Goal: Task Accomplishment & Management: Manage account settings

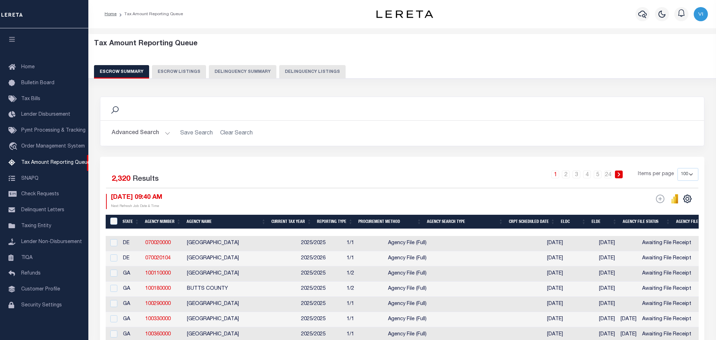
drag, startPoint x: 0, startPoint y: 0, endPoint x: 304, endPoint y: 72, distance: 312.2
click at [304, 72] on button "Delinquency Listings" at bounding box center [312, 71] width 66 height 13
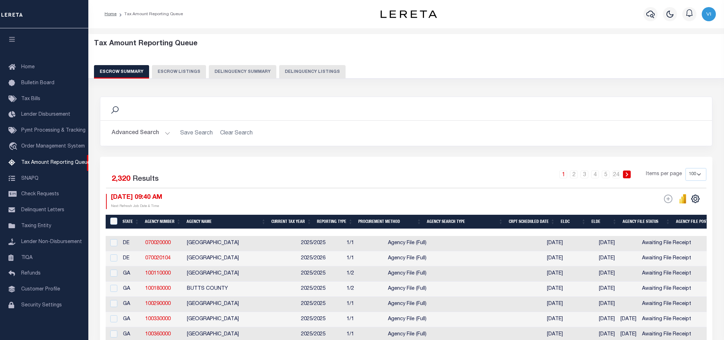
select select "[GEOGRAPHIC_DATA]"
select select "100"
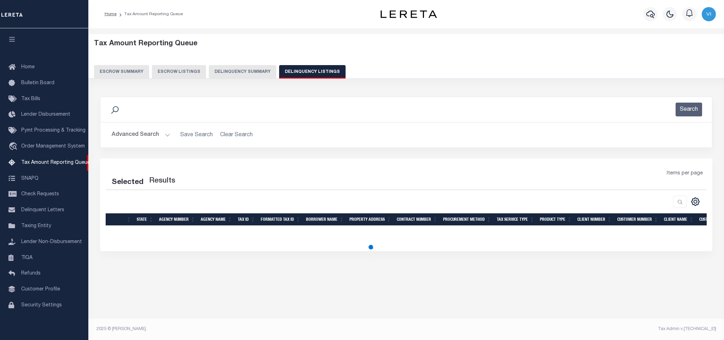
select select "100"
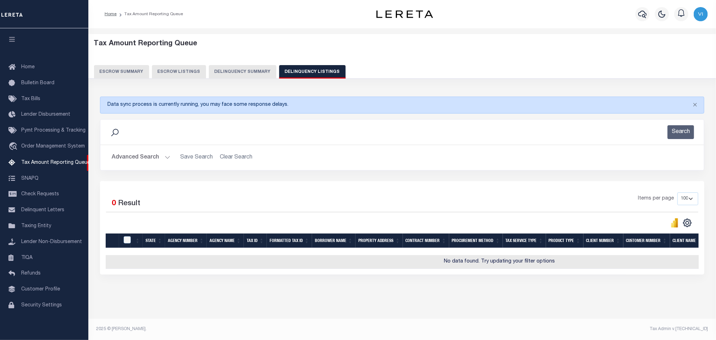
click at [117, 156] on button "Advanced Search" at bounding box center [141, 158] width 59 height 14
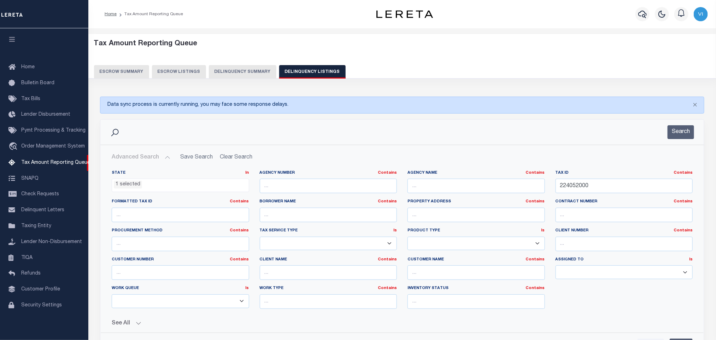
click at [150, 188] on ul "1 selected" at bounding box center [180, 184] width 137 height 10
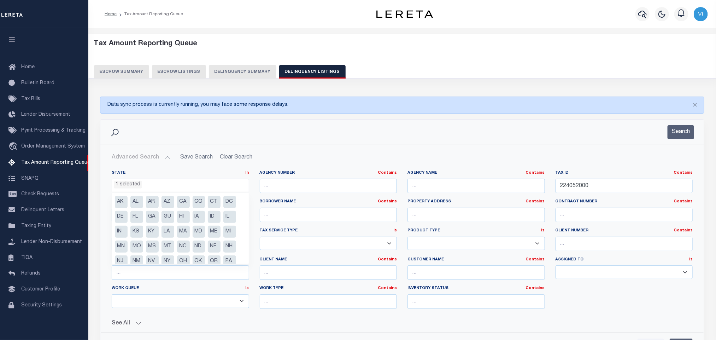
scroll to position [36, 0]
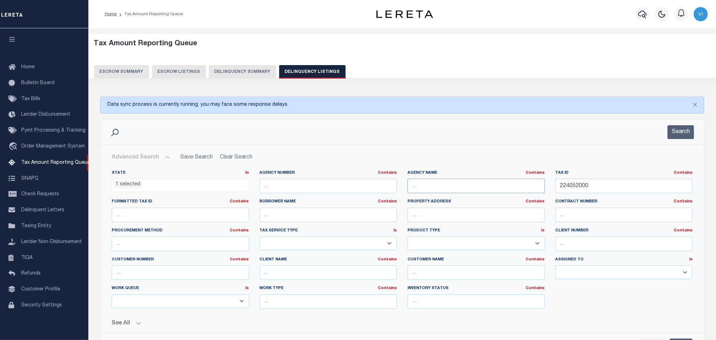
click at [436, 184] on input "text" at bounding box center [477, 186] width 138 height 14
paste input "YOUNG CO CENTRAL COLLECTIONS"
type input "YOUNG CO CENTRAL COLLECTIONS"
click at [593, 191] on input "224052000" at bounding box center [625, 186] width 138 height 14
paste input "124007849"
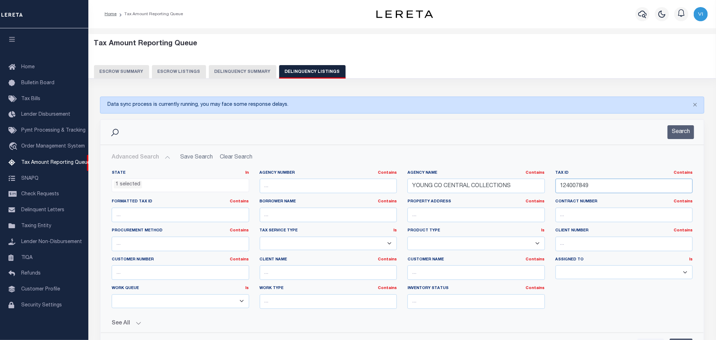
scroll to position [106, 0]
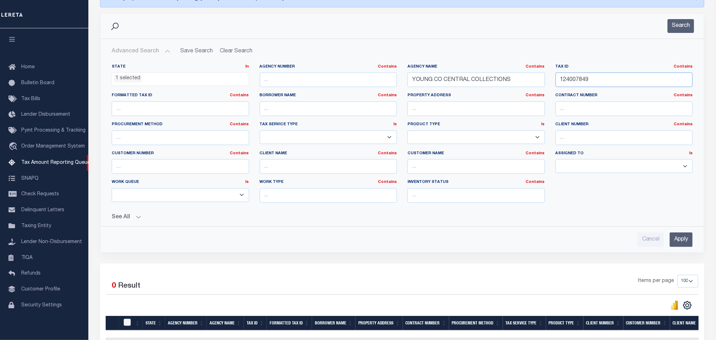
type input "124007849"
click at [673, 245] on input "Apply" at bounding box center [681, 239] width 23 height 14
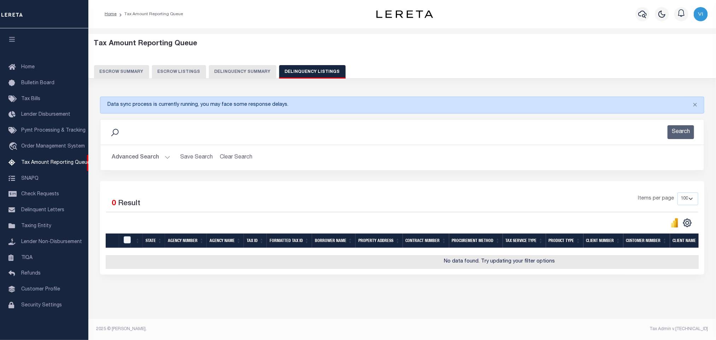
scroll to position [6, 0]
click at [123, 154] on button "Advanced Search" at bounding box center [141, 158] width 59 height 14
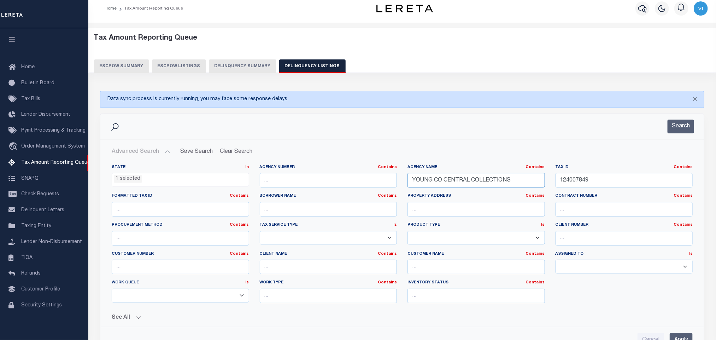
drag, startPoint x: 517, startPoint y: 185, endPoint x: 372, endPoint y: 187, distance: 145.3
click at [372, 187] on div "State In In AK AL AR AZ CA CO CT DC DE FL GA GU HI IA ID IL IN KS KY LA MA MD M…" at bounding box center [402, 236] width 592 height 144
click at [632, 167] on label "Tax ID Contains Contains Is" at bounding box center [625, 167] width 138 height 6
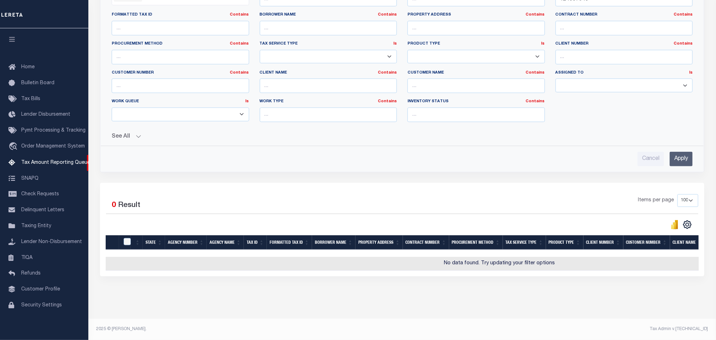
click at [676, 157] on input "Apply" at bounding box center [681, 159] width 23 height 14
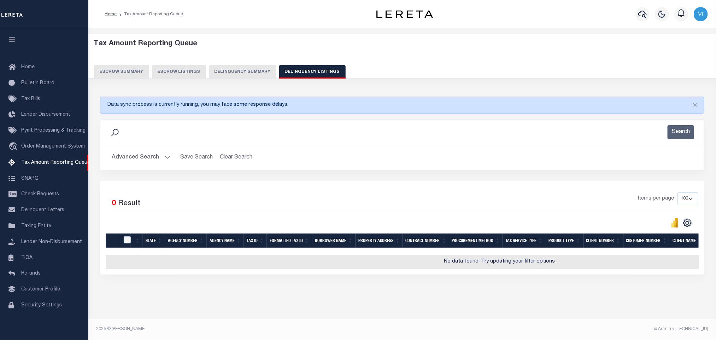
click at [127, 155] on button "Advanced Search" at bounding box center [141, 158] width 59 height 14
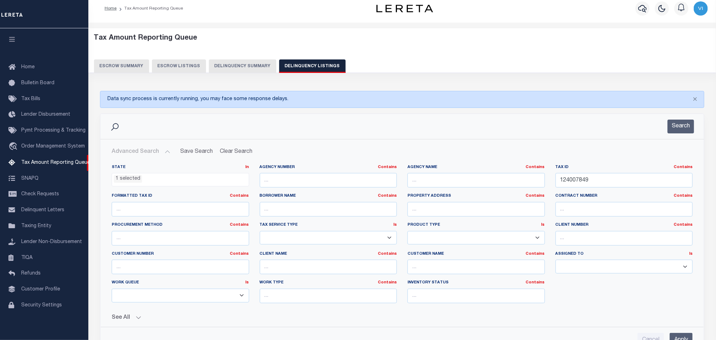
click at [147, 182] on ul "1 selected" at bounding box center [180, 178] width 137 height 10
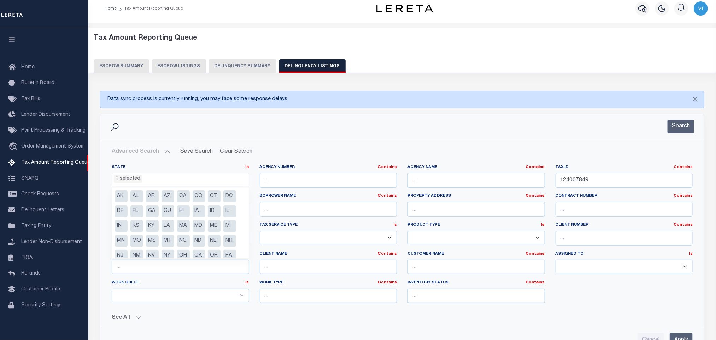
scroll to position [36, 0]
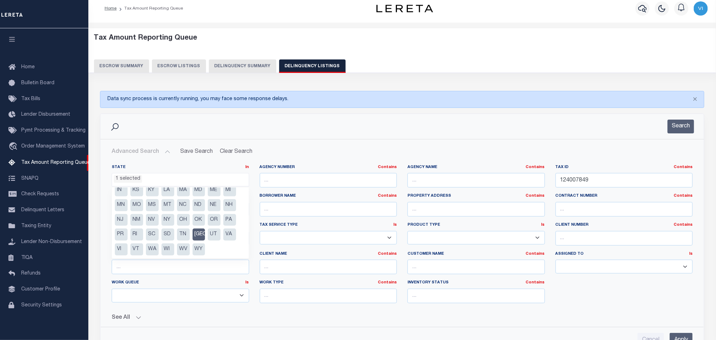
click at [201, 233] on li "TX" at bounding box center [199, 234] width 13 height 12
click at [201, 233] on li "[GEOGRAPHIC_DATA]" at bounding box center [199, 234] width 13 height 12
select select "[GEOGRAPHIC_DATA]"
click at [201, 233] on li "TX" at bounding box center [199, 234] width 13 height 12
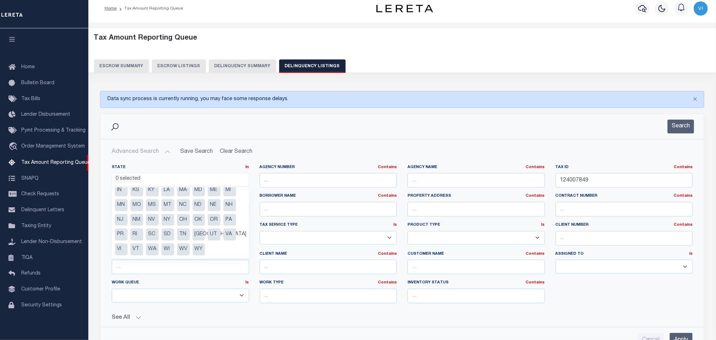
click at [201, 233] on li "TX" at bounding box center [199, 234] width 13 height 12
select select "TX"
click at [200, 236] on li "TX" at bounding box center [199, 234] width 13 height 12
select select "TX"
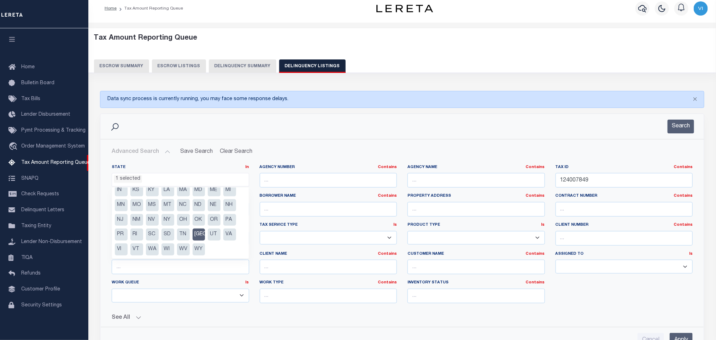
click at [222, 256] on ul "AK AL AR AZ CA CO CT DC DE FL GA GU HI IA ID IL IN KS KY LA MA MD ME MI MN MO M…" at bounding box center [180, 222] width 136 height 71
click at [581, 293] on div "State In In AK AL AR AZ CA CO CT DC DE FL GA GU HI IA ID IL IN KS KY LA MA MD M…" at bounding box center [402, 236] width 592 height 144
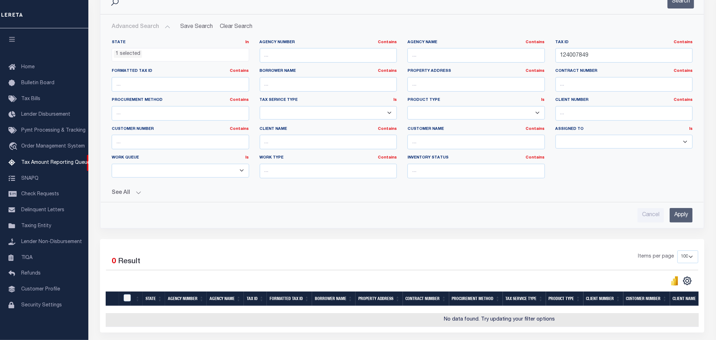
scroll to position [37, 0]
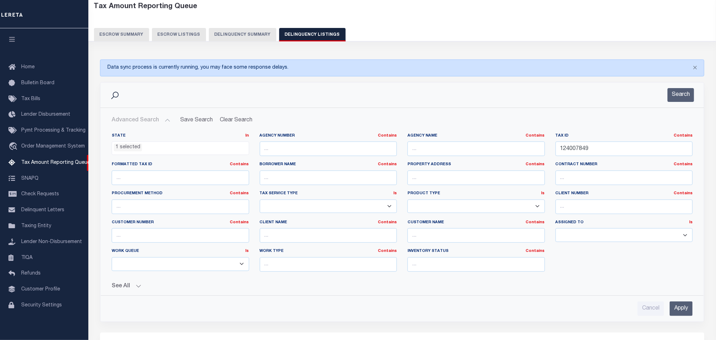
click at [122, 150] on li "1 selected" at bounding box center [128, 148] width 28 height 8
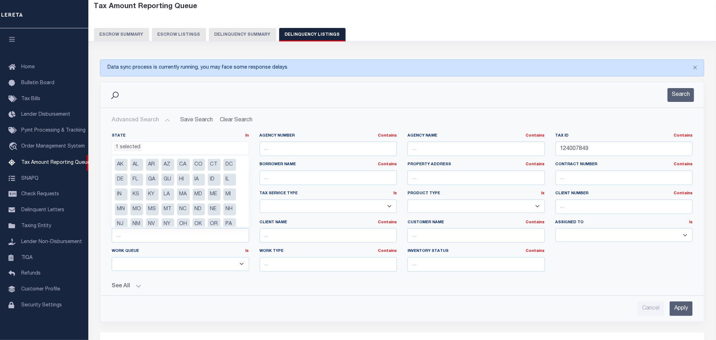
scroll to position [36, 0]
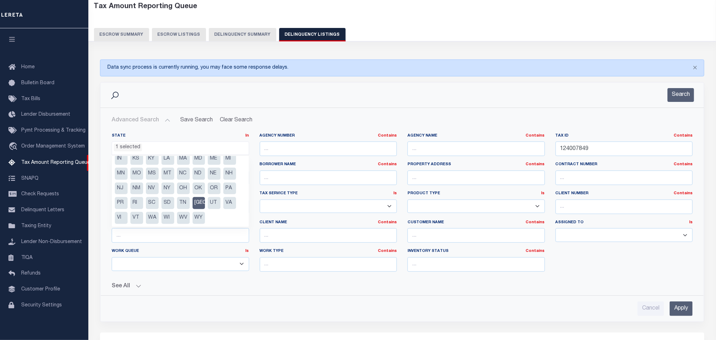
click at [198, 201] on li "TX" at bounding box center [199, 203] width 13 height 12
select select "TX"
click at [359, 286] on button "See All" at bounding box center [402, 286] width 581 height 7
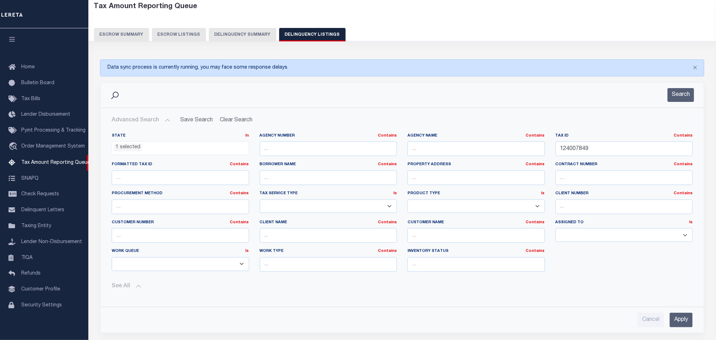
scroll to position [143, 0]
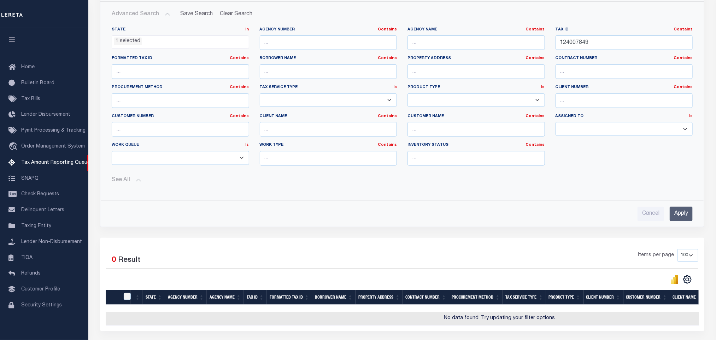
click at [684, 221] on input "Apply" at bounding box center [681, 213] width 23 height 14
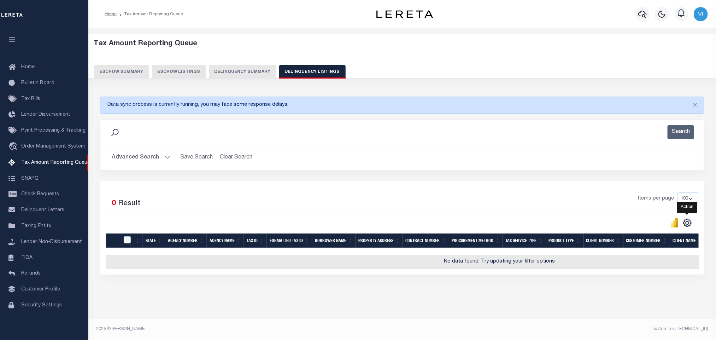
scroll to position [6, 0]
click at [129, 151] on button "Advanced Search" at bounding box center [141, 158] width 59 height 14
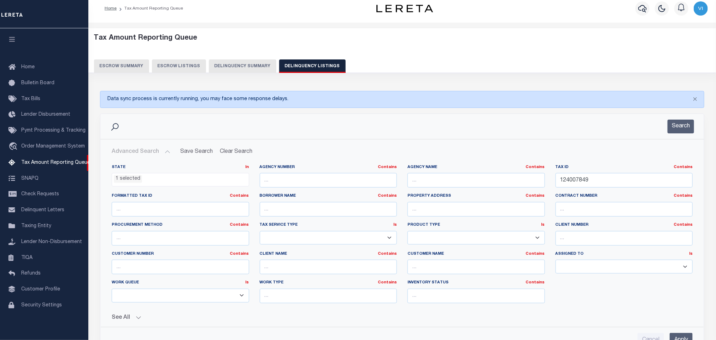
click at [458, 190] on div "Agency Name Contains Contains Is" at bounding box center [476, 178] width 148 height 29
click at [442, 185] on input "text" at bounding box center [477, 180] width 138 height 14
paste input "WOOD COUNTY"
type input "WOOD COUNTY"
click at [602, 182] on input "124007849" at bounding box center [625, 180] width 138 height 14
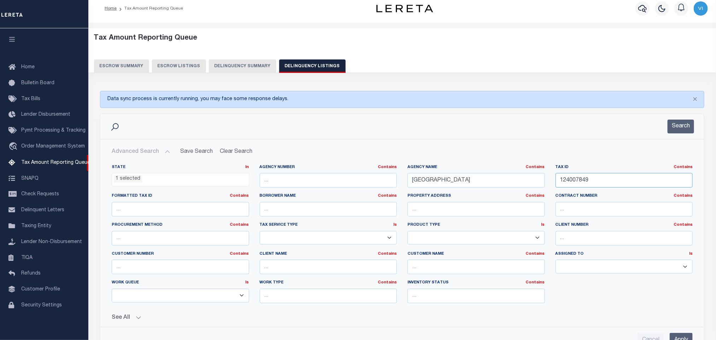
paste input "R91017"
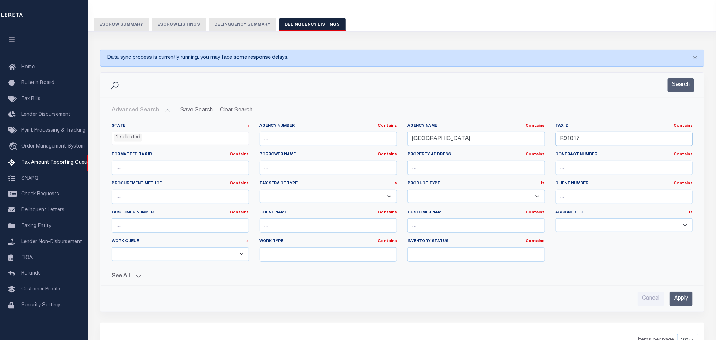
scroll to position [59, 0]
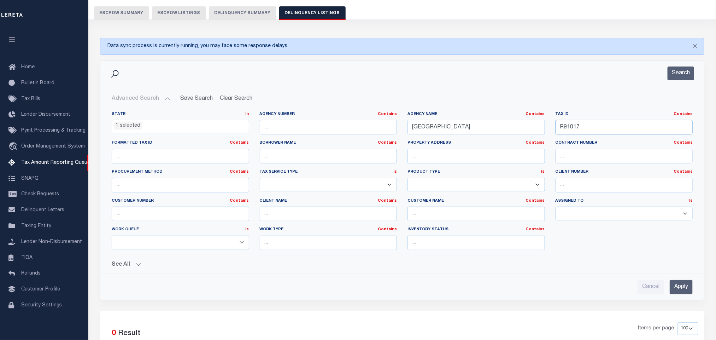
type input "R91017"
click at [686, 290] on input "Apply" at bounding box center [681, 287] width 23 height 14
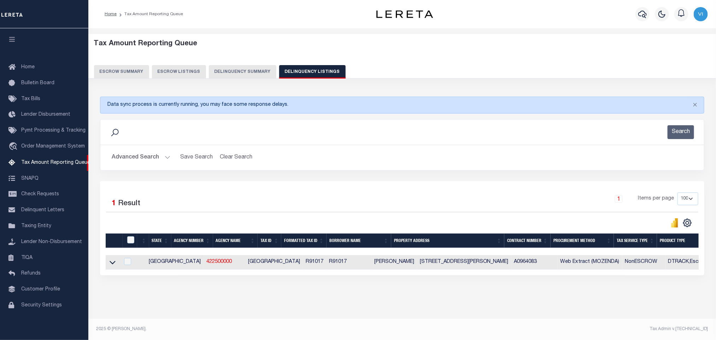
scroll to position [7, 0]
click at [112, 261] on icon at bounding box center [113, 261] width 6 height 7
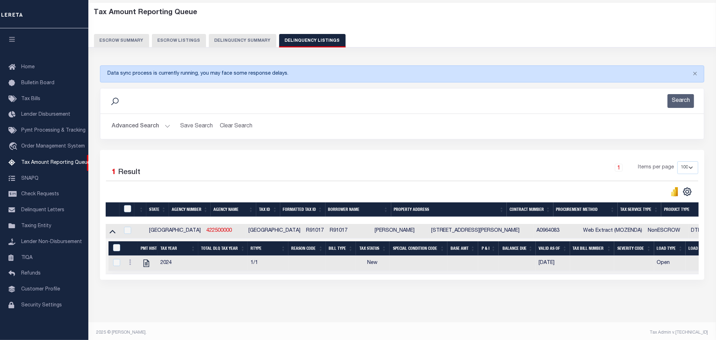
scroll to position [43, 0]
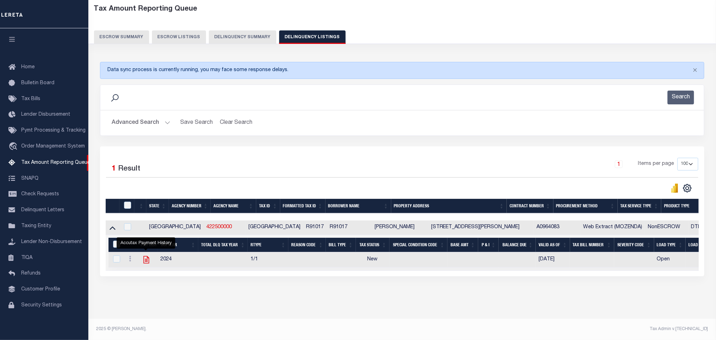
click at [147, 257] on icon "" at bounding box center [146, 259] width 9 height 9
checkbox input "true"
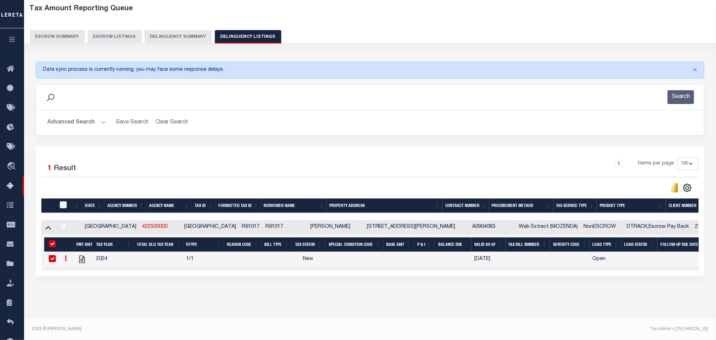
click at [68, 117] on button "Advanced Search" at bounding box center [76, 123] width 59 height 14
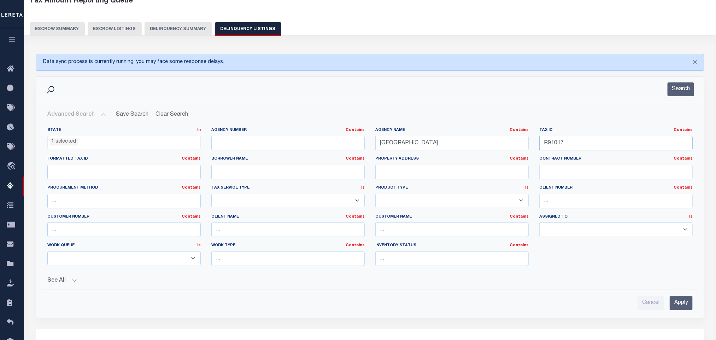
click at [604, 150] on input "R91017" at bounding box center [616, 143] width 153 height 14
paste input "121"
type input "12117"
click at [691, 310] on input "Apply" at bounding box center [681, 303] width 23 height 14
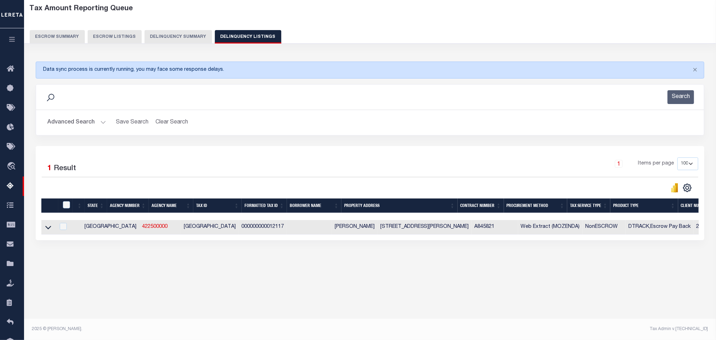
scroll to position [35, 0]
click at [47, 231] on icon at bounding box center [48, 226] width 6 height 7
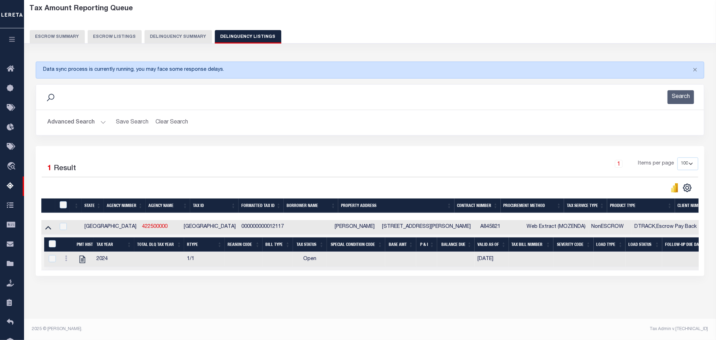
scroll to position [43, 0]
click at [82, 259] on icon "" at bounding box center [82, 259] width 9 height 9
checkbox input "true"
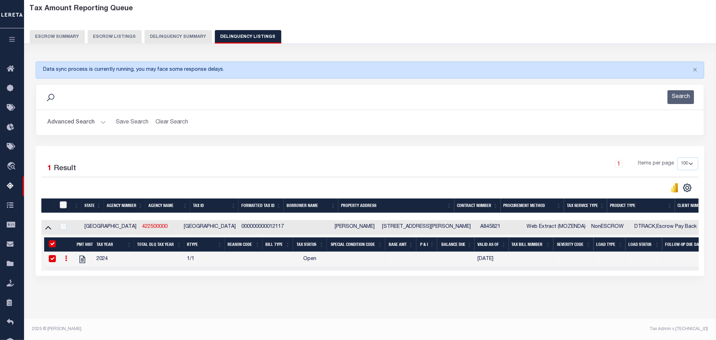
click at [64, 203] on input "checkbox" at bounding box center [63, 204] width 7 height 7
checkbox input "true"
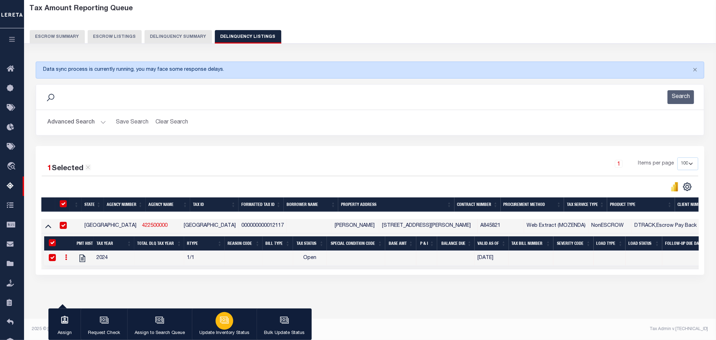
click at [224, 325] on icon "button" at bounding box center [224, 319] width 9 height 9
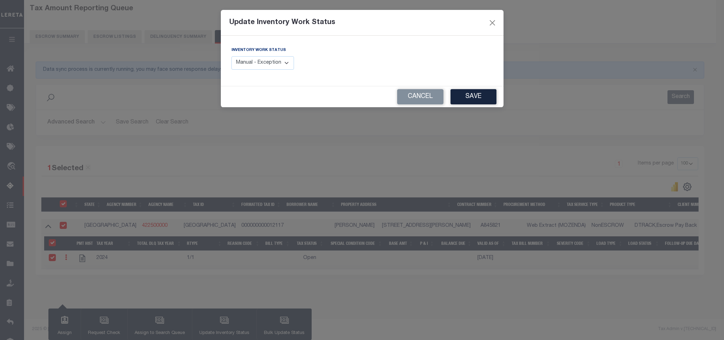
click at [278, 66] on select "Manual - Exception Pended - Awaiting Search Late Add Exception Completed" at bounding box center [263, 63] width 63 height 14
select select "4"
click at [232, 57] on select "Manual - Exception Pended - Awaiting Search Late Add Exception Completed" at bounding box center [263, 63] width 63 height 14
drag, startPoint x: 482, startPoint y: 94, endPoint x: 523, endPoint y: 127, distance: 52.4
click at [483, 95] on button "Save" at bounding box center [474, 96] width 46 height 15
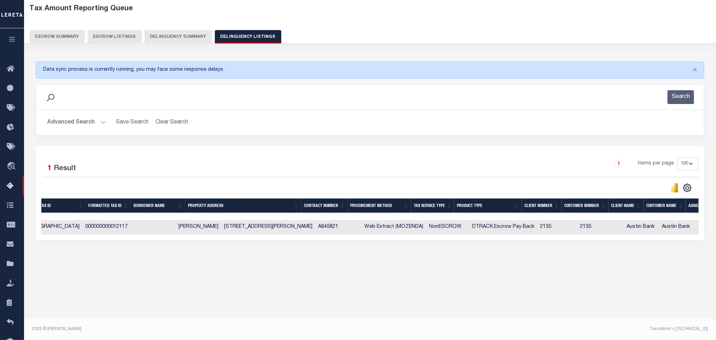
scroll to position [0, 0]
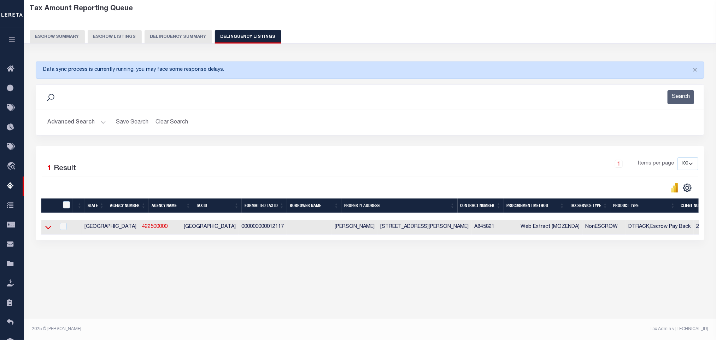
click at [49, 229] on icon at bounding box center [48, 228] width 6 height 4
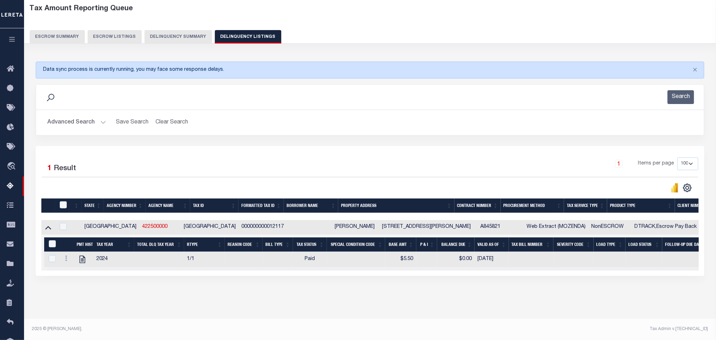
click at [73, 123] on button "Advanced Search" at bounding box center [76, 123] width 59 height 14
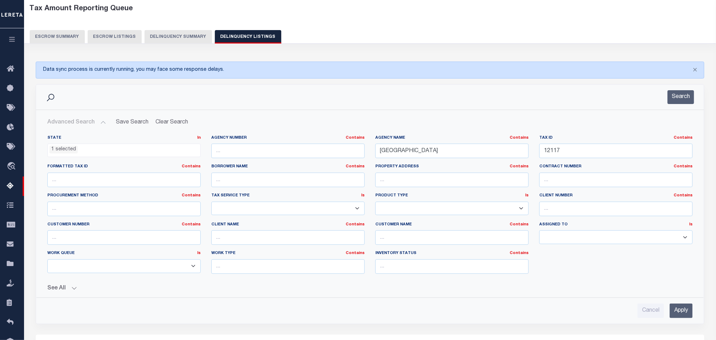
click at [82, 152] on ul "1 selected" at bounding box center [124, 149] width 153 height 10
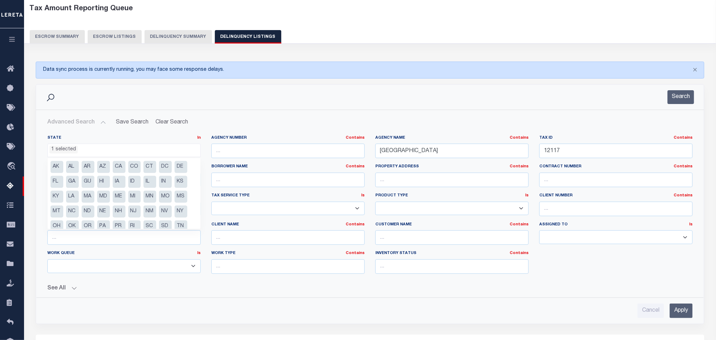
scroll to position [21, 0]
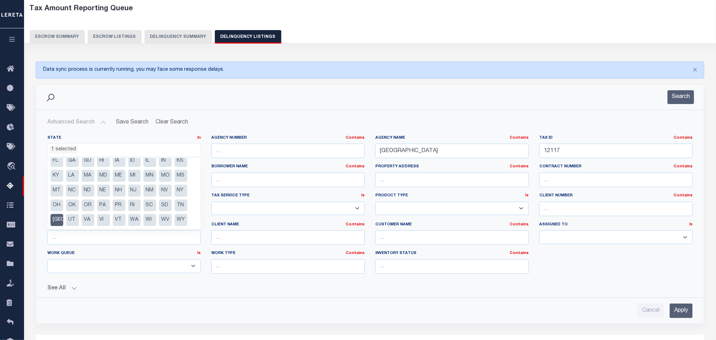
click at [58, 220] on li "TX" at bounding box center [57, 220] width 13 height 12
click at [152, 190] on li "NM" at bounding box center [150, 191] width 13 height 12
select select "NM"
click at [445, 290] on button "See All" at bounding box center [370, 288] width 646 height 7
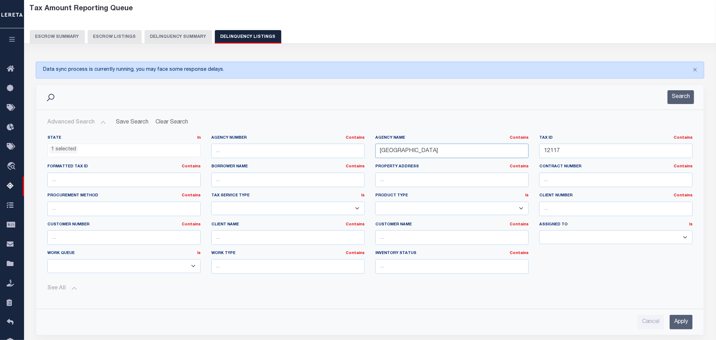
click at [447, 153] on input "WOOD COUNTY" at bounding box center [451, 151] width 153 height 14
paste input "COLFAX"
type input "COLFAX COUNTY"
click at [594, 149] on input "12117" at bounding box center [616, 151] width 153 height 14
paste input "1053"
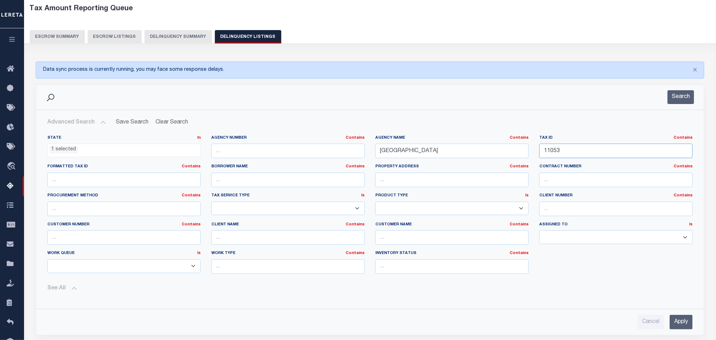
type input "11053"
click at [685, 329] on input "Apply" at bounding box center [681, 322] width 23 height 14
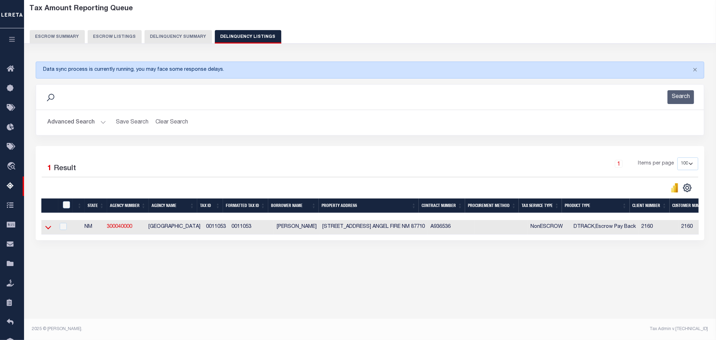
click at [49, 231] on icon at bounding box center [48, 226] width 6 height 7
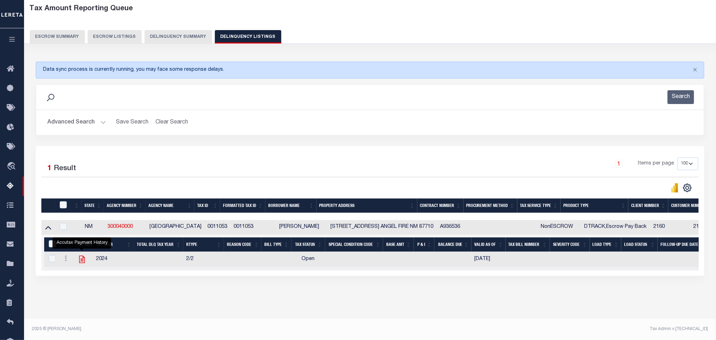
click at [84, 264] on icon "" at bounding box center [81, 259] width 9 height 9
checkbox input "true"
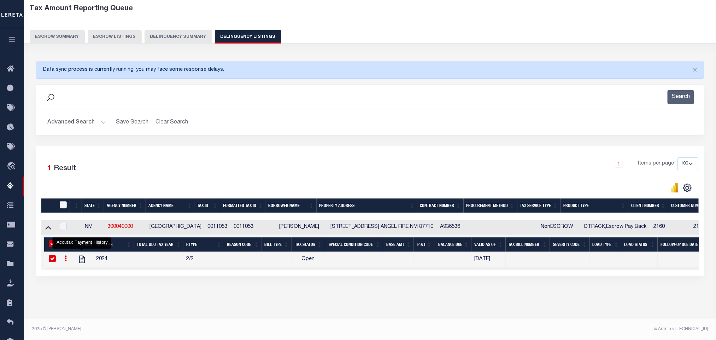
click at [78, 117] on button "Advanced Search" at bounding box center [76, 123] width 59 height 14
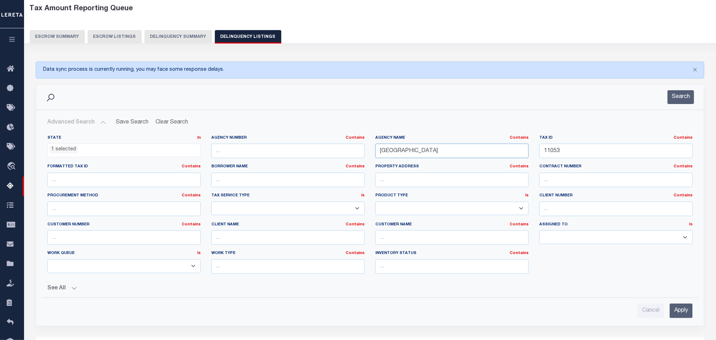
click at [433, 155] on input "COLFAX COUNTY" at bounding box center [451, 151] width 153 height 14
paste input "SANTA FE"
type input "SANTA FE COUNTY"
click at [576, 156] on input "11053" at bounding box center [616, 151] width 153 height 14
paste input "910009517"
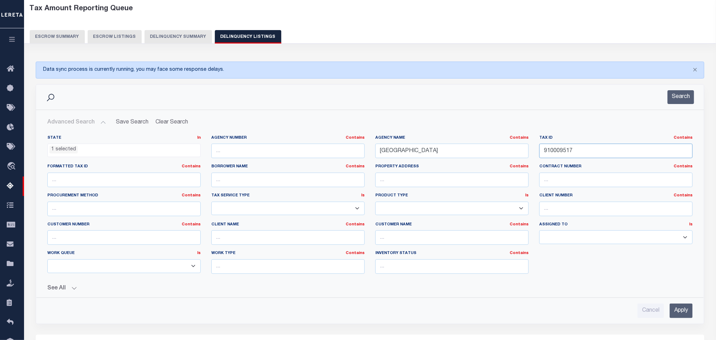
type input "910009517"
click at [681, 313] on input "Apply" at bounding box center [681, 310] width 23 height 14
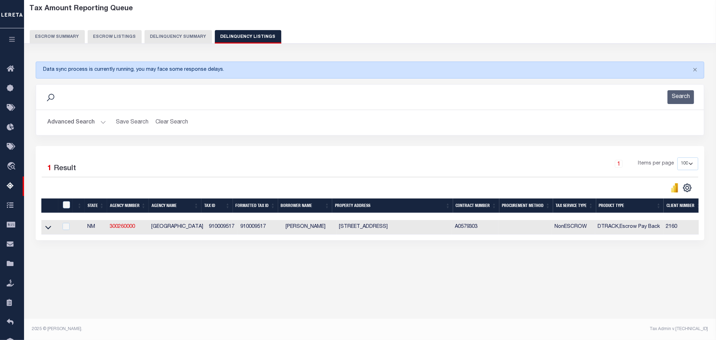
click at [44, 227] on link at bounding box center [48, 226] width 8 height 5
click at [48, 231] on icon at bounding box center [48, 226] width 6 height 7
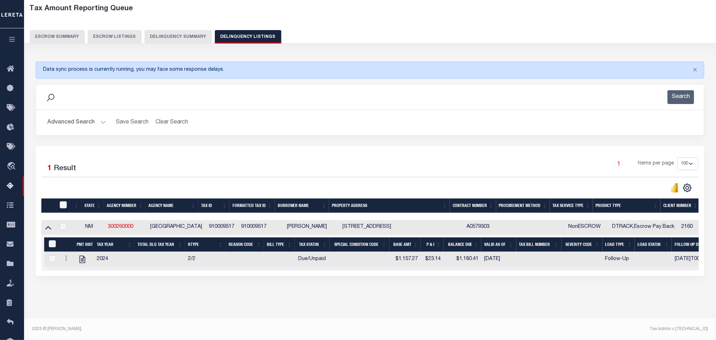
scroll to position [43, 0]
click at [82, 257] on icon "" at bounding box center [83, 259] width 6 height 7
checkbox input "true"
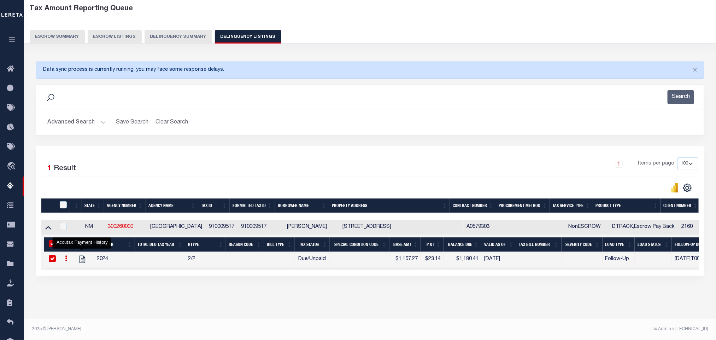
click at [52, 119] on button "Advanced Search" at bounding box center [76, 123] width 59 height 14
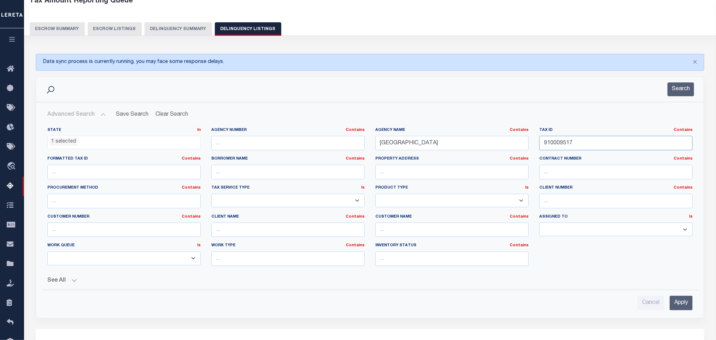
click at [577, 145] on input "910009517" at bounding box center [616, 143] width 153 height 14
paste input "11053"
type input "11053"
click at [444, 141] on input "SANTA FE COUNTY" at bounding box center [451, 143] width 153 height 14
paste input "COLFAX"
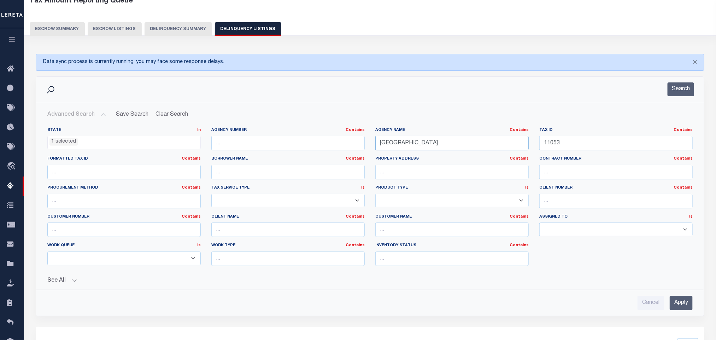
type input "COLFAX COUNTY"
click at [683, 307] on input "Apply" at bounding box center [681, 303] width 23 height 14
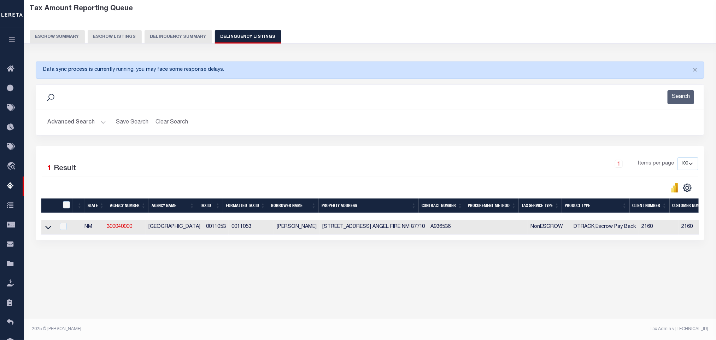
scroll to position [35, 0]
click at [47, 229] on icon at bounding box center [48, 228] width 6 height 4
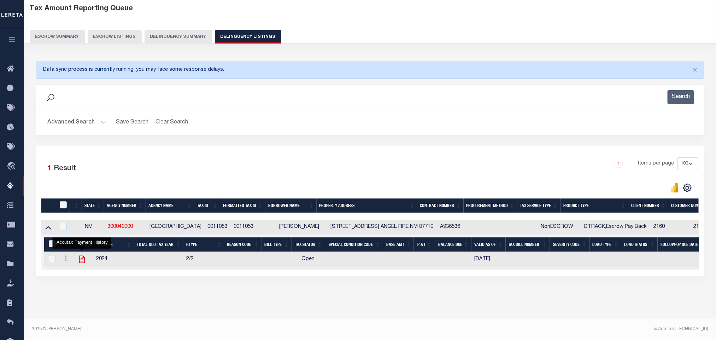
click at [81, 264] on icon "" at bounding box center [81, 259] width 9 height 9
checkbox input "true"
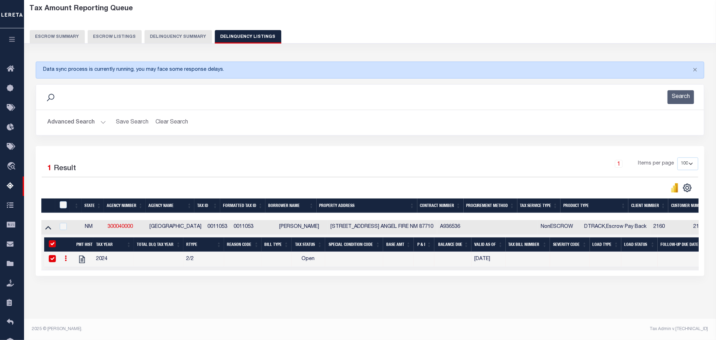
click at [84, 122] on button "Advanced Search" at bounding box center [76, 123] width 59 height 14
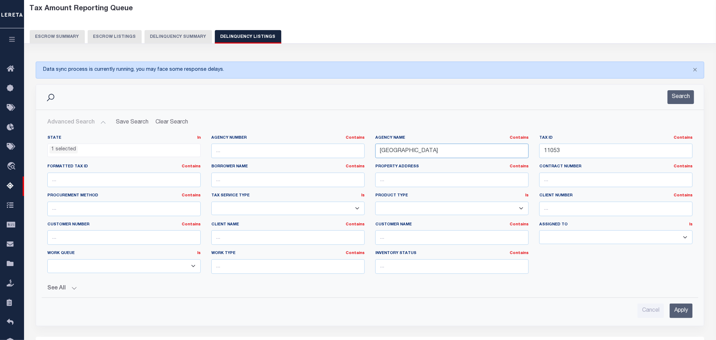
click at [436, 158] on input "COLFAX COUNTY" at bounding box center [451, 151] width 153 height 14
paste input "TAOS"
type input "TAOS COUNTY"
click at [569, 153] on input "11053" at bounding box center [616, 151] width 153 height 14
paste input "28225"
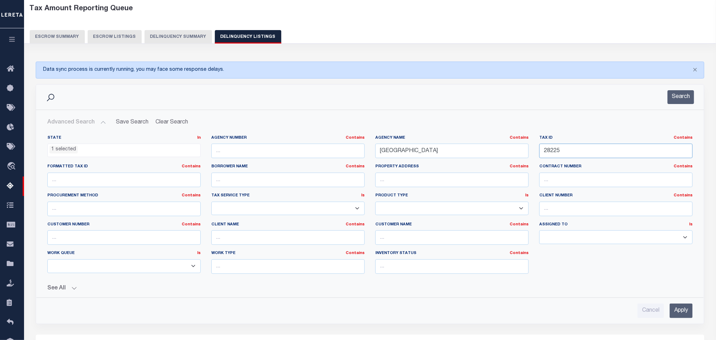
type input "28225"
click at [677, 308] on input "Apply" at bounding box center [681, 310] width 23 height 14
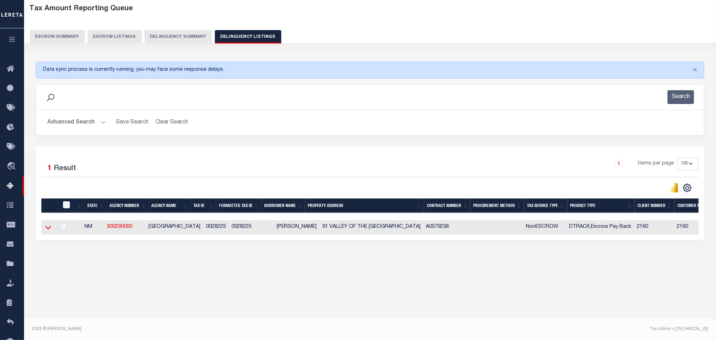
click at [49, 231] on icon at bounding box center [48, 226] width 6 height 7
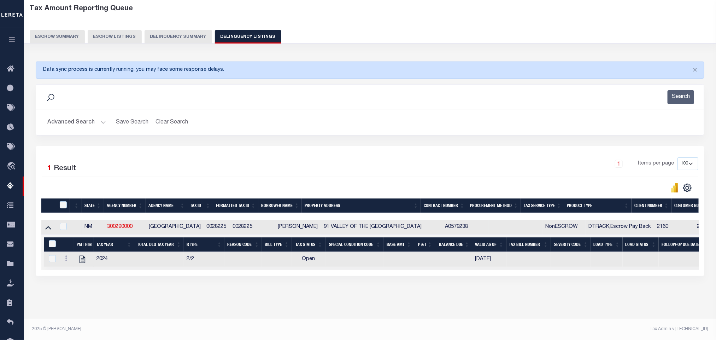
scroll to position [43, 0]
click at [82, 256] on icon "" at bounding box center [83, 259] width 6 height 7
checkbox input "true"
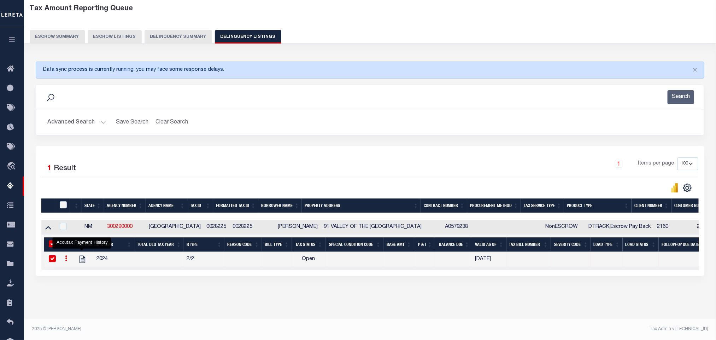
click at [74, 117] on button "Advanced Search" at bounding box center [76, 123] width 59 height 14
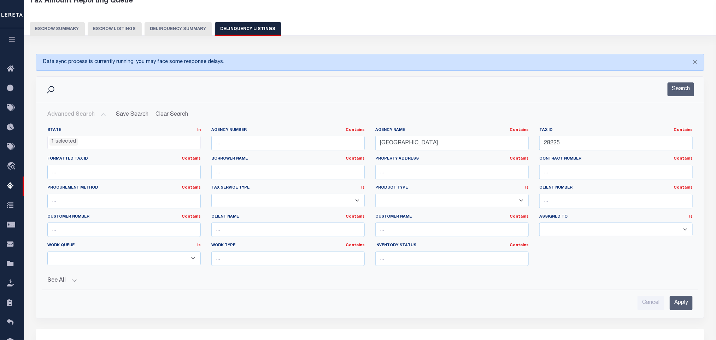
click at [79, 141] on ul "1 selected" at bounding box center [124, 141] width 153 height 10
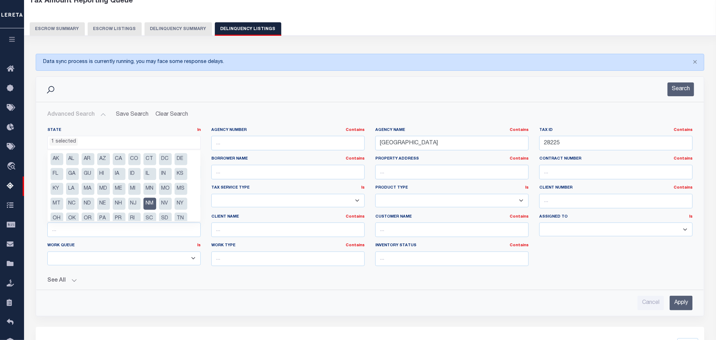
click at [154, 204] on li "NM" at bounding box center [150, 204] width 13 height 12
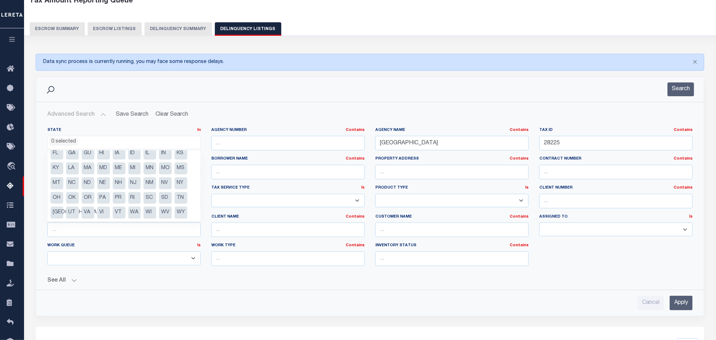
click at [54, 210] on li "[GEOGRAPHIC_DATA]" at bounding box center [57, 212] width 13 height 12
select select "[GEOGRAPHIC_DATA]"
click at [54, 216] on li "[GEOGRAPHIC_DATA]" at bounding box center [57, 212] width 13 height 12
select select "[GEOGRAPHIC_DATA]"
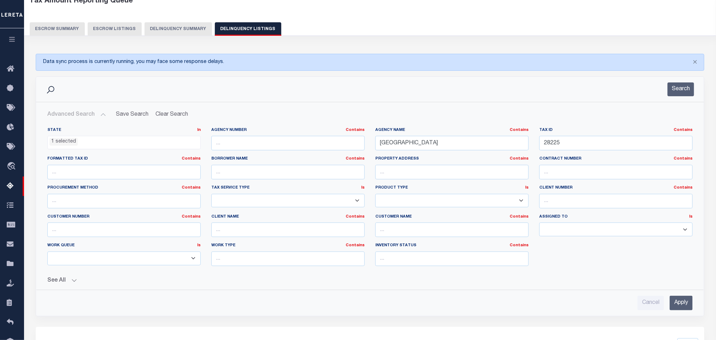
click at [316, 279] on button "See All" at bounding box center [370, 280] width 646 height 7
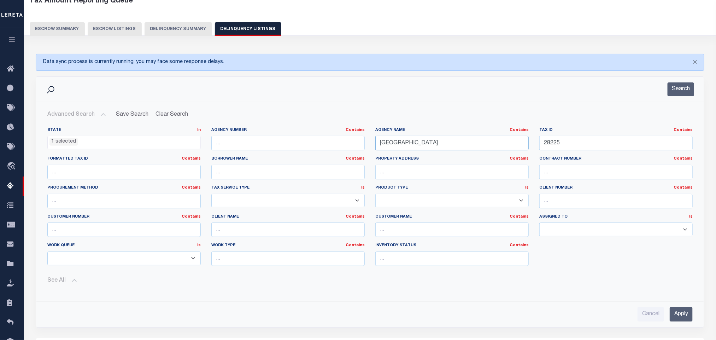
click at [442, 147] on input "TAOS COUNTY" at bounding box center [451, 143] width 153 height 14
paste input "KING"
type input "KING COUNTY"
click at [575, 150] on input "28225" at bounding box center [616, 143] width 153 height 14
paste input "100"
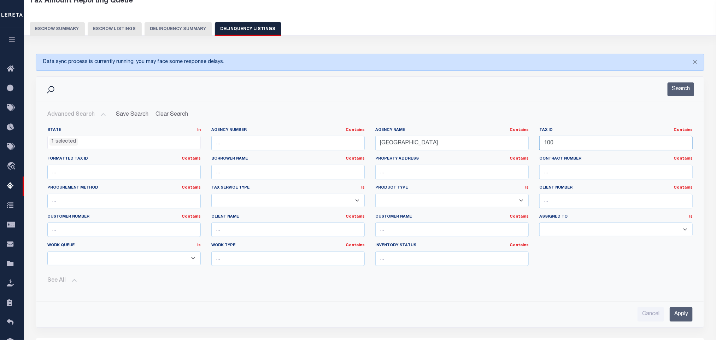
type input "100"
click at [681, 318] on input "Apply" at bounding box center [681, 314] width 23 height 14
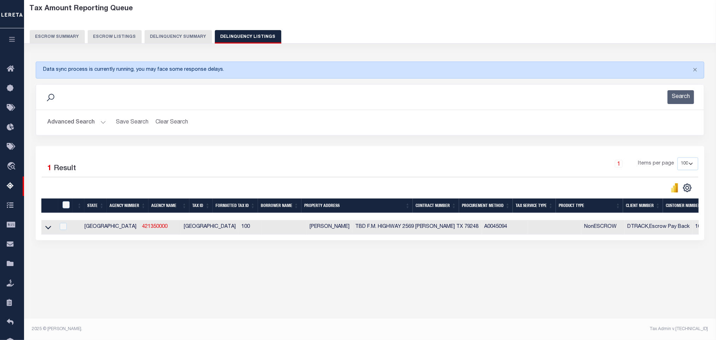
scroll to position [35, 0]
click at [49, 229] on icon at bounding box center [48, 228] width 6 height 4
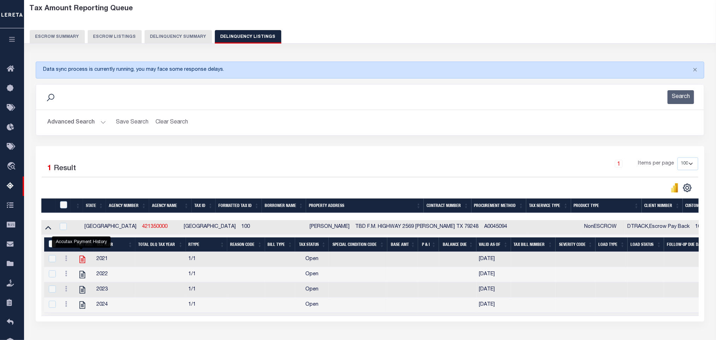
click at [82, 264] on icon "" at bounding box center [82, 259] width 9 height 9
checkbox input "false"
checkbox input "true"
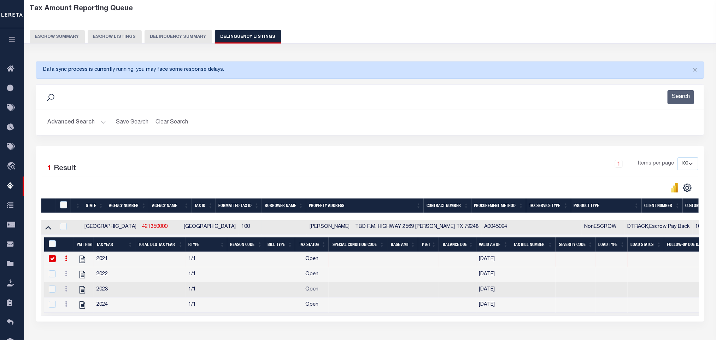
click at [68, 123] on button "Advanced Search" at bounding box center [76, 123] width 59 height 14
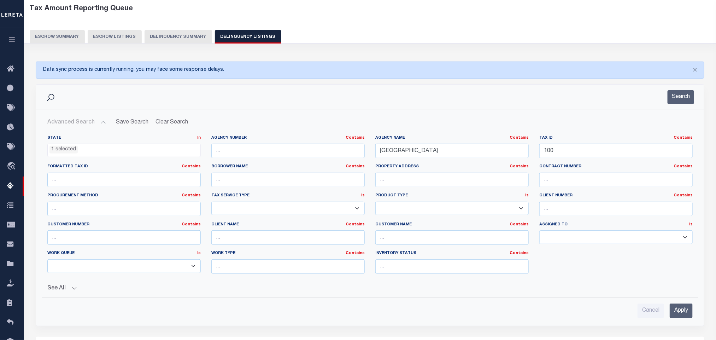
click at [86, 150] on ul "1 selected" at bounding box center [124, 149] width 153 height 10
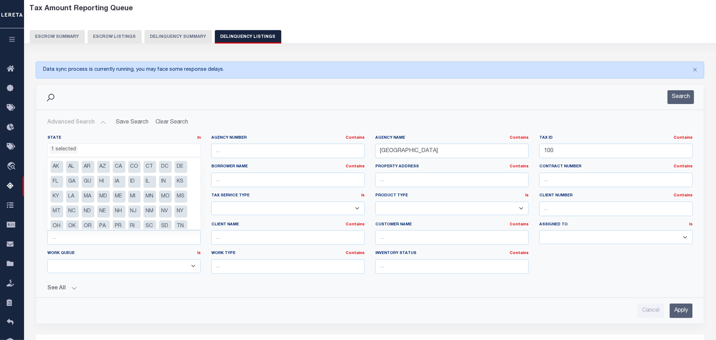
scroll to position [21, 0]
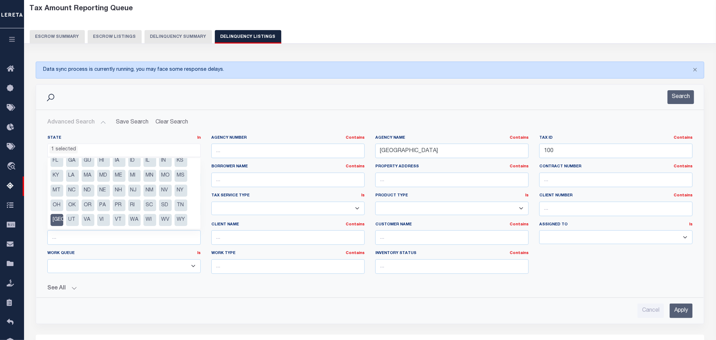
click at [53, 222] on li "[GEOGRAPHIC_DATA]" at bounding box center [57, 220] width 13 height 12
click at [77, 205] on li "OK" at bounding box center [72, 205] width 13 height 12
select select "OK"
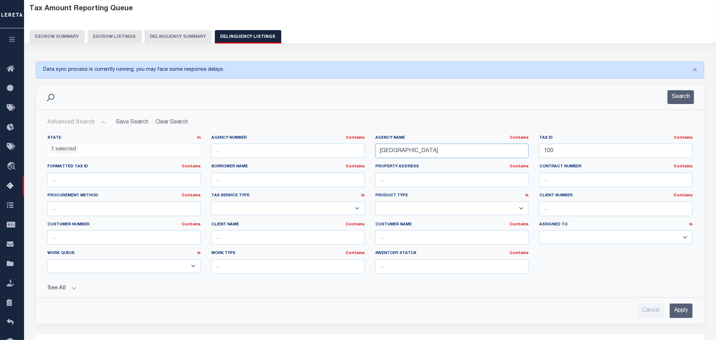
click at [440, 151] on input "KING COUNTY" at bounding box center [451, 151] width 153 height 14
paste input "OKLAHOMA"
type input "OKLAHOMA COUNTY"
click at [586, 150] on input "100" at bounding box center [616, 151] width 153 height 14
paste input "681477"
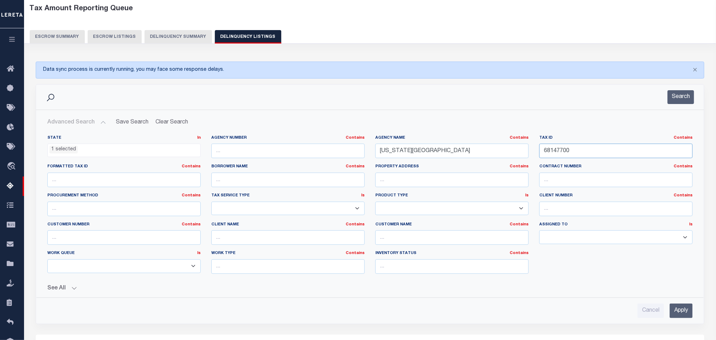
type input "68147700"
click at [674, 315] on input "Apply" at bounding box center [681, 310] width 23 height 14
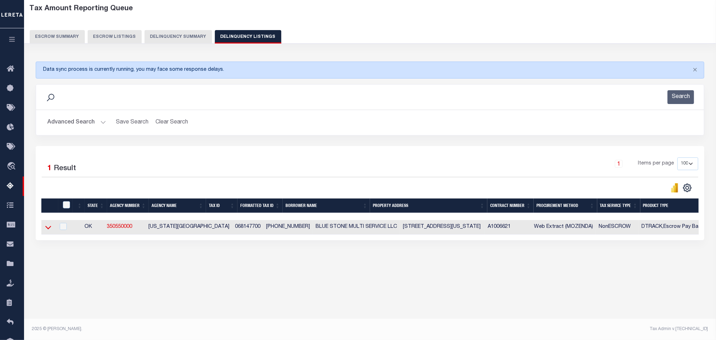
click at [47, 229] on icon at bounding box center [48, 228] width 6 height 4
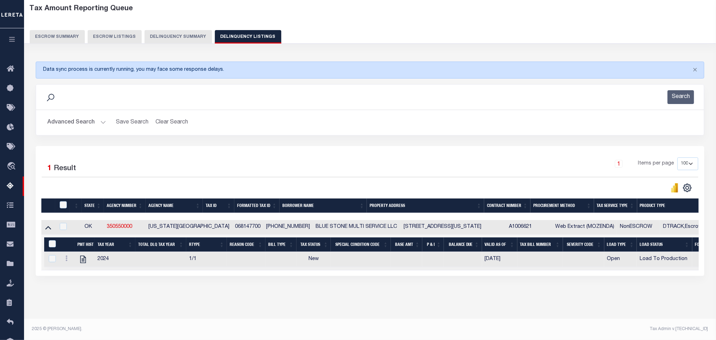
scroll to position [43, 0]
click at [84, 257] on icon "" at bounding box center [82, 259] width 9 height 9
checkbox input "true"
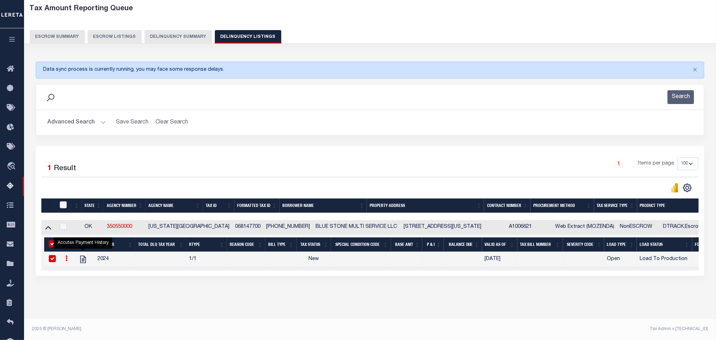
click at [64, 202] on input "checkbox" at bounding box center [63, 204] width 7 height 7
checkbox input "true"
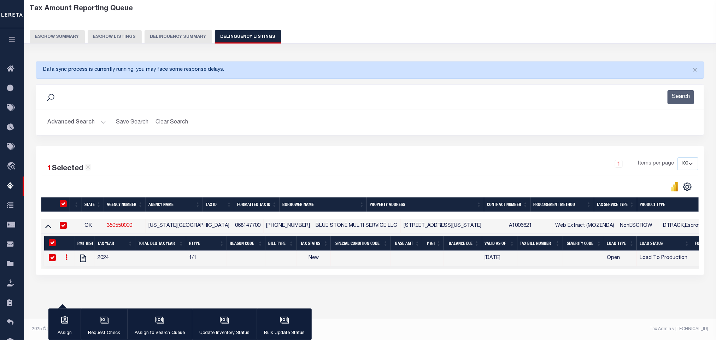
scroll to position [41, 0]
click at [234, 321] on button "Update Inventory Status" at bounding box center [224, 324] width 65 height 32
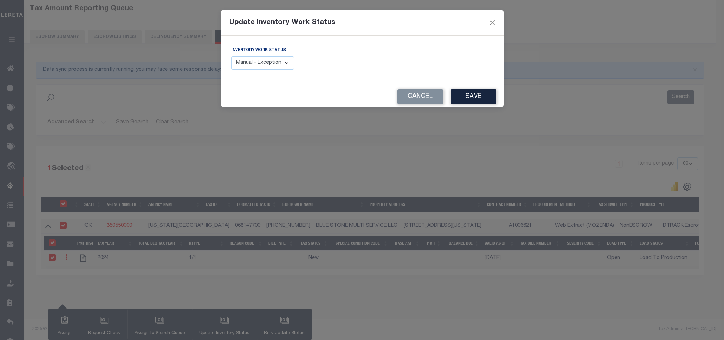
click at [290, 63] on select "Manual - Exception Pended - Awaiting Search Late Add Exception Completed" at bounding box center [263, 63] width 63 height 14
click at [287, 63] on select "Manual - Exception Pended - Awaiting Search Late Add Exception Completed" at bounding box center [263, 63] width 63 height 14
select select "4"
click at [232, 57] on select "Manual - Exception Pended - Awaiting Search Late Add Exception Completed" at bounding box center [263, 63] width 63 height 14
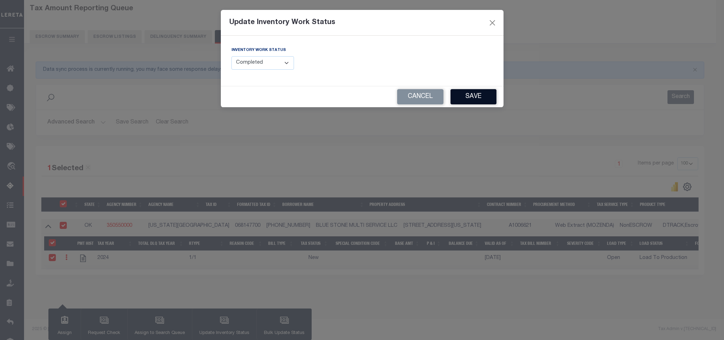
click at [460, 103] on button "Save" at bounding box center [474, 96] width 46 height 15
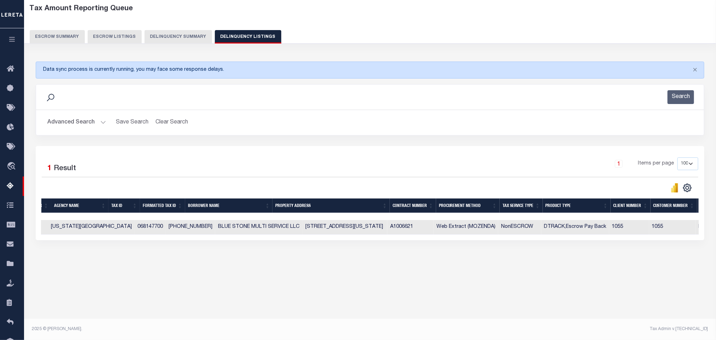
scroll to position [0, 0]
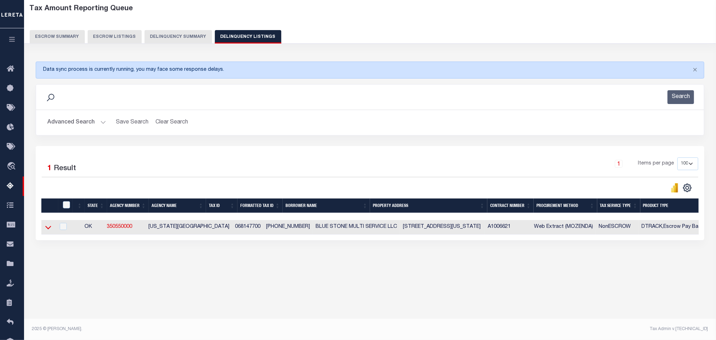
click at [50, 231] on icon at bounding box center [48, 226] width 6 height 7
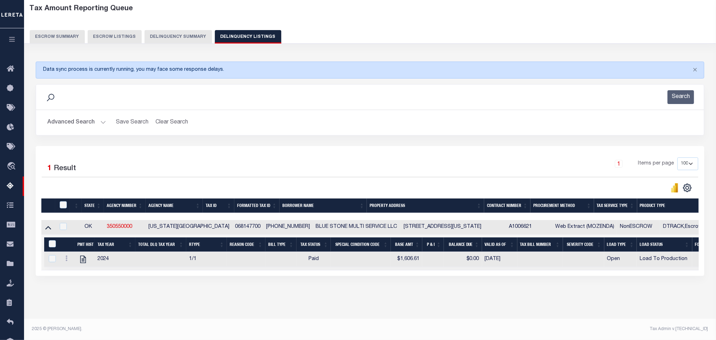
click at [80, 120] on button "Advanced Search" at bounding box center [76, 123] width 59 height 14
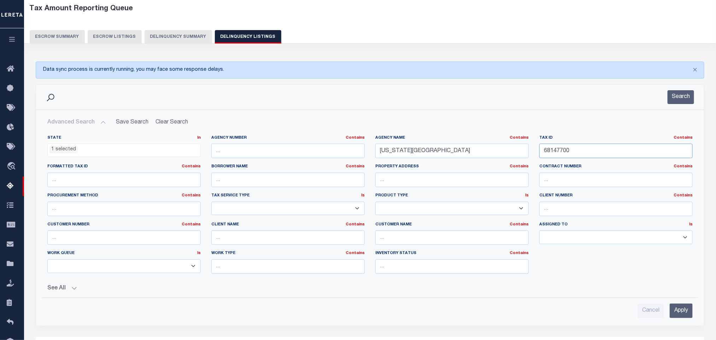
click at [580, 152] on input "68147700" at bounding box center [616, 151] width 153 height 14
paste input "11367054"
type input "113670540"
click at [687, 314] on input "Apply" at bounding box center [681, 310] width 23 height 14
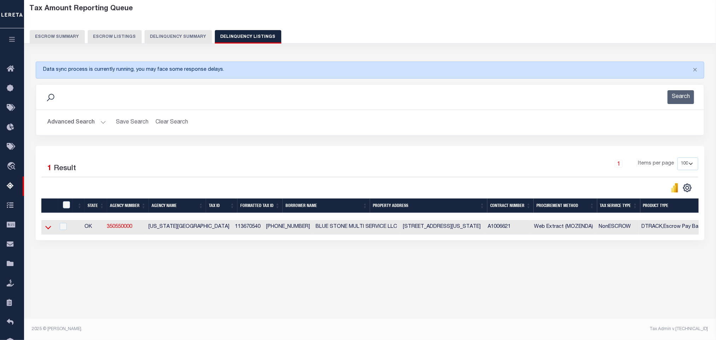
click at [46, 231] on icon at bounding box center [48, 226] width 6 height 7
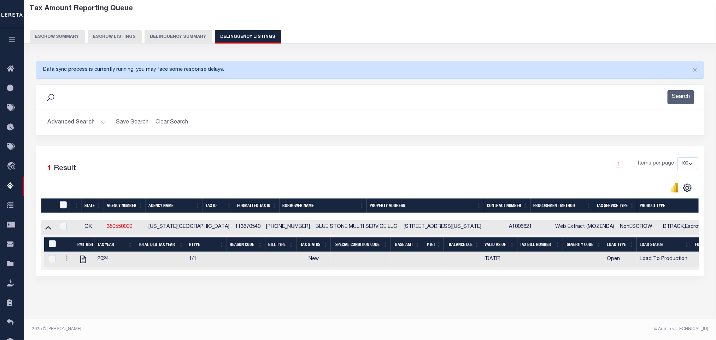
scroll to position [43, 0]
click at [84, 257] on icon "" at bounding box center [83, 259] width 6 height 7
checkbox input "true"
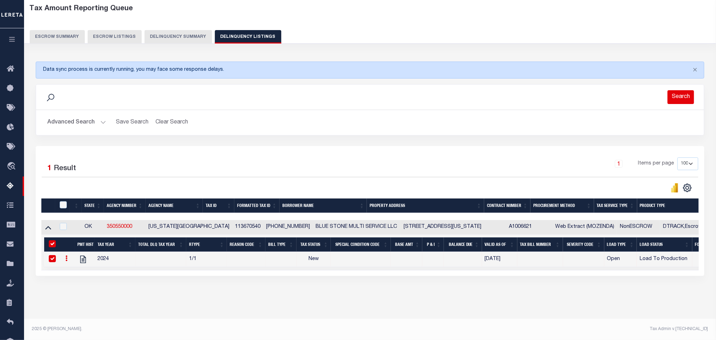
click at [685, 92] on button "Search" at bounding box center [681, 97] width 27 height 14
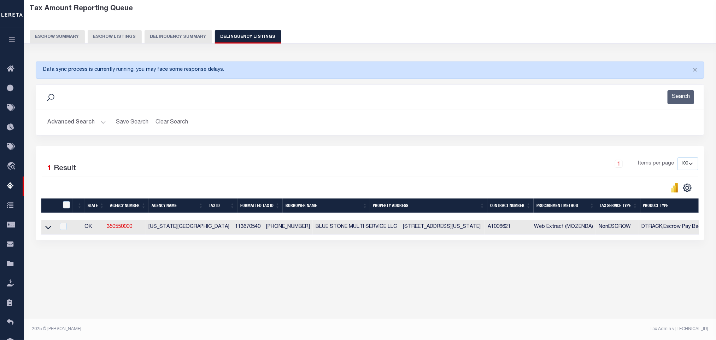
scroll to position [35, 0]
click at [49, 231] on icon at bounding box center [48, 226] width 6 height 7
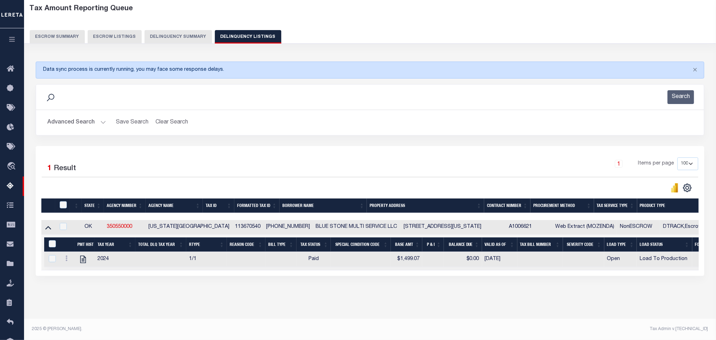
scroll to position [43, 0]
click at [64, 223] on input "checkbox" at bounding box center [63, 226] width 7 height 7
checkbox input "true"
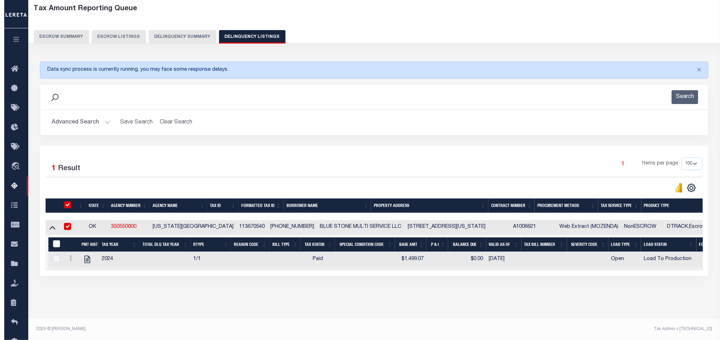
scroll to position [41, 0]
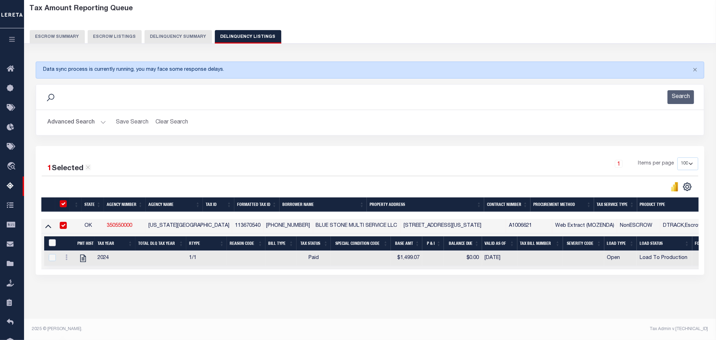
click at [55, 239] on input "&nbsp;" at bounding box center [52, 242] width 7 height 7
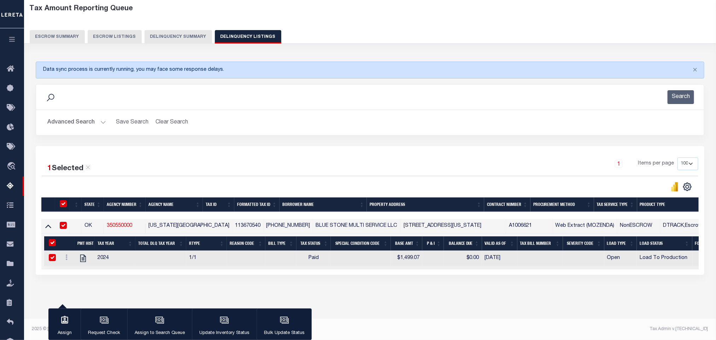
checkbox input "true"
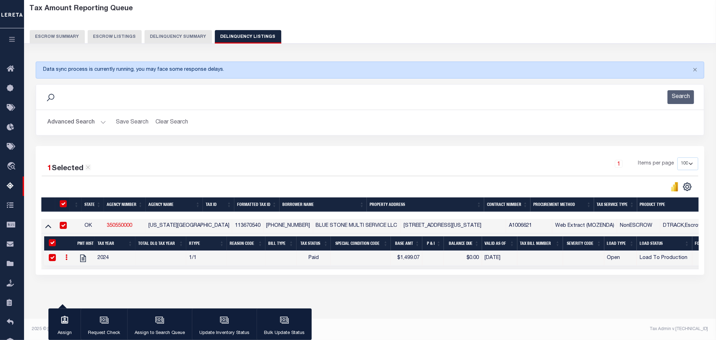
checkbox input "true"
click at [224, 323] on icon "button" at bounding box center [224, 319] width 9 height 9
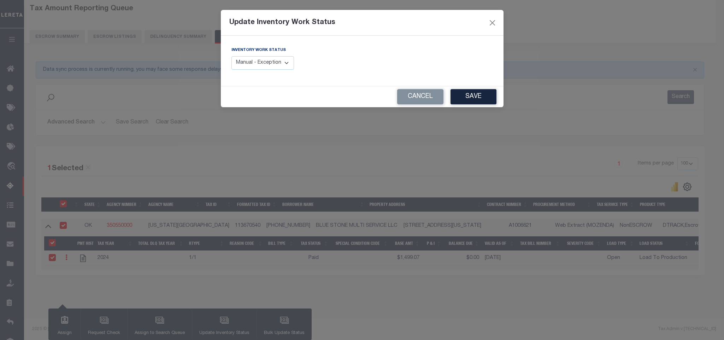
drag, startPoint x: 272, startPoint y: 66, endPoint x: 681, endPoint y: 28, distance: 411.2
click at [272, 66] on select "Manual - Exception Pended - Awaiting Search Late Add Exception Completed" at bounding box center [263, 63] width 63 height 14
click at [261, 65] on select "Manual - Exception Pended - Awaiting Search Late Add Exception Completed" at bounding box center [263, 63] width 63 height 14
select select "4"
click at [232, 57] on select "Manual - Exception Pended - Awaiting Search Late Add Exception Completed" at bounding box center [263, 63] width 63 height 14
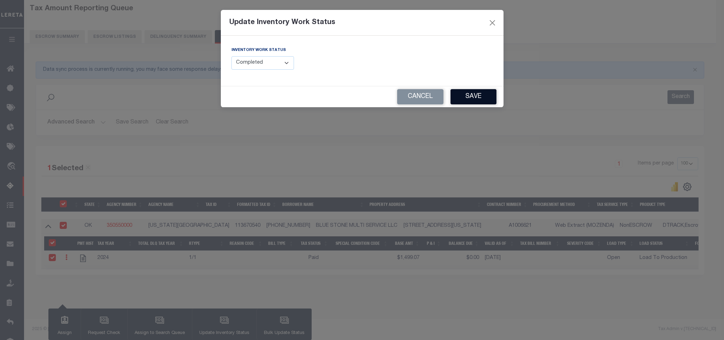
click at [462, 99] on button "Save" at bounding box center [474, 96] width 46 height 15
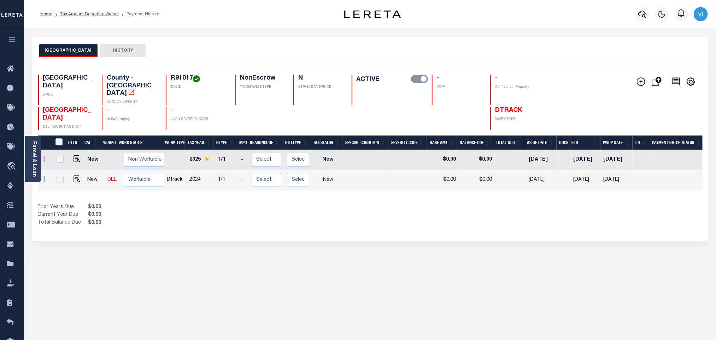
click at [178, 77] on h4 "R91017" at bounding box center [199, 79] width 56 height 8
copy h4 "R91017"
click at [75, 175] on img "" at bounding box center [77, 178] width 7 height 7
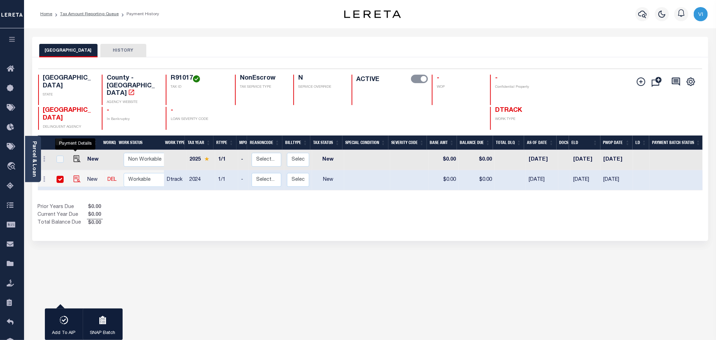
checkbox input "true"
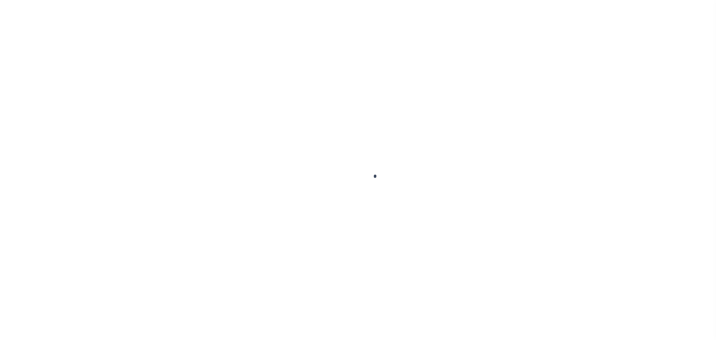
select select "NW2"
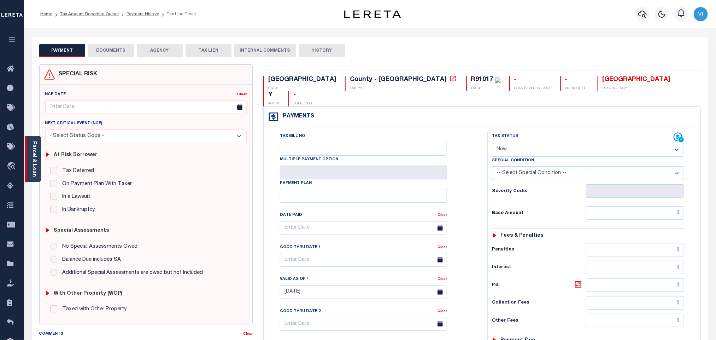
click at [36, 163] on link "Parcel & Loan" at bounding box center [33, 159] width 5 height 36
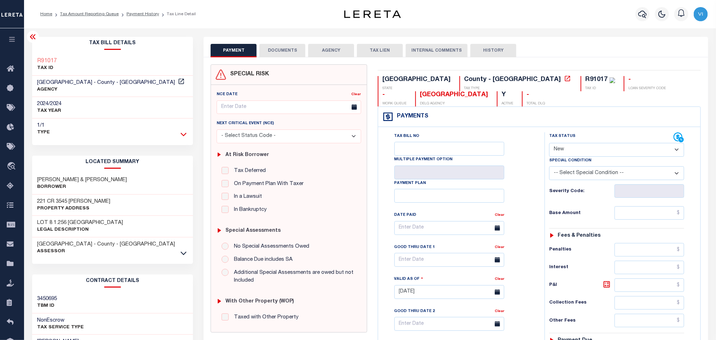
click at [184, 134] on icon at bounding box center [184, 133] width 6 height 7
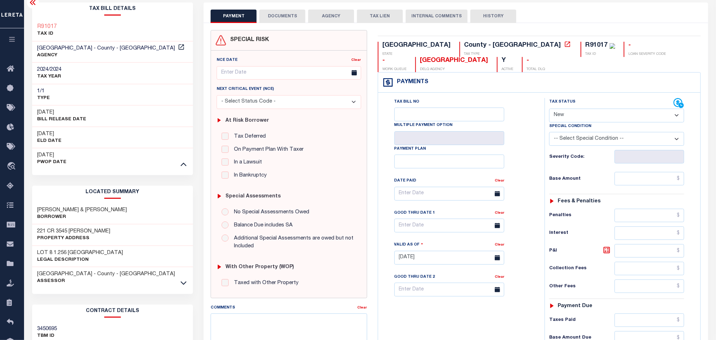
scroll to position [106, 0]
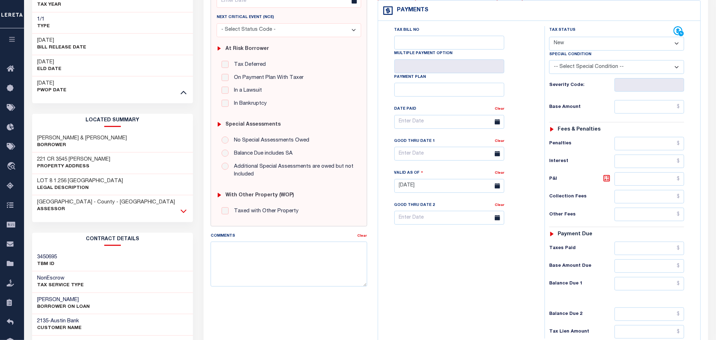
click at [186, 210] on icon at bounding box center [184, 210] width 6 height 7
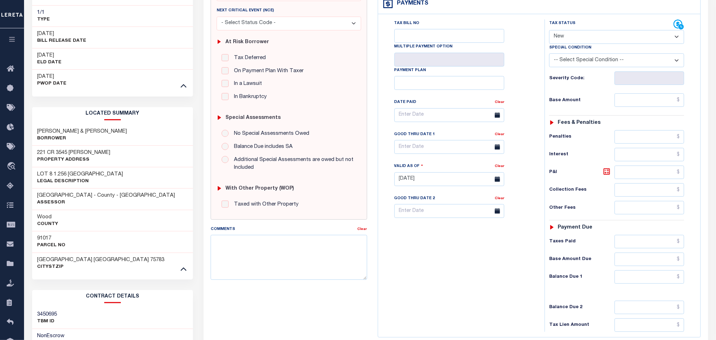
scroll to position [111, 0]
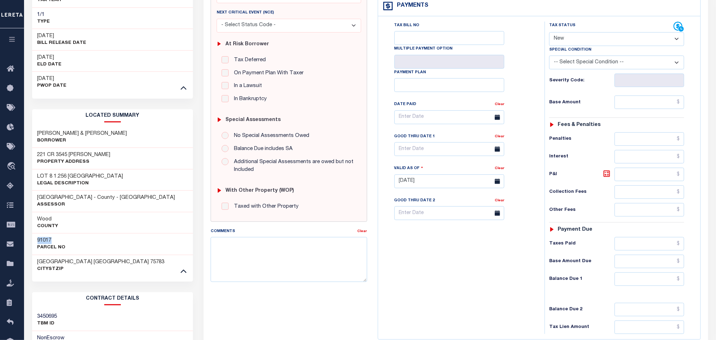
drag, startPoint x: 59, startPoint y: 241, endPoint x: 32, endPoint y: 243, distance: 27.7
click at [32, 243] on div "91017 Parcel No" at bounding box center [112, 244] width 161 height 22
copy h3 "91017"
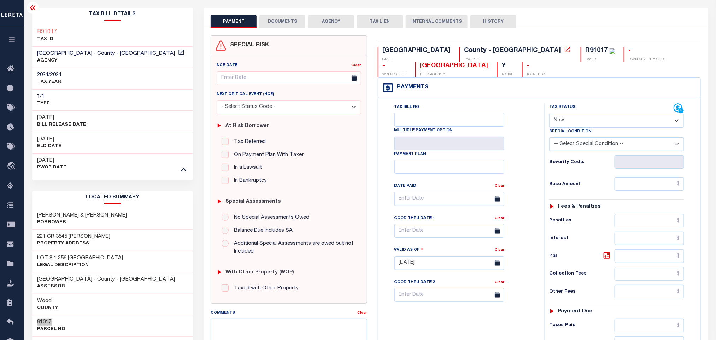
scroll to position [53, 0]
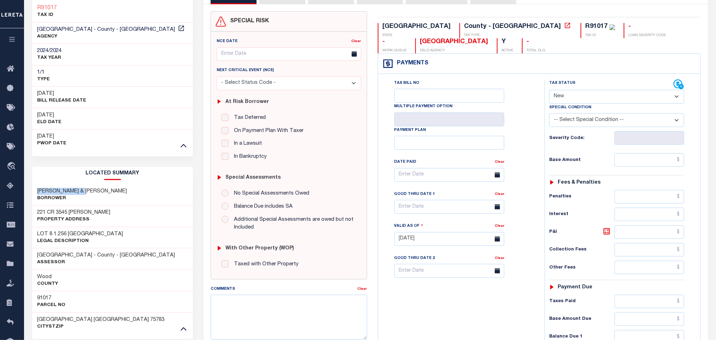
drag, startPoint x: 94, startPoint y: 192, endPoint x: 33, endPoint y: 192, distance: 60.8
click at [33, 192] on div "TANUYAN EMMANUEL & PAULA Borrower" at bounding box center [112, 195] width 161 height 22
copy h3 "TANUYAN EMMANUEL"
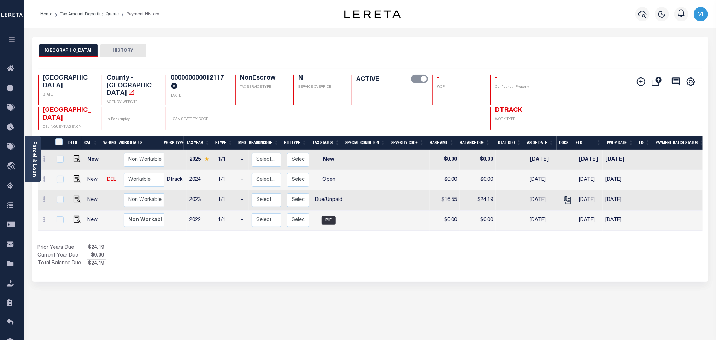
click at [176, 77] on h4 "000000000012117" at bounding box center [199, 83] width 56 height 17
copy h4 "000000000012117"
click at [565, 196] on icon "" at bounding box center [568, 199] width 6 height 6
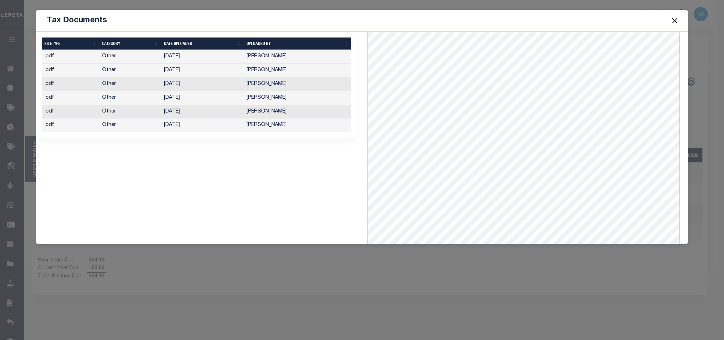
click at [675, 24] on button "Close" at bounding box center [674, 20] width 9 height 9
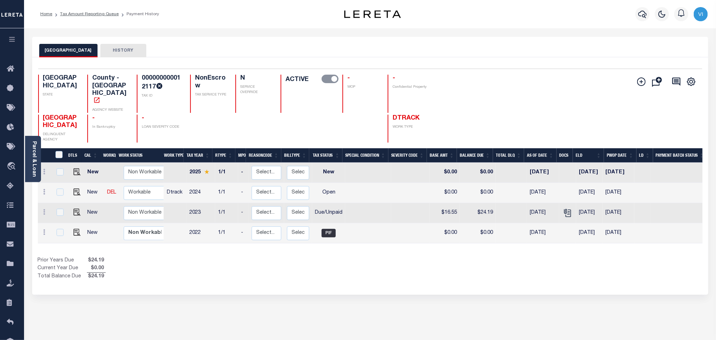
click at [76, 189] on td at bounding box center [75, 193] width 17 height 20
checkbox input "true"
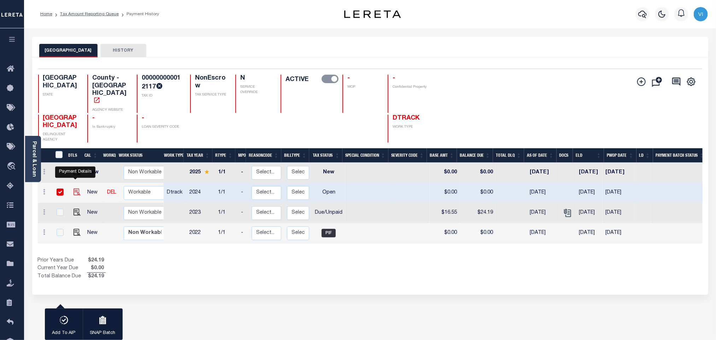
click at [76, 188] on img "" at bounding box center [77, 191] width 7 height 7
checkbox input "false"
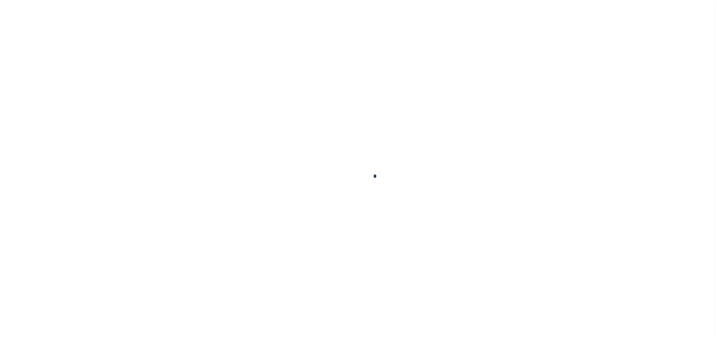
checkbox input "false"
type input "02/01/2025"
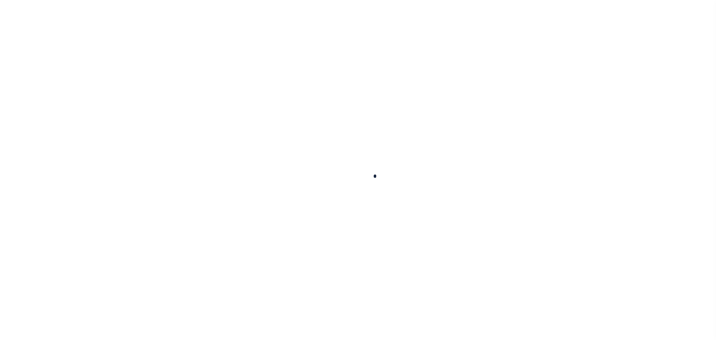
select select "OP2"
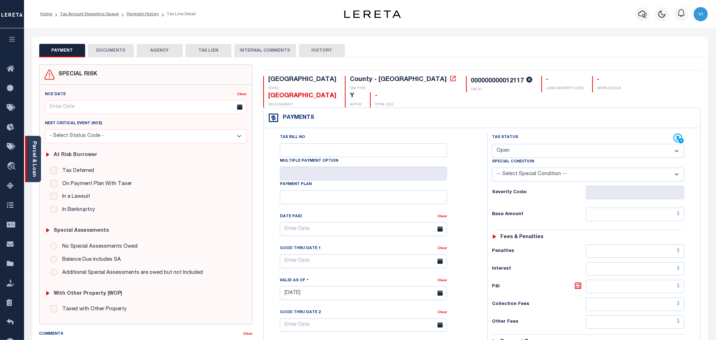
click at [33, 167] on link "Parcel & Loan" at bounding box center [33, 159] width 5 height 36
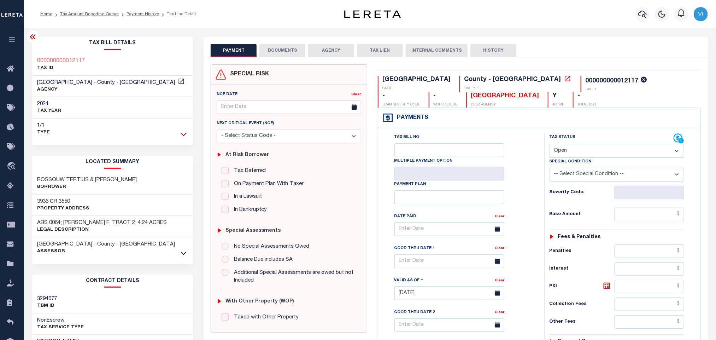
click at [183, 134] on icon at bounding box center [184, 133] width 6 height 7
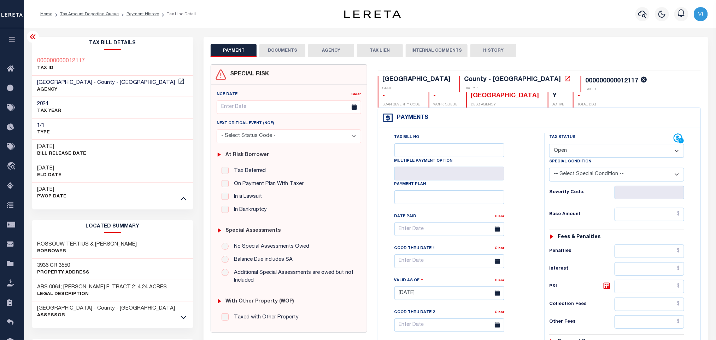
scroll to position [159, 0]
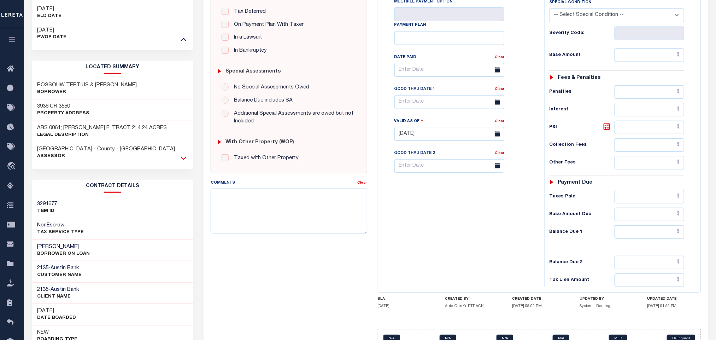
click at [183, 160] on icon at bounding box center [184, 159] width 6 height 4
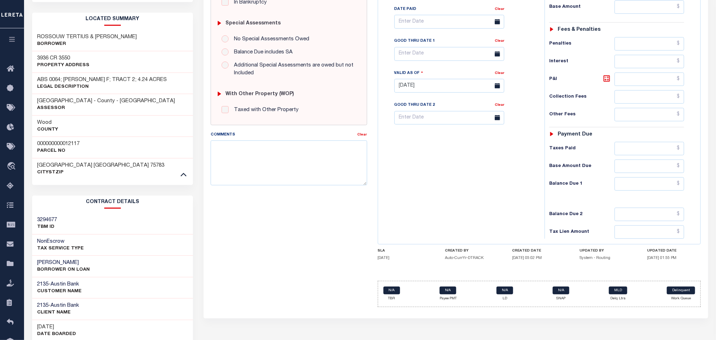
scroll to position [270, 0]
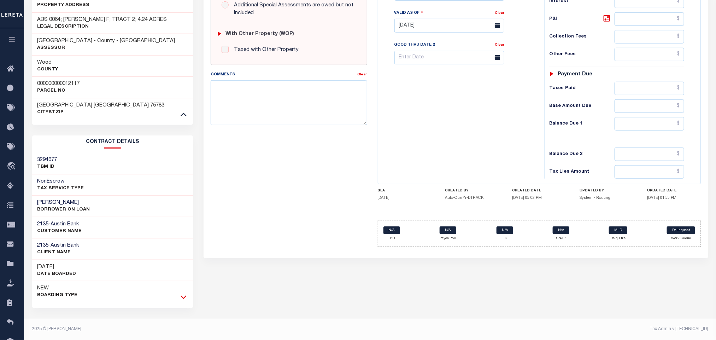
click at [184, 294] on icon at bounding box center [184, 296] width 6 height 7
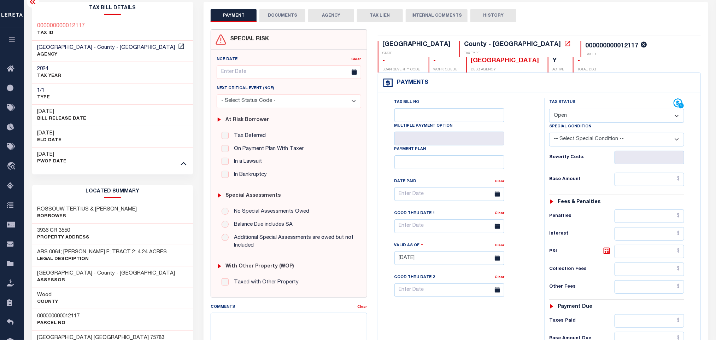
scroll to position [53, 0]
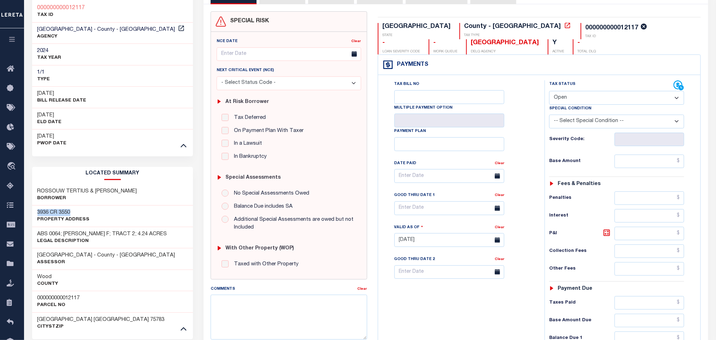
drag, startPoint x: 75, startPoint y: 211, endPoint x: 33, endPoint y: 214, distance: 42.5
click at [33, 214] on div "3936 CR 3550 Property Address" at bounding box center [112, 216] width 161 height 22
copy h3 "3936 CR 3550"
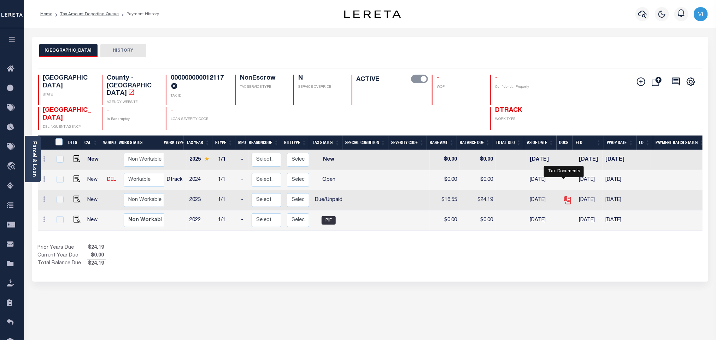
click at [565, 196] on icon "" at bounding box center [568, 199] width 6 height 6
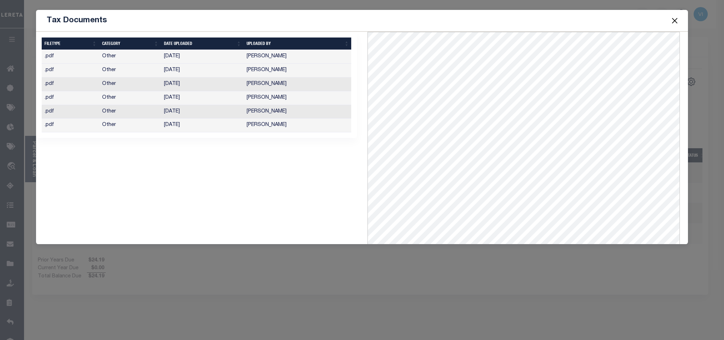
click at [674, 21] on button "Close" at bounding box center [674, 20] width 9 height 9
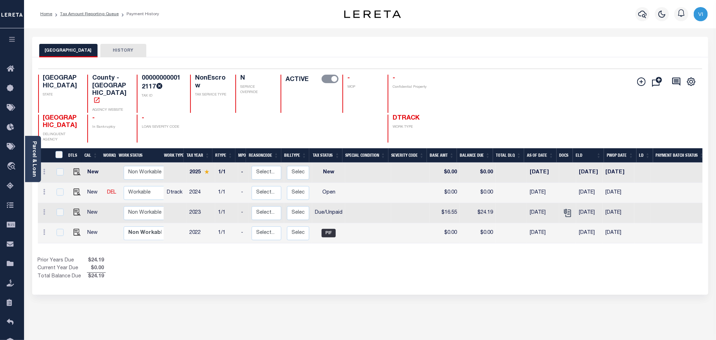
click at [144, 81] on h4 "000000000012117" at bounding box center [162, 83] width 40 height 17
copy h4 "000000000012117"
click at [76, 209] on img "" at bounding box center [77, 212] width 7 height 7
checkbox input "true"
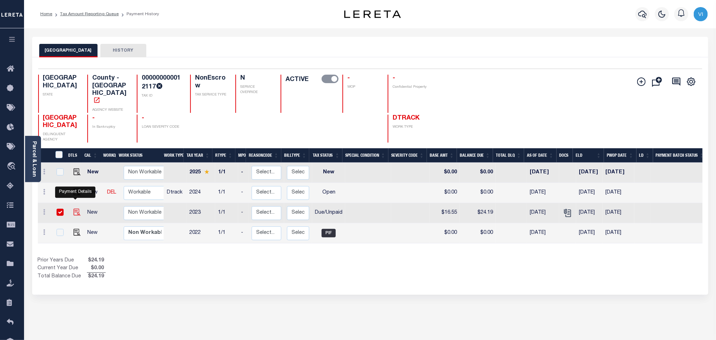
checkbox input "true"
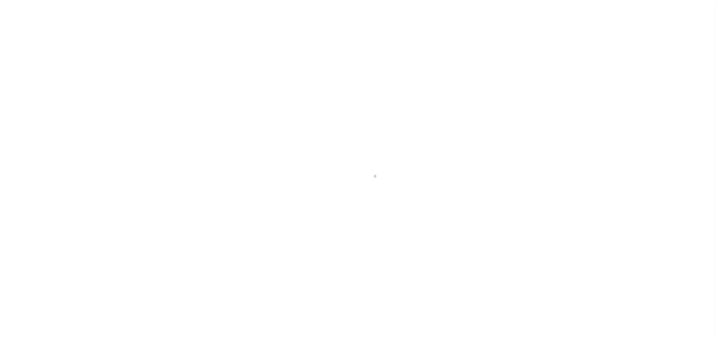
select select "DUE"
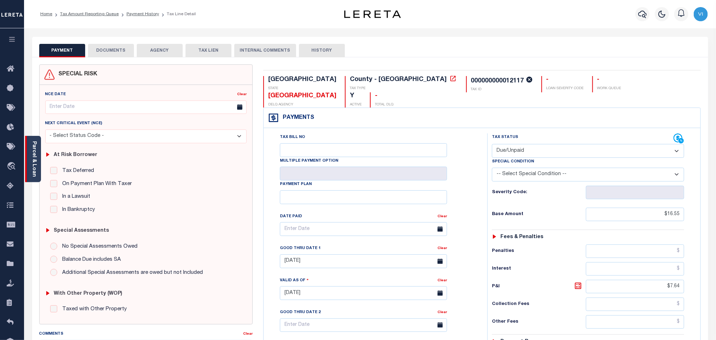
click at [34, 163] on link "Parcel & Loan" at bounding box center [33, 159] width 5 height 36
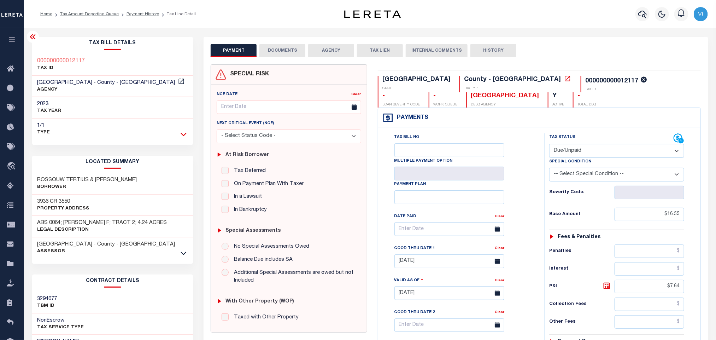
click at [181, 136] on icon at bounding box center [184, 133] width 6 height 7
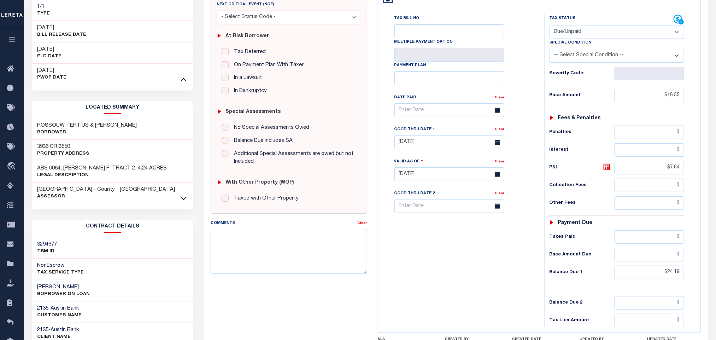
scroll to position [205, 0]
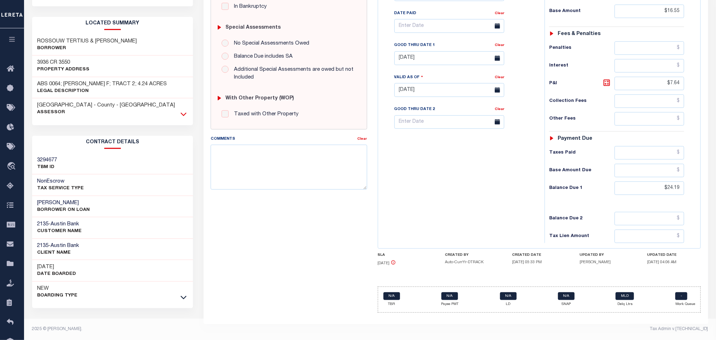
click at [182, 113] on icon at bounding box center [184, 115] width 6 height 4
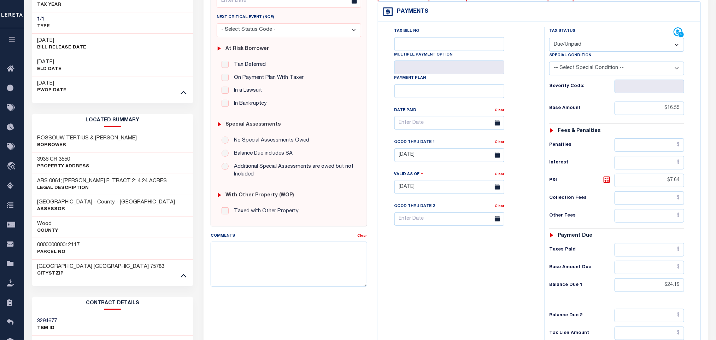
scroll to position [0, 0]
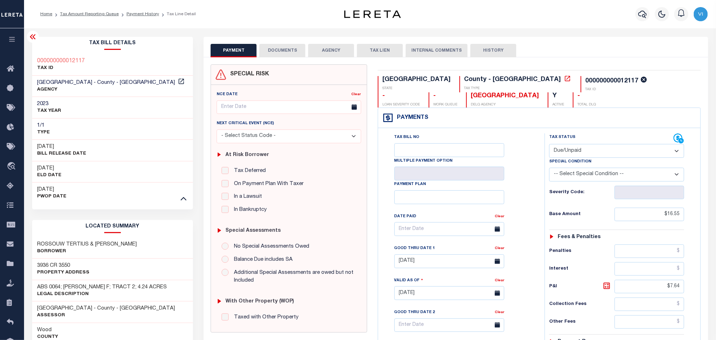
click at [277, 57] on button "DOCUMENTS" at bounding box center [283, 50] width 46 height 13
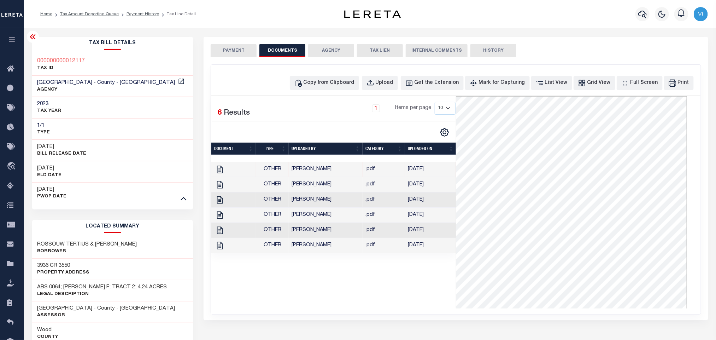
click at [241, 57] on button "PAYMENT" at bounding box center [234, 50] width 46 height 13
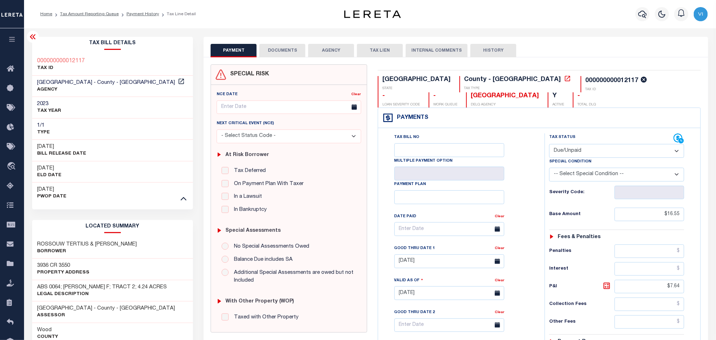
click at [287, 47] on button "DOCUMENTS" at bounding box center [283, 50] width 46 height 13
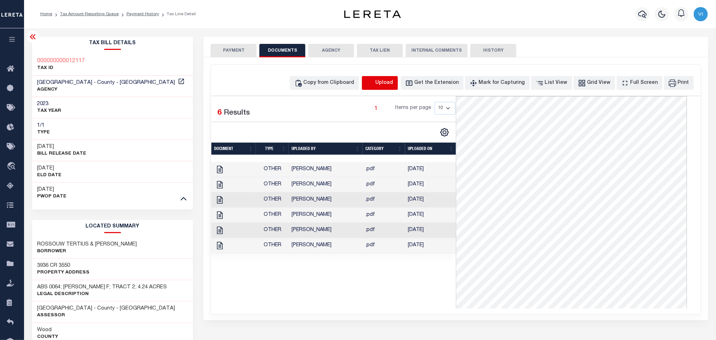
click at [373, 85] on icon "button" at bounding box center [370, 83] width 6 height 6
select select "POP"
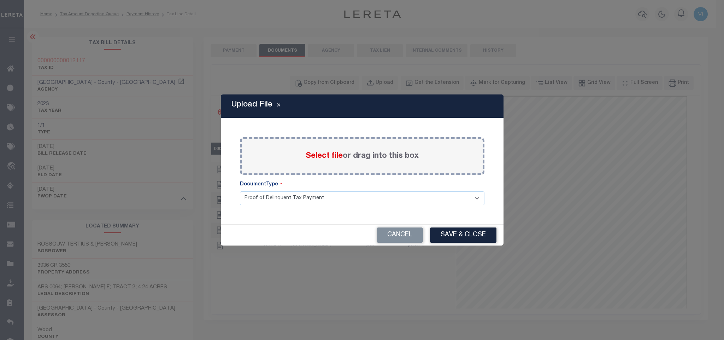
click at [322, 155] on span "Select file" at bounding box center [324, 156] width 37 height 8
click at [0, 0] on input "Select file or drag into this box" at bounding box center [0, 0] width 0 height 0
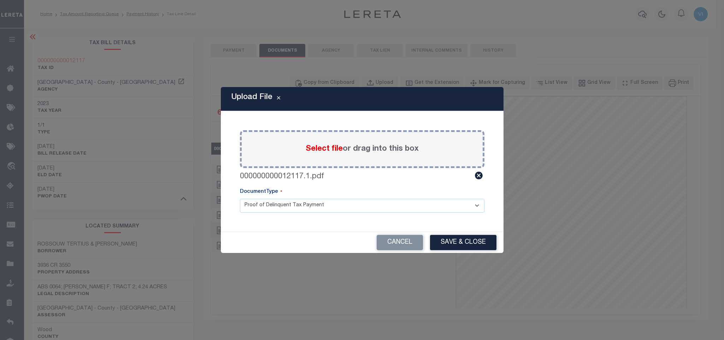
click at [251, 210] on select "Proof of Delinquent Tax Payment" at bounding box center [362, 206] width 245 height 14
click at [240, 199] on select "Proof of Delinquent Tax Payment" at bounding box center [362, 206] width 245 height 14
click at [436, 246] on button "Save & Close" at bounding box center [463, 242] width 66 height 15
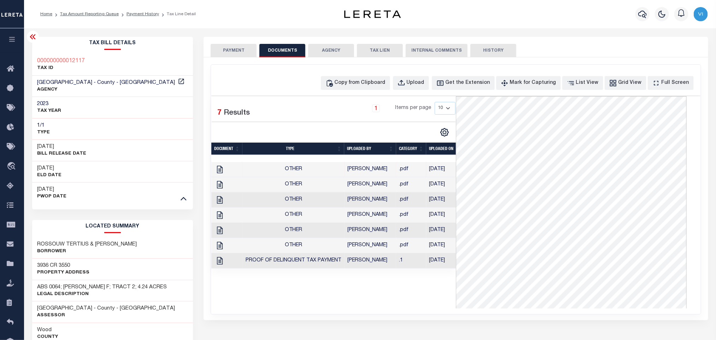
click at [220, 53] on button "PAYMENT" at bounding box center [234, 50] width 46 height 13
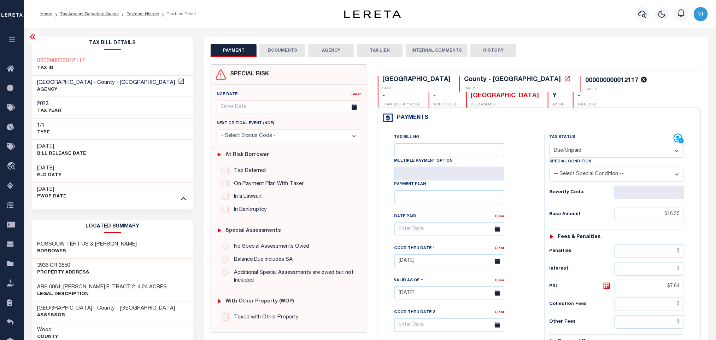
click at [575, 154] on select "- Select Status Code - Open Due/Unpaid Paid Incomplete No Tax Due Internal Refu…" at bounding box center [616, 151] width 135 height 14
select select "PYD"
click at [549, 144] on select "- Select Status Code - Open Due/Unpaid Paid Incomplete No Tax Due Internal Refu…" at bounding box center [616, 151] width 135 height 14
type input "08/14/2025"
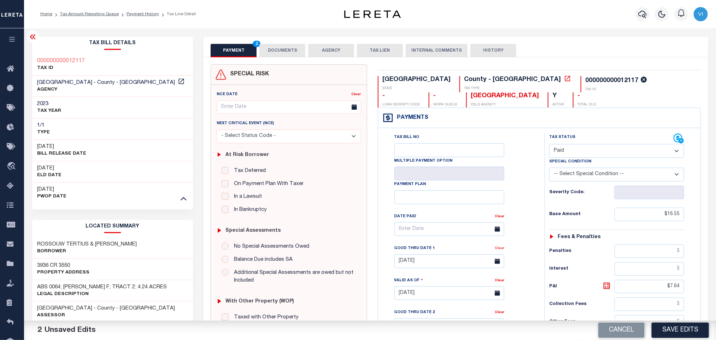
click at [499, 250] on link "Clear" at bounding box center [500, 248] width 10 height 4
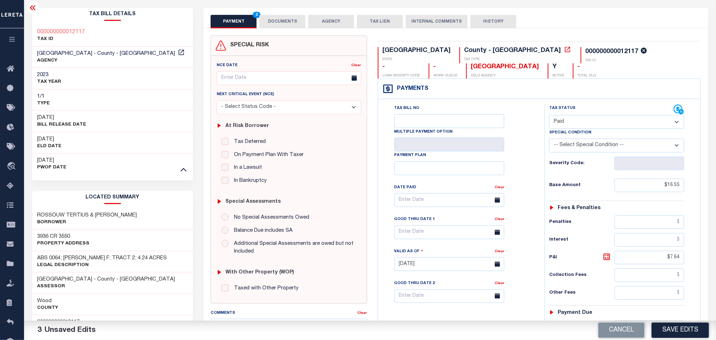
scroll to position [53, 0]
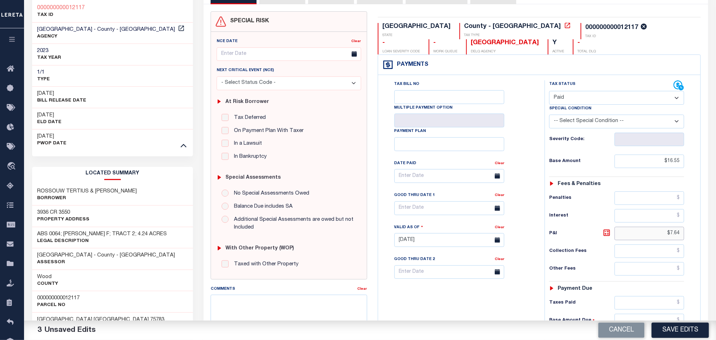
drag, startPoint x: 662, startPoint y: 241, endPoint x: 710, endPoint y: 245, distance: 47.9
click at [710, 245] on div "PAYMENT 3 DOCUMENTS AGENCY DELINQUENT PAYEE" at bounding box center [455, 269] width 515 height 570
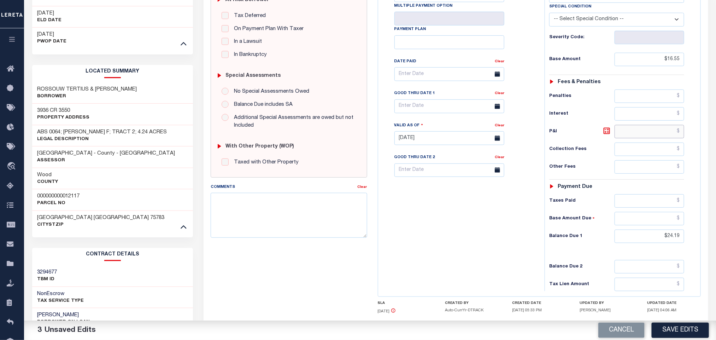
scroll to position [159, 0]
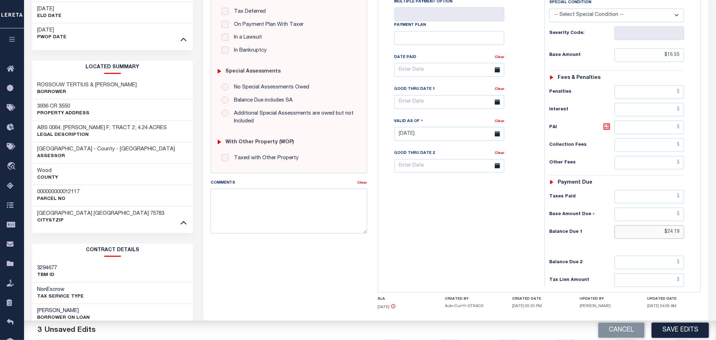
drag, startPoint x: 658, startPoint y: 238, endPoint x: 736, endPoint y: 246, distance: 79.3
click at [716, 246] on html "Home Tax Amount Reporting Queue Payment History Tax Line Detail Profile" at bounding box center [358, 144] width 716 height 607
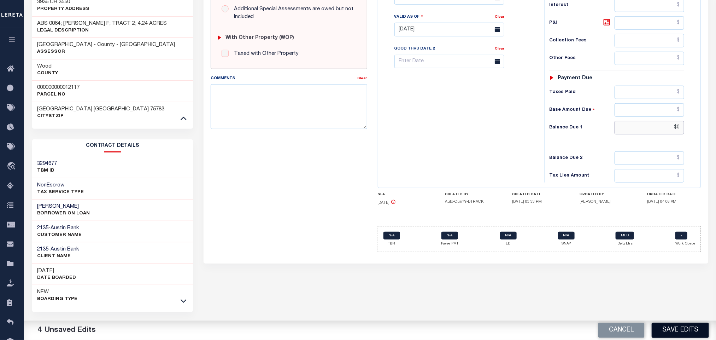
scroll to position [270, 0]
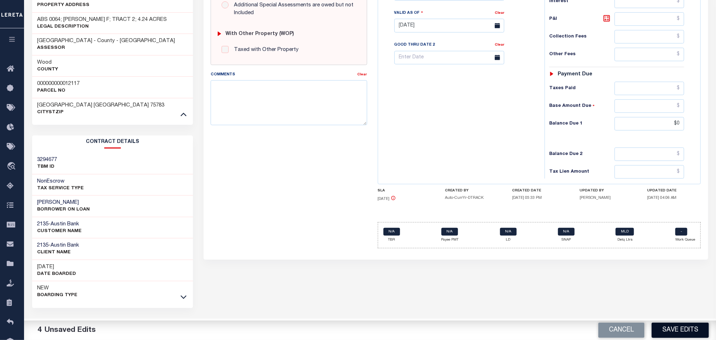
type input "$0.00"
click at [670, 326] on button "Save Edits" at bounding box center [680, 329] width 57 height 15
checkbox input "false"
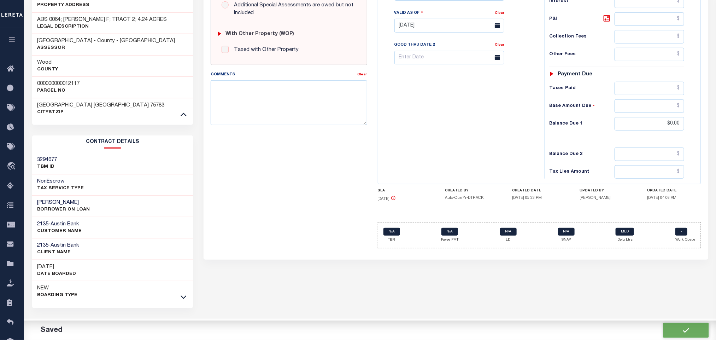
checkbox input "false"
type input "$16.55"
type input "$0"
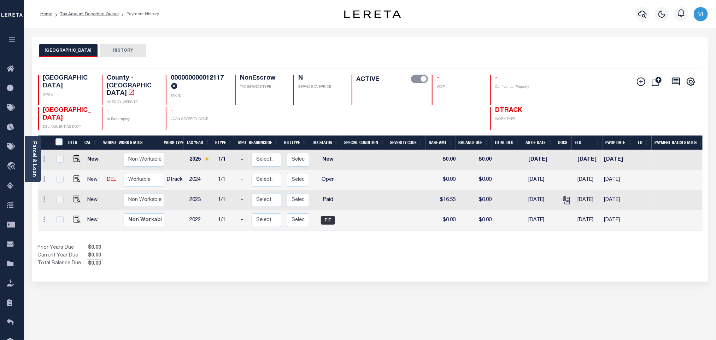
click at [190, 77] on h4 "000000000012117" at bounding box center [199, 83] width 56 height 17
copy h4 "000000000012117"
click at [77, 175] on img "" at bounding box center [77, 178] width 7 height 7
checkbox input "true"
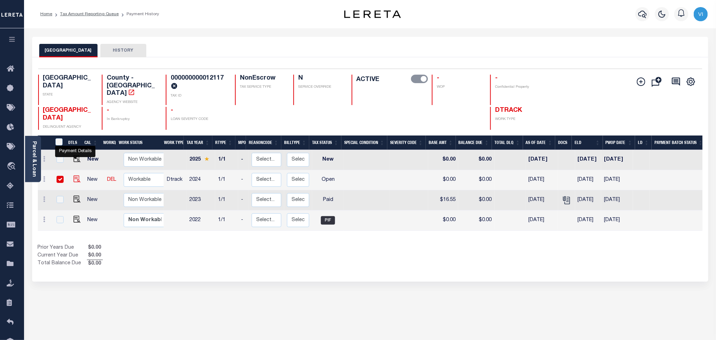
checkbox input "true"
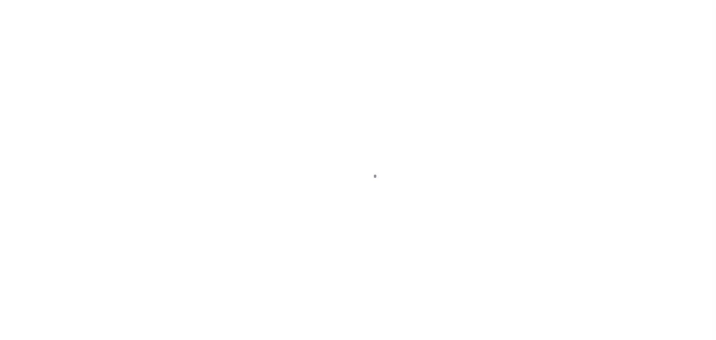
select select "OP2"
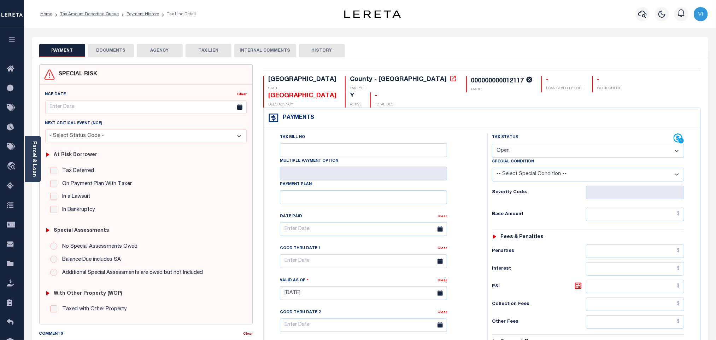
click at [106, 49] on button "DOCUMENTS" at bounding box center [111, 50] width 46 height 13
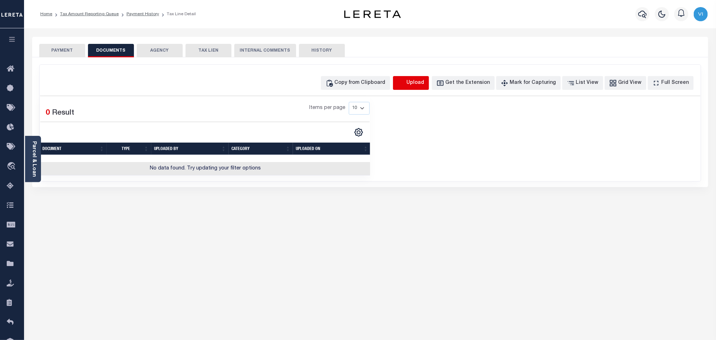
click at [406, 83] on icon "button" at bounding box center [402, 83] width 8 height 8
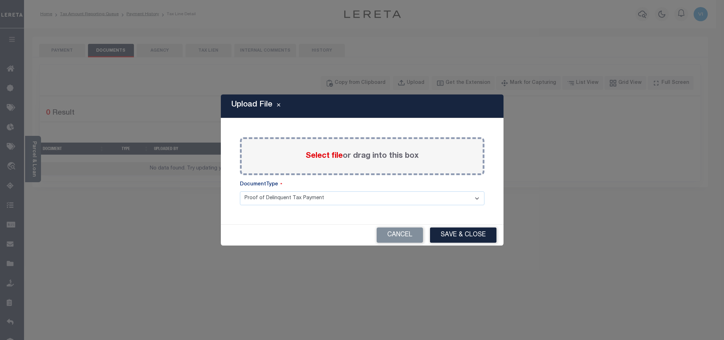
click at [322, 157] on span "Select file" at bounding box center [324, 156] width 37 height 8
click at [0, 0] on input "Select file or drag into this box" at bounding box center [0, 0] width 0 height 0
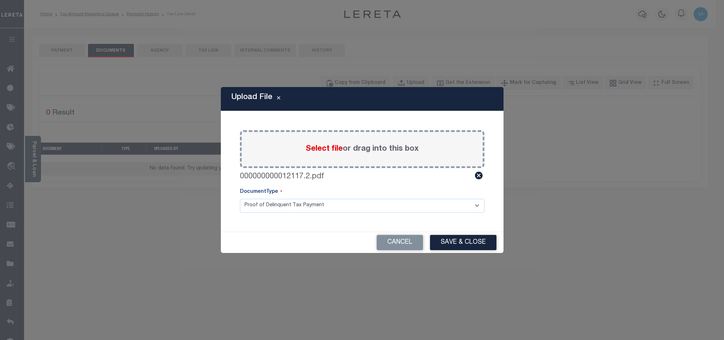
click at [253, 209] on select "Proof of Delinquent Tax Payment" at bounding box center [362, 206] width 245 height 14
click at [240, 199] on select "Proof of Delinquent Tax Payment" at bounding box center [362, 206] width 245 height 14
click at [494, 243] on button "Save & Close" at bounding box center [463, 242] width 66 height 15
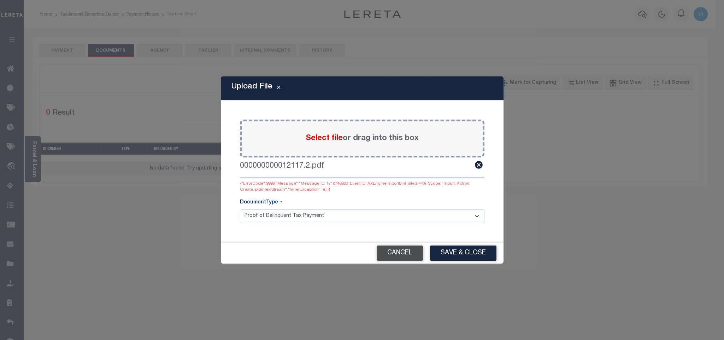
click at [399, 256] on button "Cancel" at bounding box center [400, 252] width 46 height 15
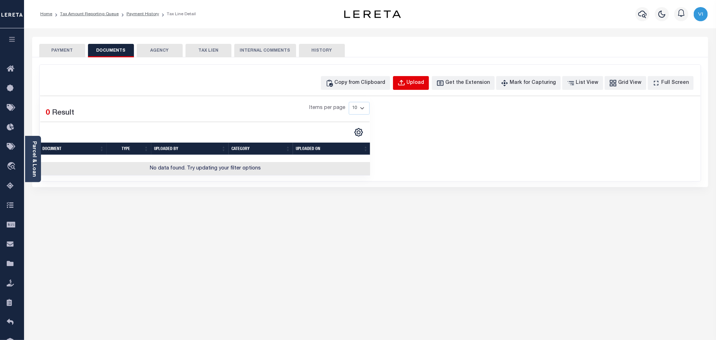
click at [410, 87] on button "Upload" at bounding box center [411, 83] width 36 height 14
select select "POP"
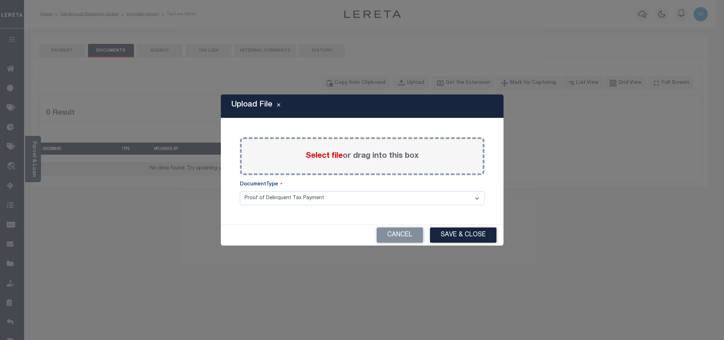
click at [324, 154] on span "Select file" at bounding box center [324, 156] width 37 height 8
click at [0, 0] on input "Select file or drag into this box" at bounding box center [0, 0] width 0 height 0
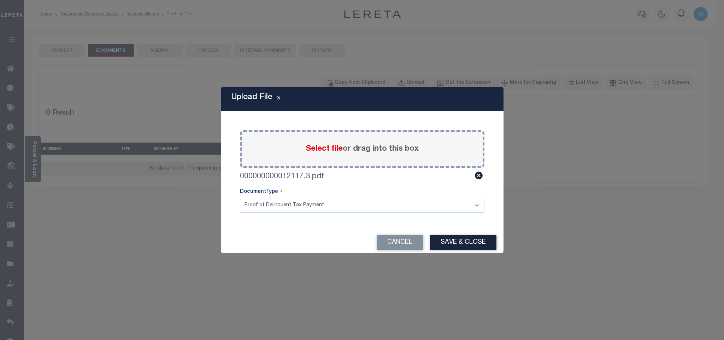
click at [251, 212] on div "Paste copied image or file into this box Select file or drag into this box 0000…" at bounding box center [362, 172] width 266 height 104
click at [254, 207] on select "Proof of Delinquent Tax Payment" at bounding box center [362, 206] width 245 height 14
click at [240, 199] on select "Proof of Delinquent Tax Payment" at bounding box center [362, 206] width 245 height 14
click at [447, 244] on button "Save & Close" at bounding box center [463, 242] width 66 height 15
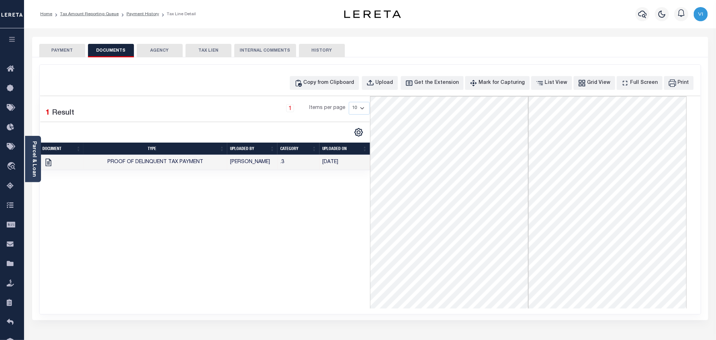
click at [62, 43] on div "PAYMENT DOCUMENTS AGENCY DELINQUENT PAYEE TAX LIEN" at bounding box center [370, 47] width 676 height 21
click at [62, 49] on button "PAYMENT" at bounding box center [62, 50] width 46 height 13
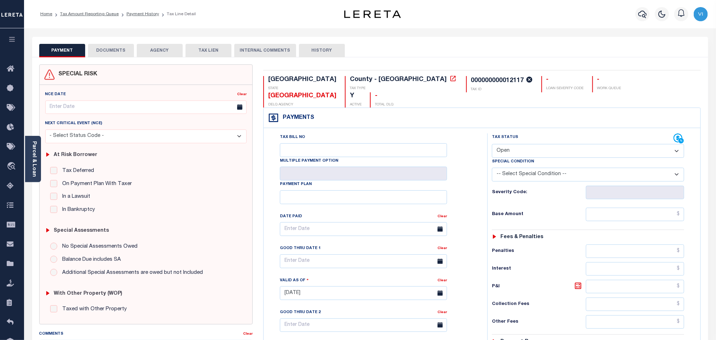
click at [525, 144] on select "- Select Status Code - Open Due/Unpaid Paid Incomplete No Tax Due Internal Refu…" at bounding box center [588, 151] width 192 height 14
select select "PYD"
click at [492, 144] on select "- Select Status Code - Open Due/Unpaid Paid Incomplete No Tax Due Internal Refu…" at bounding box center [588, 151] width 192 height 14
type input "08/14/2025"
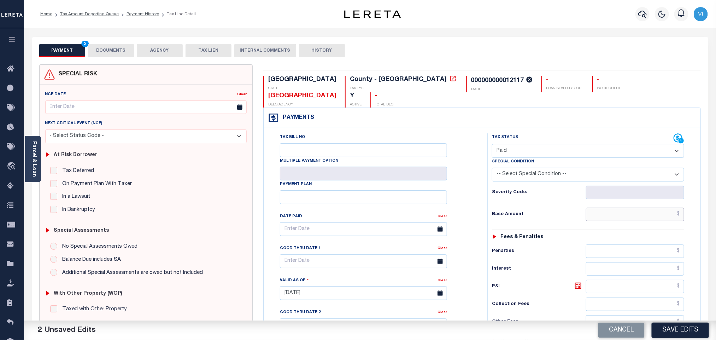
click at [600, 208] on input "text" at bounding box center [635, 214] width 99 height 13
click at [663, 208] on input "$" at bounding box center [635, 214] width 99 height 13
paste input "5.50"
type input "$5.50"
click at [538, 262] on div "Interest" at bounding box center [588, 268] width 192 height 13
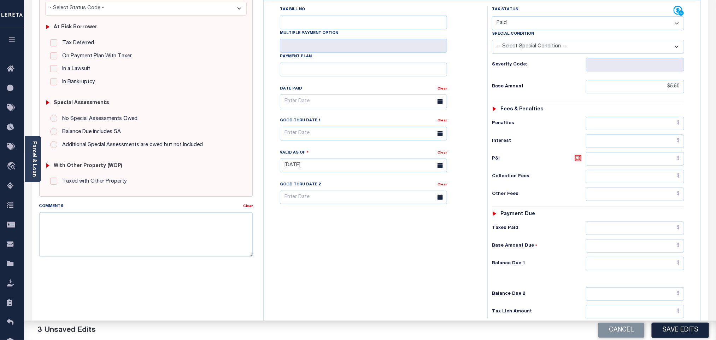
scroll to position [184, 0]
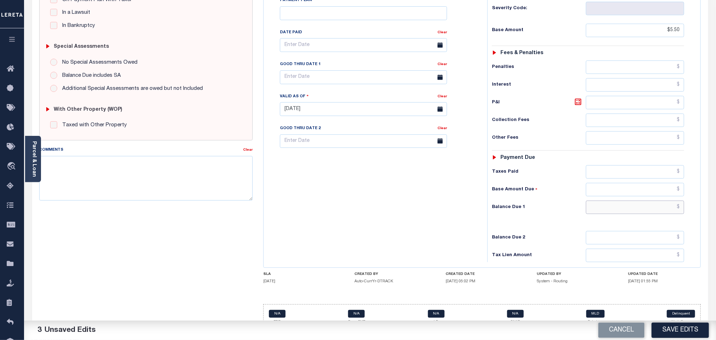
click at [612, 200] on input "text" at bounding box center [635, 206] width 99 height 13
type input "$0.00"
click at [551, 231] on div "Balance Due 2" at bounding box center [588, 237] width 192 height 13
click at [666, 329] on button "Save Edits" at bounding box center [680, 329] width 57 height 15
checkbox input "false"
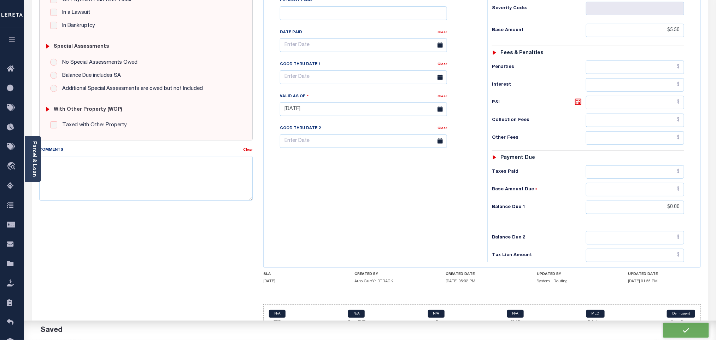
checkbox input "false"
type input "$5.5"
type input "$0"
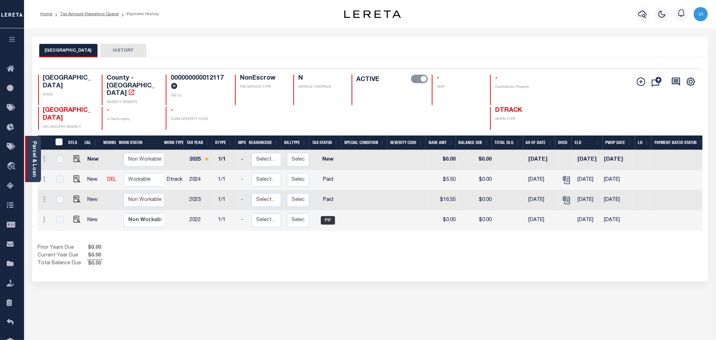
click at [35, 153] on link "Parcel & Loan" at bounding box center [33, 159] width 5 height 36
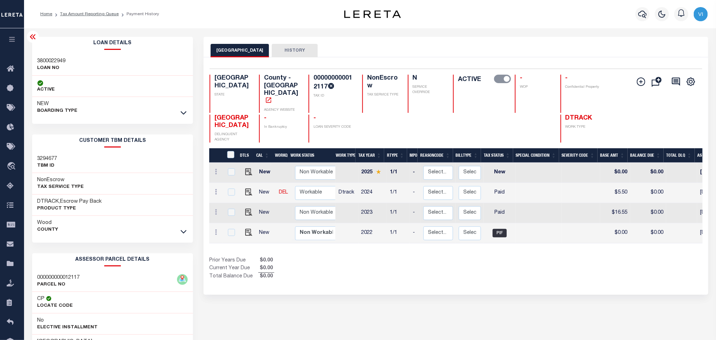
click at [34, 62] on div "3800022949 LOAN NO" at bounding box center [112, 65] width 161 height 22
copy h3 "3800022949"
click at [323, 84] on h4 "000000000012117" at bounding box center [334, 83] width 40 height 17
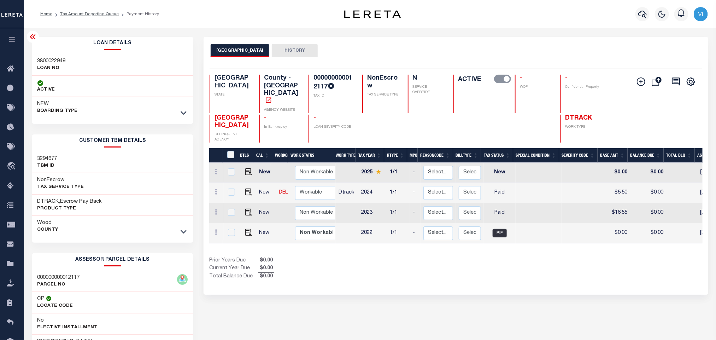
copy h4 "000000000012117"
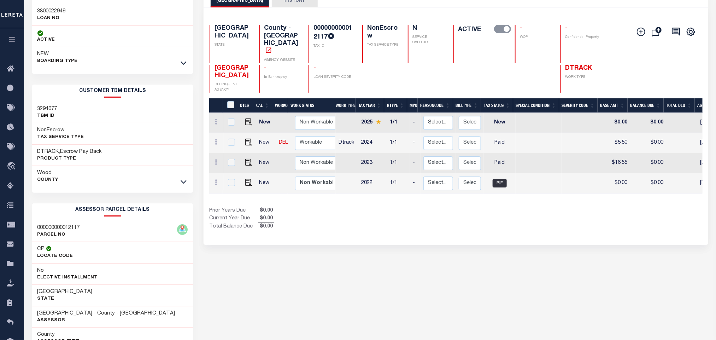
scroll to position [99, 0]
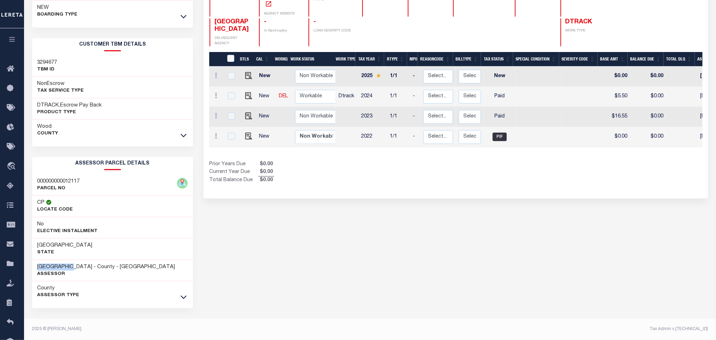
drag, startPoint x: 77, startPoint y: 266, endPoint x: 31, endPoint y: 263, distance: 46.4
click at [31, 263] on div "Loan Details 3800022949 LOAN NO NEW" at bounding box center [113, 140] width 172 height 399
copy h3 "[GEOGRAPHIC_DATA]"
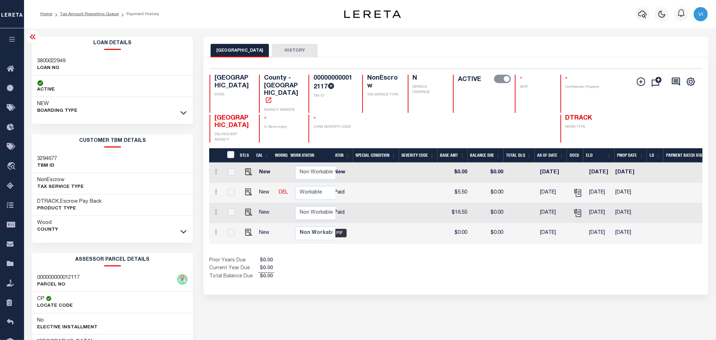
scroll to position [0, 0]
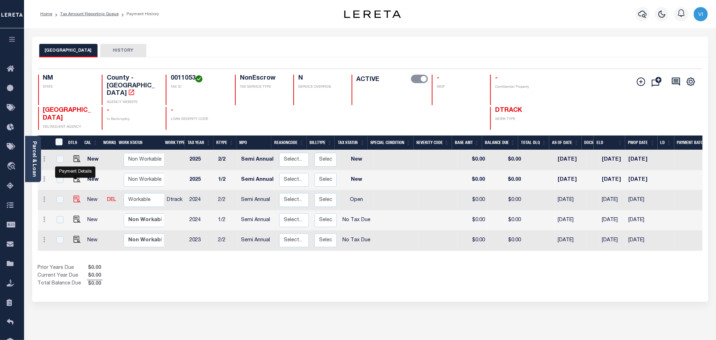
click at [77, 196] on img "" at bounding box center [77, 199] width 7 height 7
checkbox input "true"
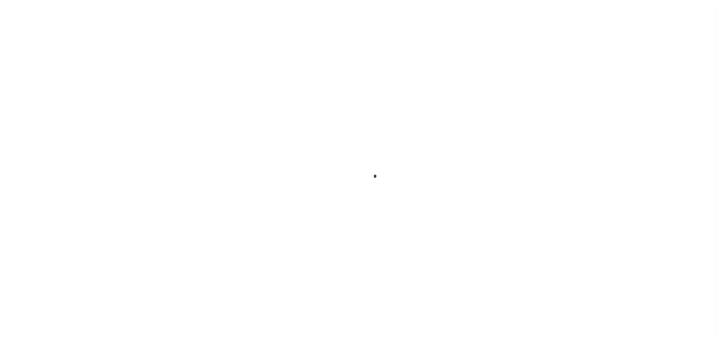
select select "OP2"
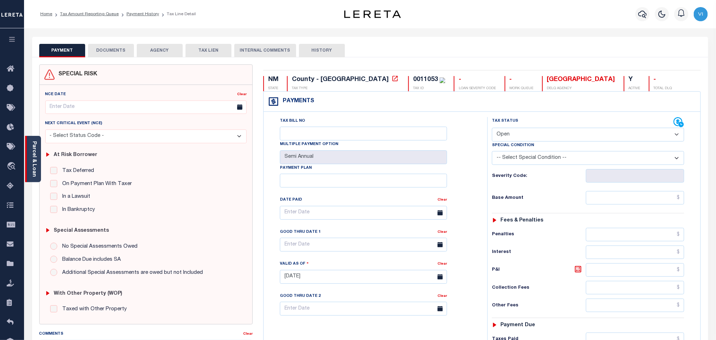
click at [34, 161] on link "Parcel & Loan" at bounding box center [33, 159] width 5 height 36
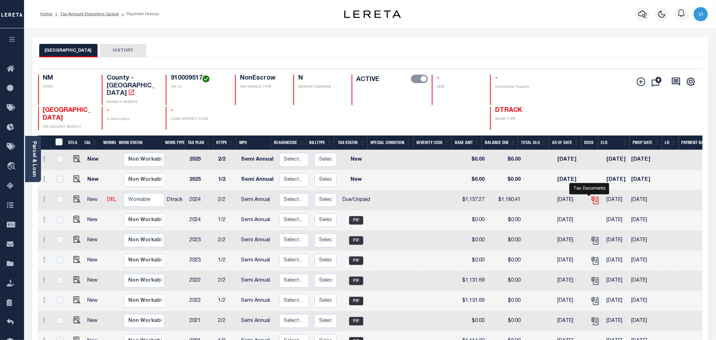
click at [594, 197] on icon "" at bounding box center [596, 200] width 5 height 7
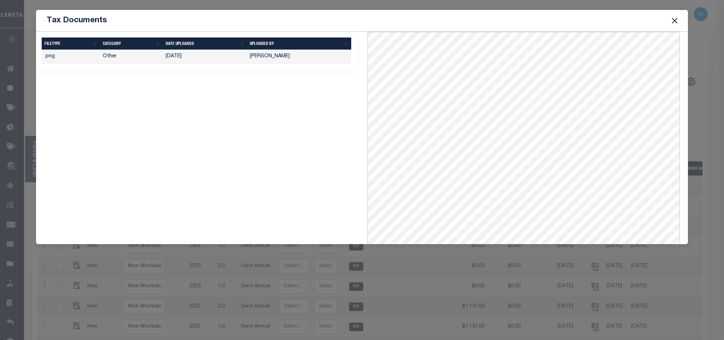
click at [675, 20] on button "Close" at bounding box center [674, 20] width 9 height 9
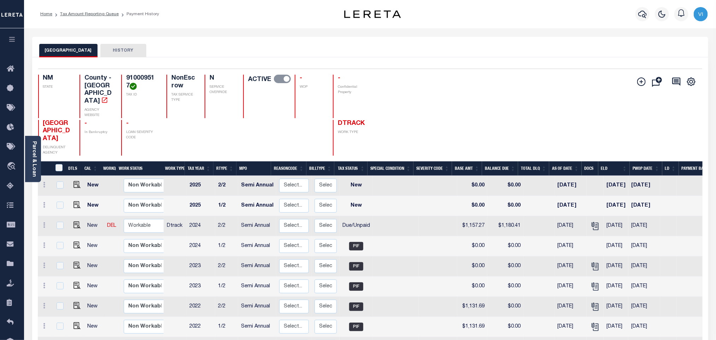
click at [127, 82] on h4 "910009517" at bounding box center [141, 82] width 31 height 15
copy h4 "910009517"
click at [592, 221] on icon "" at bounding box center [595, 225] width 9 height 9
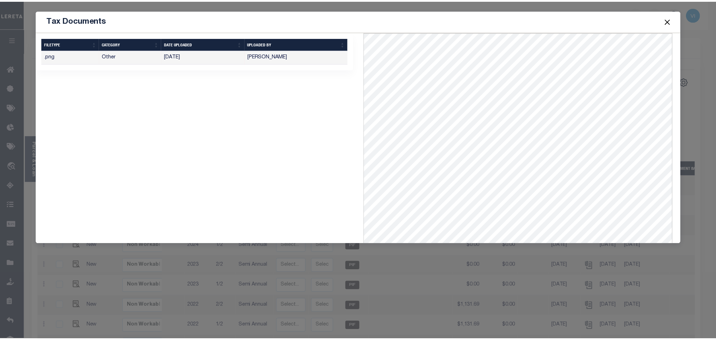
scroll to position [110, 0]
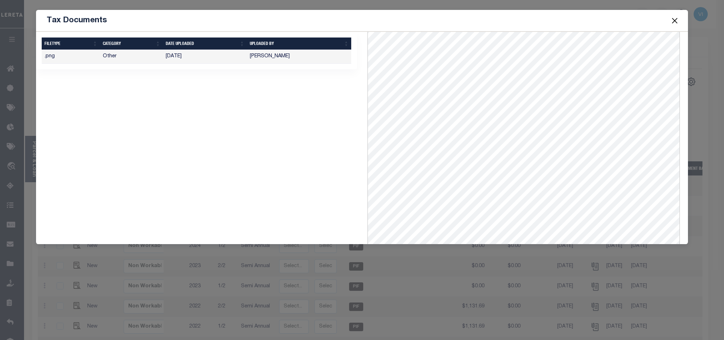
click at [677, 19] on button "Close" at bounding box center [674, 20] width 9 height 9
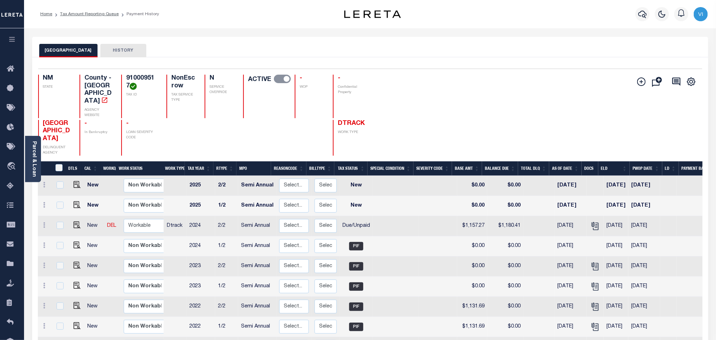
click at [149, 84] on h4 "910009517" at bounding box center [141, 82] width 31 height 15
drag, startPoint x: 154, startPoint y: 79, endPoint x: 127, endPoint y: 85, distance: 28.0
click at [127, 85] on h4 "910009517" at bounding box center [141, 82] width 31 height 15
drag, startPoint x: 129, startPoint y: 87, endPoint x: 125, endPoint y: 77, distance: 10.5
click at [125, 77] on div "910009517 TAX ID" at bounding box center [139, 96] width 36 height 43
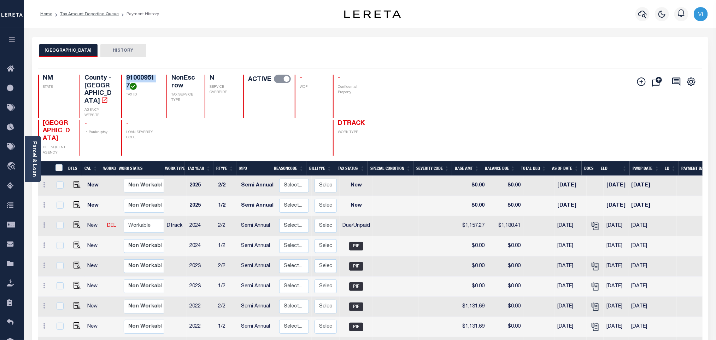
copy h4 "910009517"
click at [74, 221] on img "" at bounding box center [77, 224] width 7 height 7
checkbox input "true"
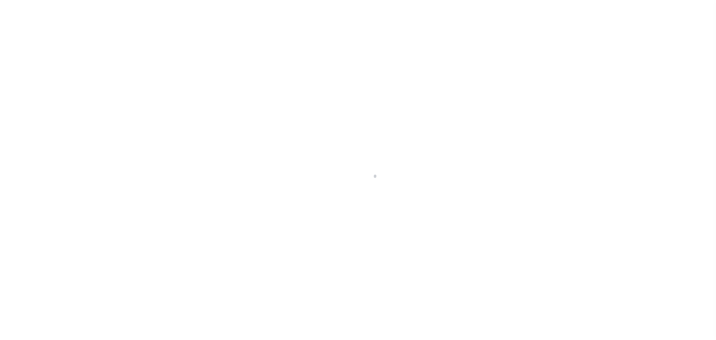
select select "DUE"
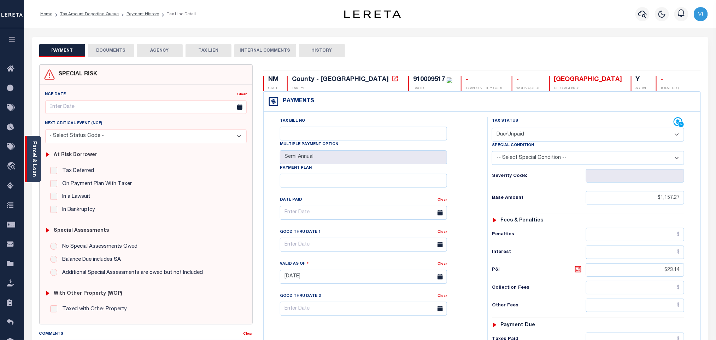
click at [32, 168] on link "Parcel & Loan" at bounding box center [33, 159] width 5 height 36
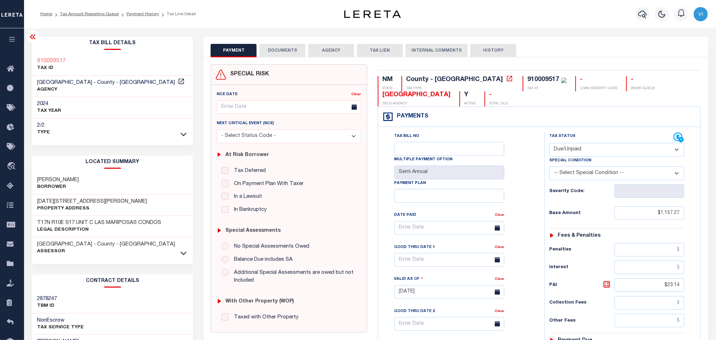
drag, startPoint x: 93, startPoint y: 178, endPoint x: 35, endPoint y: 179, distance: 58.3
click at [35, 179] on div "[PERSON_NAME]" at bounding box center [112, 184] width 161 height 22
drag, startPoint x: 95, startPoint y: 199, endPoint x: 33, endPoint y: 200, distance: 61.9
click at [33, 200] on div "[DATE][STREET_ADDRESS][PERSON_NAME] Property Address" at bounding box center [112, 205] width 161 height 22
drag, startPoint x: 165, startPoint y: 222, endPoint x: 26, endPoint y: 225, distance: 139.0
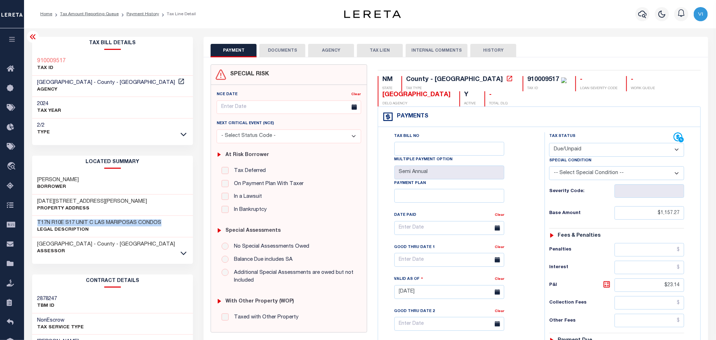
click at [26, 225] on div "Parcel & Loan Tax Bill Details 910009517" at bounding box center [370, 282] width 692 height 508
copy h3 "T17N R10E S17 UNIT C LAS MARIPOSAS CONDOS"
drag, startPoint x: 86, startPoint y: 83, endPoint x: 33, endPoint y: 80, distance: 53.1
click at [33, 80] on div "[GEOGRAPHIC_DATA] - County - [GEOGRAPHIC_DATA] AGENCY" at bounding box center [112, 87] width 161 height 22
copy span "[GEOGRAPHIC_DATA]"
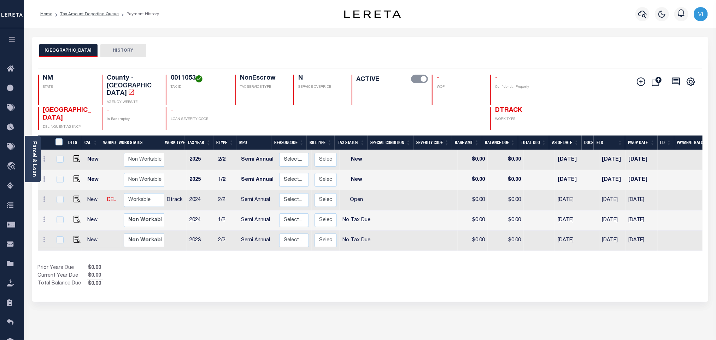
click at [172, 78] on h4 "0011053" at bounding box center [199, 79] width 56 height 8
copy h4 "0011053"
click at [75, 196] on img "" at bounding box center [77, 199] width 7 height 7
checkbox input "true"
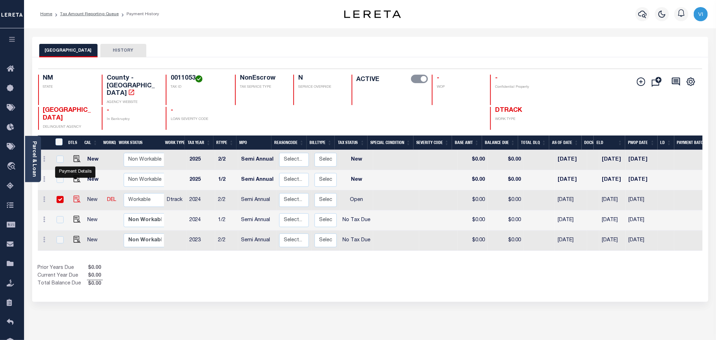
checkbox input "true"
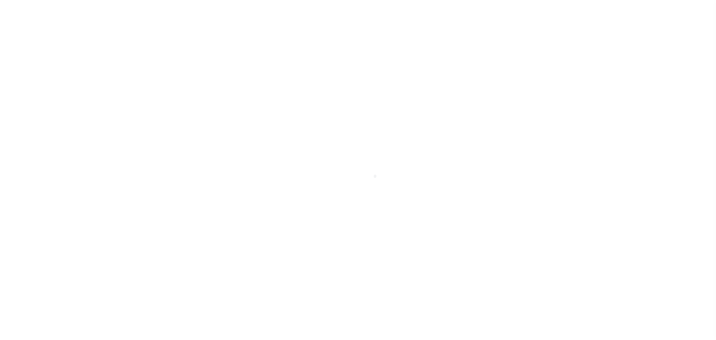
select select "OP2"
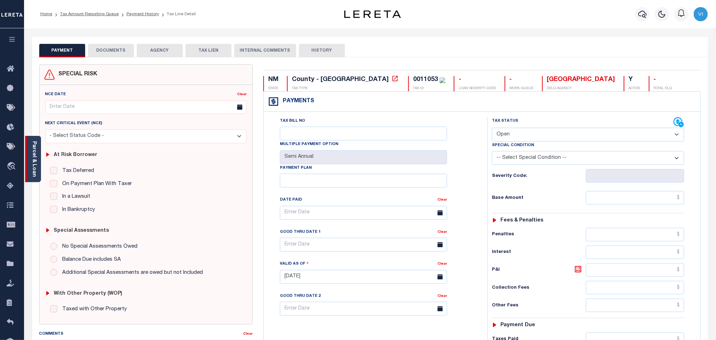
click at [34, 153] on link "Parcel & Loan" at bounding box center [33, 159] width 5 height 36
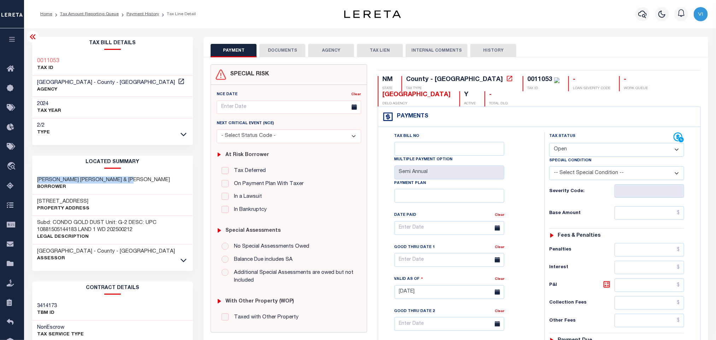
drag, startPoint x: 137, startPoint y: 179, endPoint x: 31, endPoint y: 181, distance: 105.7
click at [31, 181] on div "Tax Bill Details 0011053 TAX ID AGENCY" at bounding box center [113, 286] width 172 height 498
copy h3 "ROWLEY, MARTY LEVI & CYNTHIA LEA"
drag, startPoint x: 67, startPoint y: 200, endPoint x: 34, endPoint y: 202, distance: 33.3
click at [34, 202] on div "37 VAIL AVE Property Address" at bounding box center [112, 205] width 161 height 22
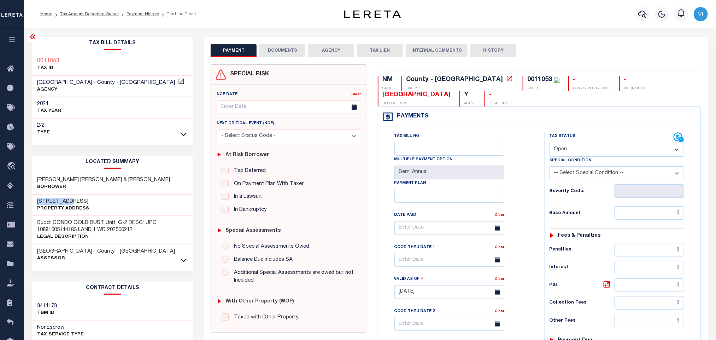
copy h3 "37 VAIL AVE"
drag, startPoint x: 137, startPoint y: 231, endPoint x: 37, endPoint y: 221, distance: 100.2
click at [37, 221] on h3 "Subd: CONDO GOLD DUST Unit: G-2 DESC: UPC 10881505144183 LAND 1 WD 202500212" at bounding box center [112, 226] width 151 height 14
copy h3 "Subd: CONDO GOLD DUST Unit: G-2 DESC: UPC 10881505144183 LAND 1 WD 202500212"
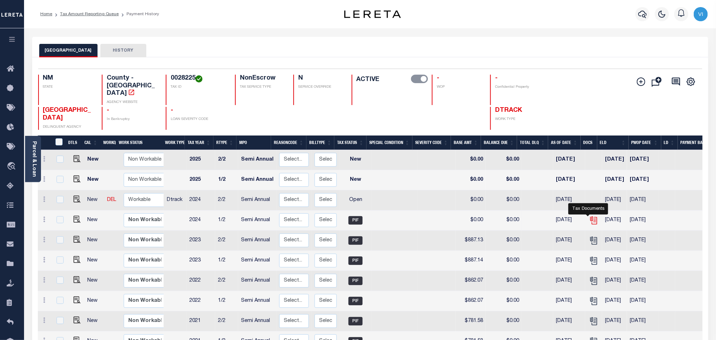
click at [592, 217] on icon "" at bounding box center [594, 220] width 5 height 7
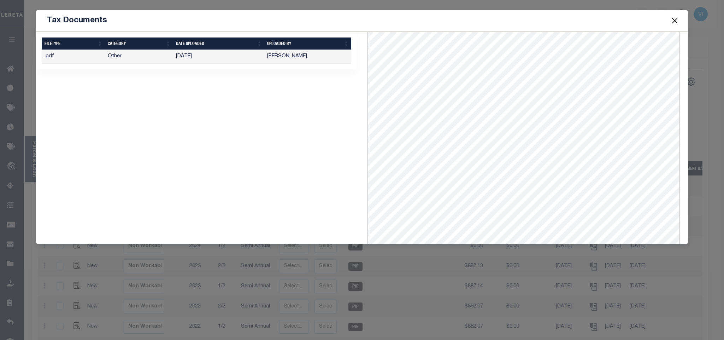
click at [674, 23] on button "Close" at bounding box center [674, 20] width 9 height 9
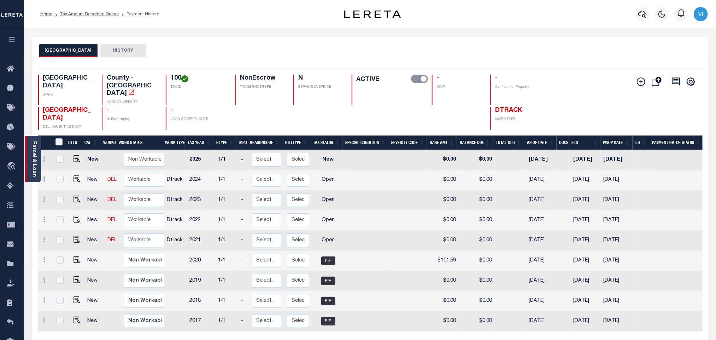
click at [31, 164] on link "Parcel & Loan" at bounding box center [33, 159] width 5 height 36
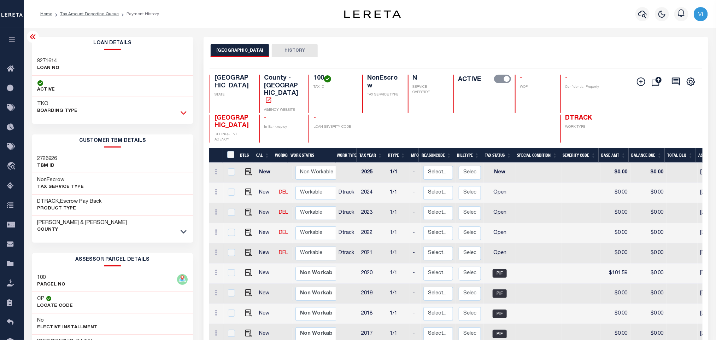
click at [181, 116] on icon at bounding box center [184, 112] width 6 height 7
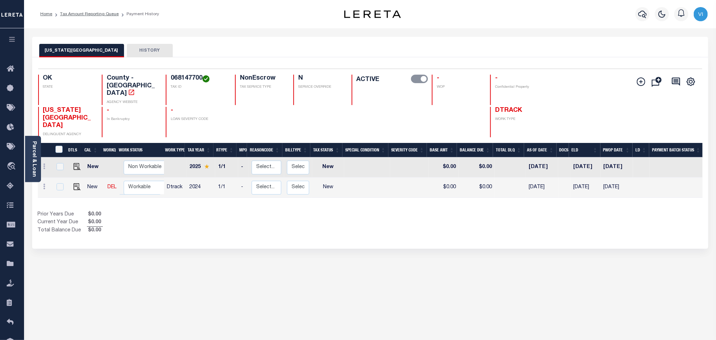
click at [186, 78] on h4 "068147700" at bounding box center [199, 79] width 56 height 8
copy h4 "068147700"
click at [176, 78] on h4 "068147700" at bounding box center [199, 79] width 56 height 8
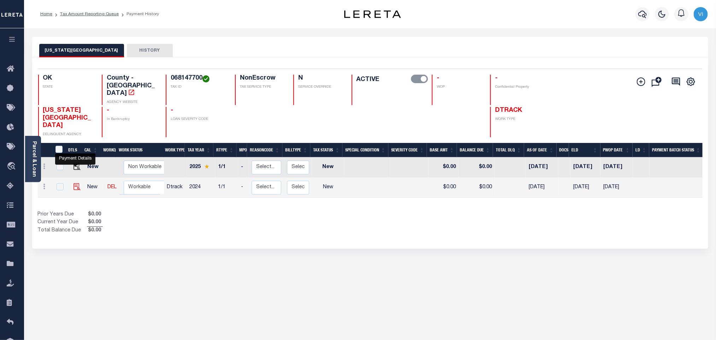
click at [75, 183] on img "" at bounding box center [77, 186] width 7 height 7
checkbox input "true"
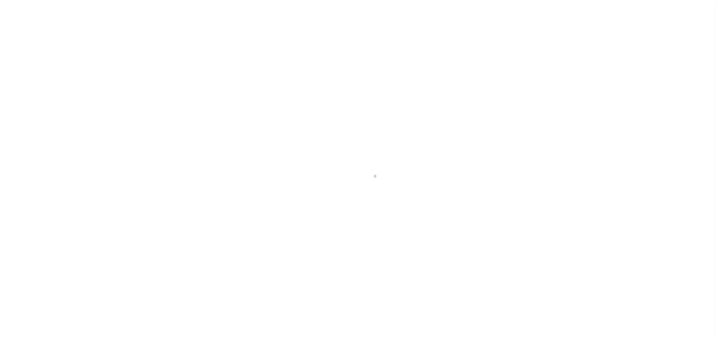
select select "NW2"
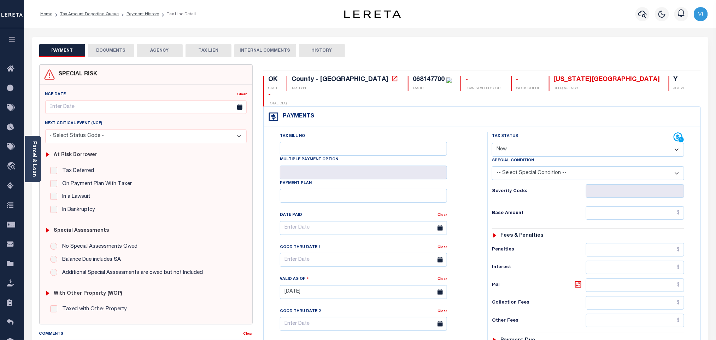
click at [108, 57] on div "SPECIAL RISK NCE Date Clear" at bounding box center [370, 290] width 676 height 467
click at [107, 54] on button "DOCUMENTS" at bounding box center [111, 50] width 46 height 13
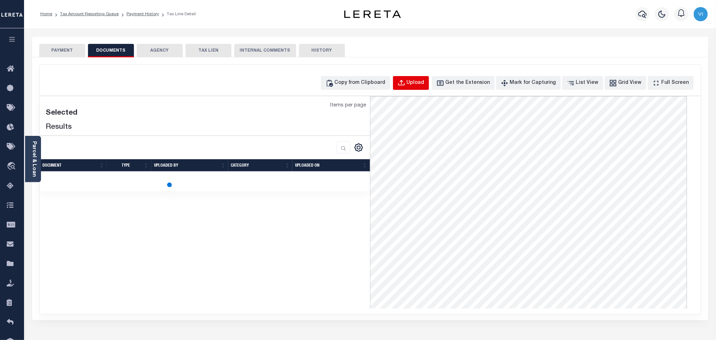
click at [423, 84] on div "Upload" at bounding box center [416, 83] width 18 height 8
select select "POP"
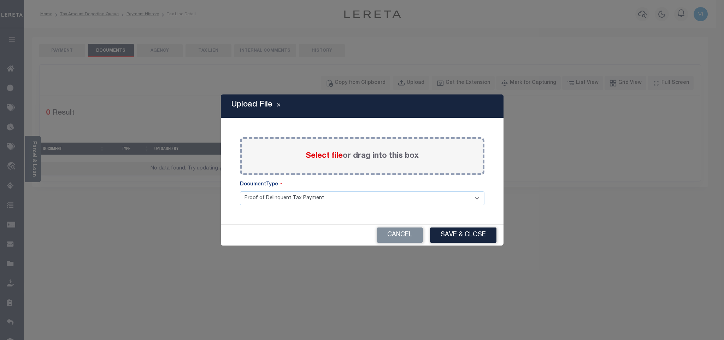
click at [312, 155] on span "Select file" at bounding box center [324, 156] width 37 height 8
click at [0, 0] on input "Select file or drag into this box" at bounding box center [0, 0] width 0 height 0
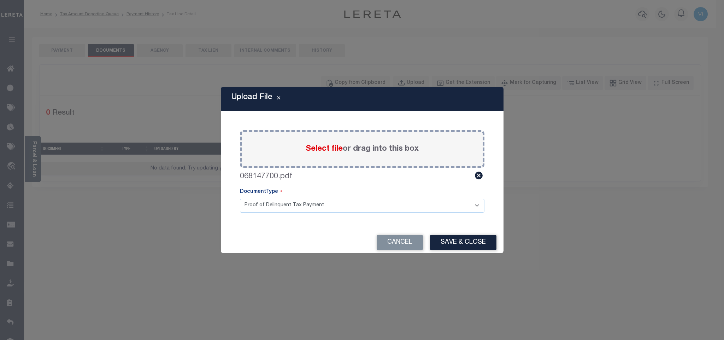
click at [253, 214] on div "Paste copied image or file into this box Select file or drag into this box 0681…" at bounding box center [362, 172] width 266 height 104
click at [254, 210] on select "Proof of Delinquent Tax Payment" at bounding box center [362, 206] width 245 height 14
click at [240, 199] on select "Proof of Delinquent Tax Payment" at bounding box center [362, 206] width 245 height 14
click at [446, 240] on button "Save & Close" at bounding box center [463, 242] width 66 height 15
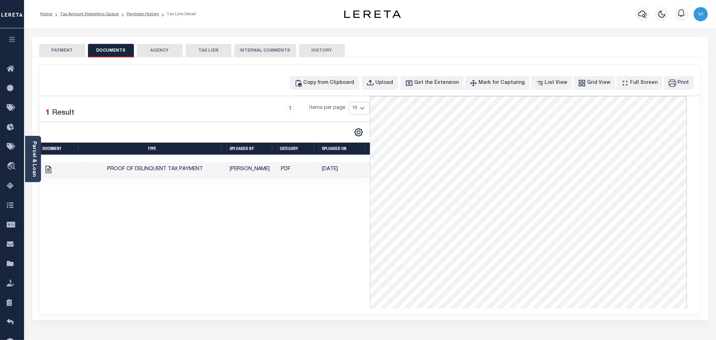
click at [63, 49] on button "PAYMENT" at bounding box center [62, 50] width 46 height 13
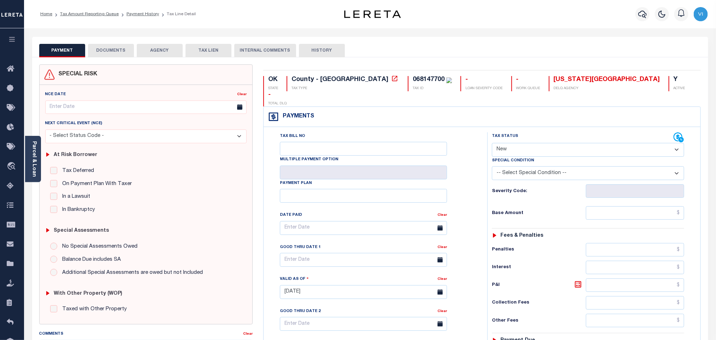
click at [508, 143] on select "- Select Status Code - Open Due/Unpaid Paid Incomplete No Tax Due Internal Refu…" at bounding box center [588, 150] width 192 height 14
select select "PYD"
click at [492, 143] on select "- Select Status Code - Open Due/Unpaid Paid Incomplete No Tax Due Internal Refu…" at bounding box center [588, 150] width 192 height 14
type input "08/14/2025"
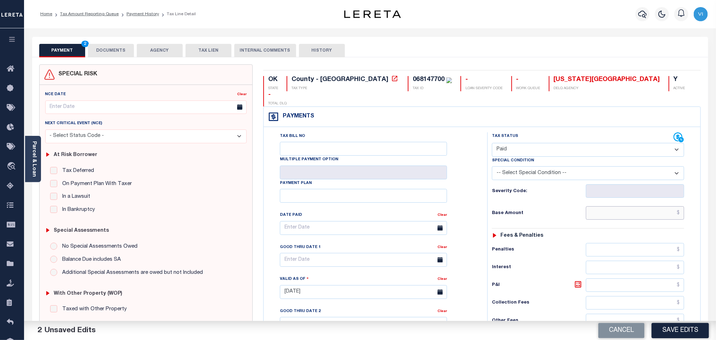
click at [606, 206] on input "text" at bounding box center [635, 212] width 99 height 13
paste input "1,606.61"
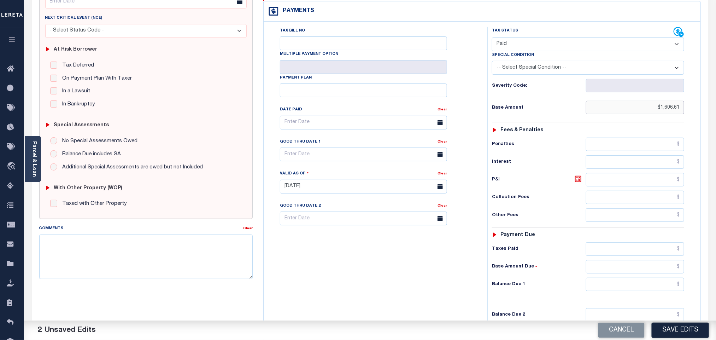
scroll to position [184, 0]
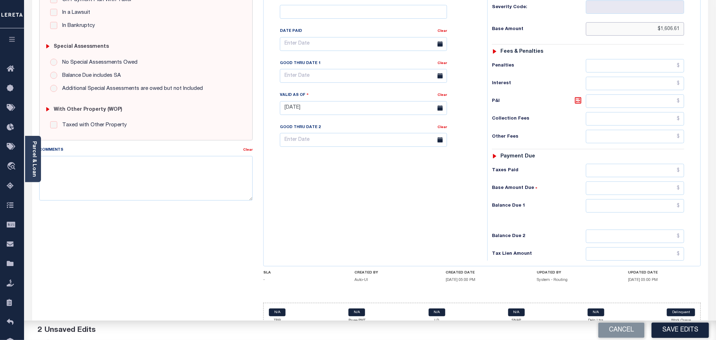
type input "$1,606.61"
click at [610, 166] on input "text" at bounding box center [635, 170] width 99 height 13
paste input "1,606.61"
type input "$1,606.61"
click at [626, 199] on input "text" at bounding box center [635, 205] width 99 height 13
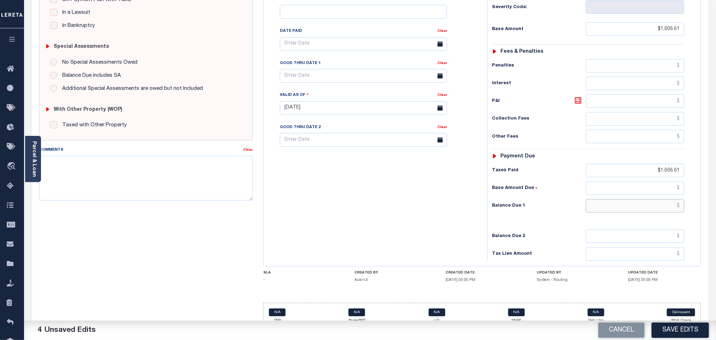
type input "$0.00"
click at [568, 229] on div "Balance Due 2" at bounding box center [588, 235] width 192 height 13
click at [685, 327] on button "Save Edits" at bounding box center [680, 329] width 57 height 15
checkbox input "false"
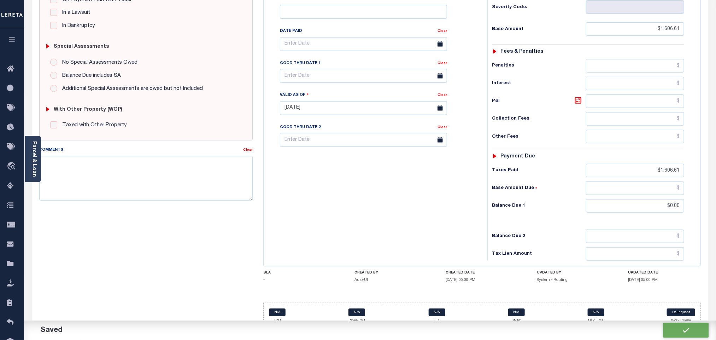
checkbox input "false"
type input "$1,606.61"
type input "$0"
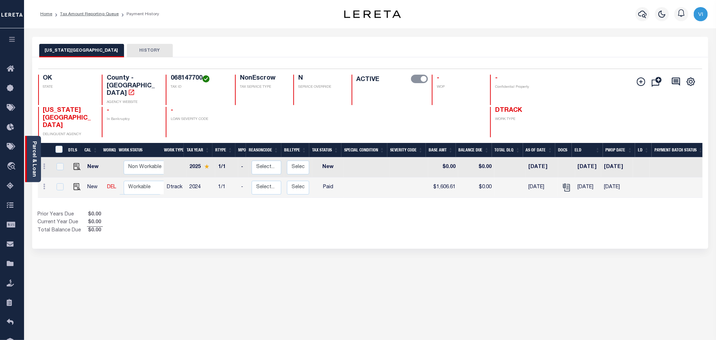
click at [32, 155] on link "Parcel & Loan" at bounding box center [33, 159] width 5 height 36
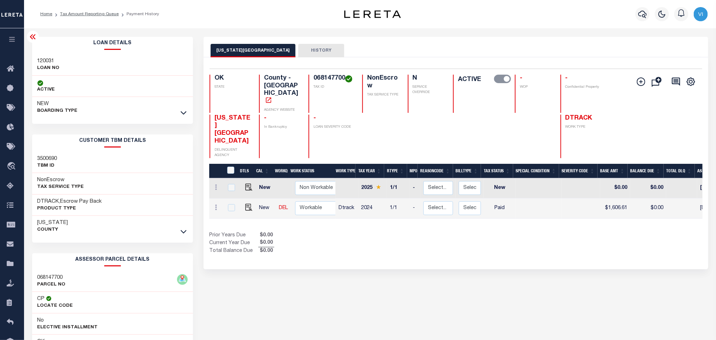
click at [33, 63] on div "120031 LOAN NO" at bounding box center [112, 65] width 161 height 22
copy h3 "120031"
click at [324, 76] on h4 "068147700" at bounding box center [334, 79] width 40 height 8
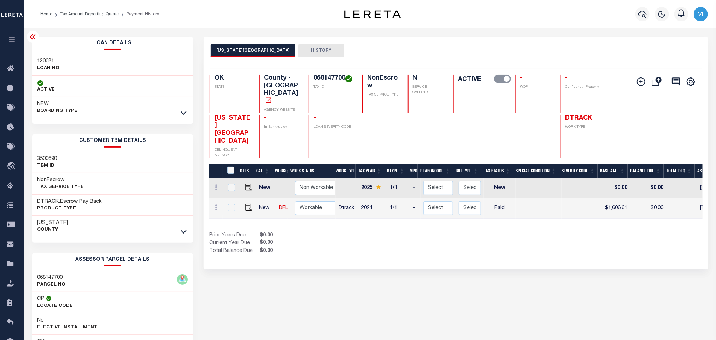
copy h4 "068147700"
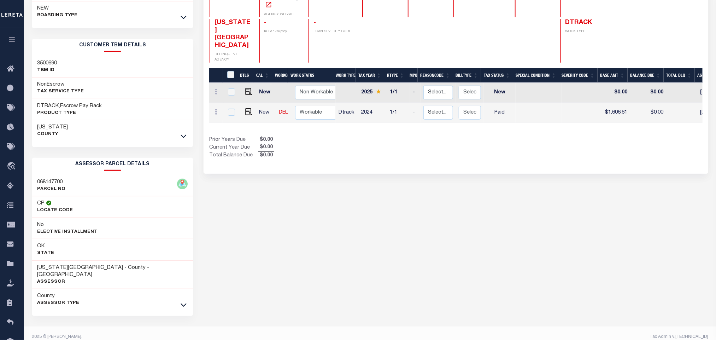
scroll to position [99, 0]
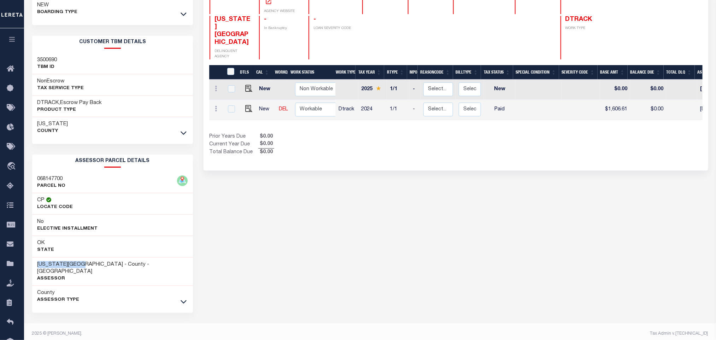
drag, startPoint x: 89, startPoint y: 263, endPoint x: 38, endPoint y: 265, distance: 51.3
click at [38, 265] on h3 "[US_STATE][GEOGRAPHIC_DATA] - County - [GEOGRAPHIC_DATA]" at bounding box center [112, 268] width 151 height 14
copy h3 "[US_STATE][GEOGRAPHIC_DATA]"
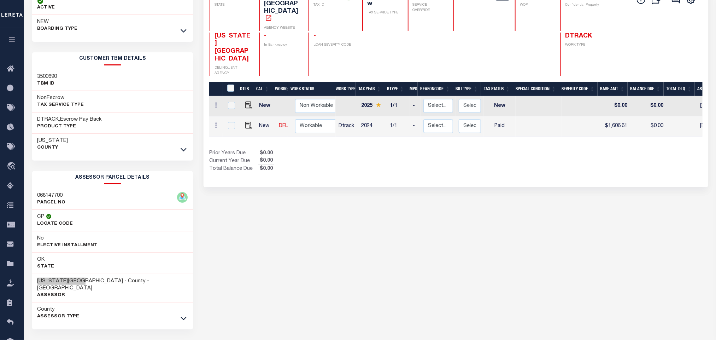
scroll to position [0, 0]
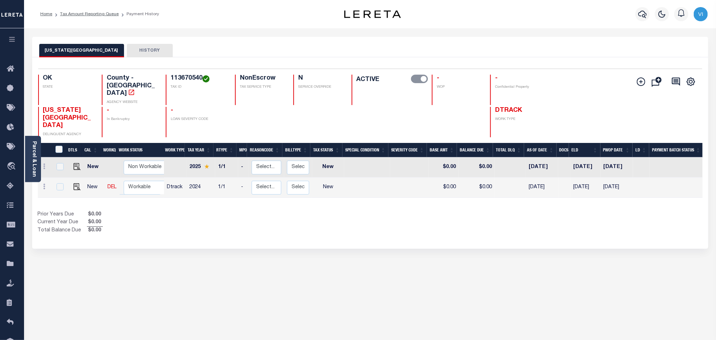
click at [171, 80] on h4 "113670540" at bounding box center [199, 79] width 56 height 8
copy h4 "113670540"
click at [74, 183] on img "" at bounding box center [77, 186] width 7 height 7
checkbox input "true"
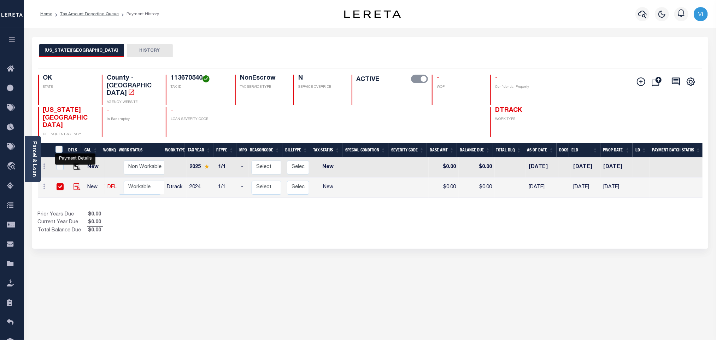
checkbox input "true"
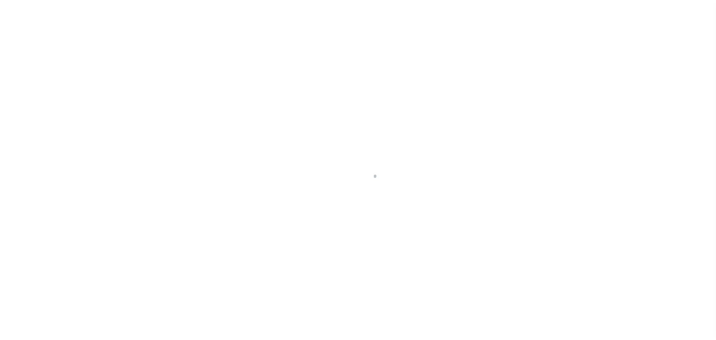
select select "NW2"
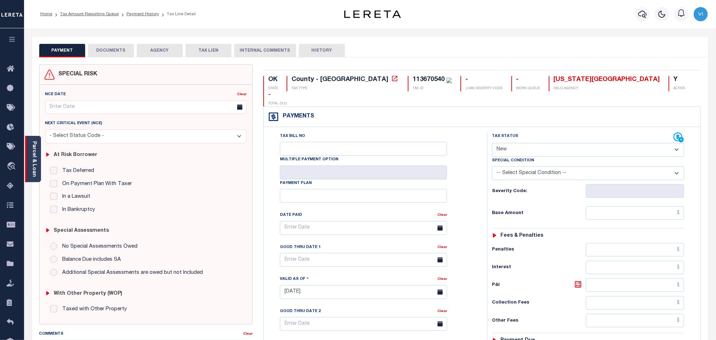
click at [34, 157] on link "Parcel & Loan" at bounding box center [33, 159] width 5 height 36
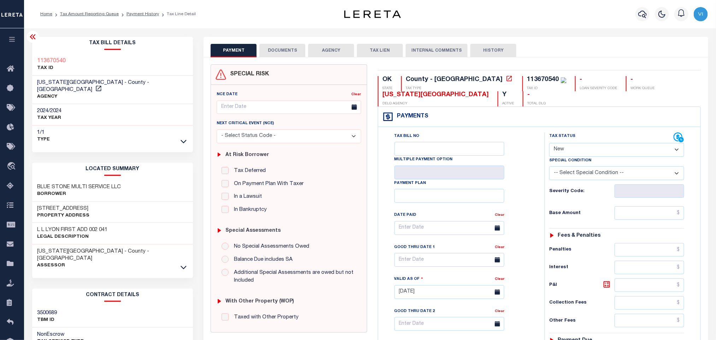
click at [274, 48] on button "DOCUMENTS" at bounding box center [283, 50] width 46 height 13
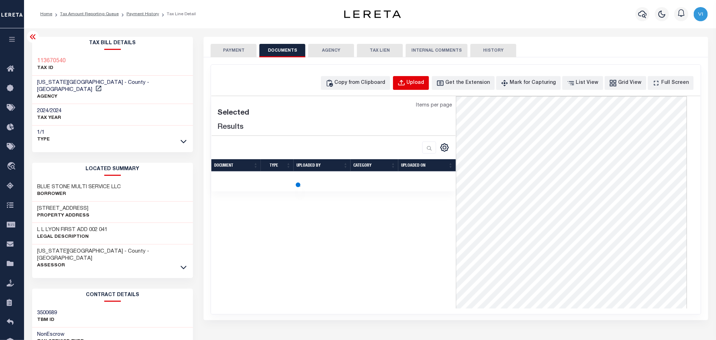
click at [425, 82] on div "Upload" at bounding box center [416, 83] width 18 height 8
select select "POP"
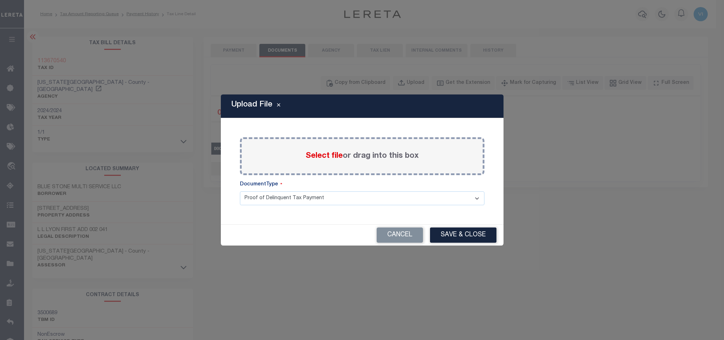
click at [326, 157] on span "Select file" at bounding box center [324, 156] width 37 height 8
click at [0, 0] on input "Select file or drag into this box" at bounding box center [0, 0] width 0 height 0
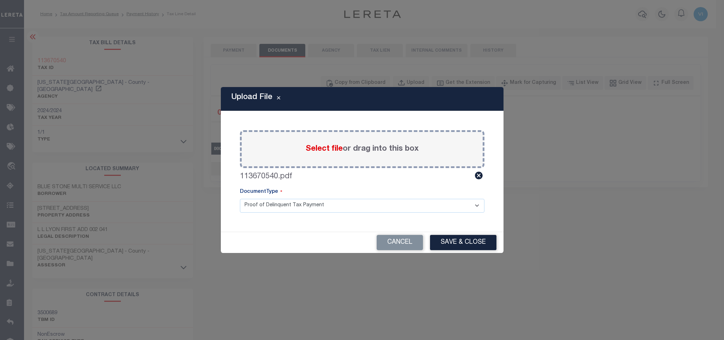
click at [251, 208] on select "Proof of Delinquent Tax Payment" at bounding box center [362, 206] width 245 height 14
click at [240, 199] on select "Proof of Delinquent Tax Payment" at bounding box center [362, 206] width 245 height 14
click at [462, 239] on button "Save & Close" at bounding box center [463, 242] width 66 height 15
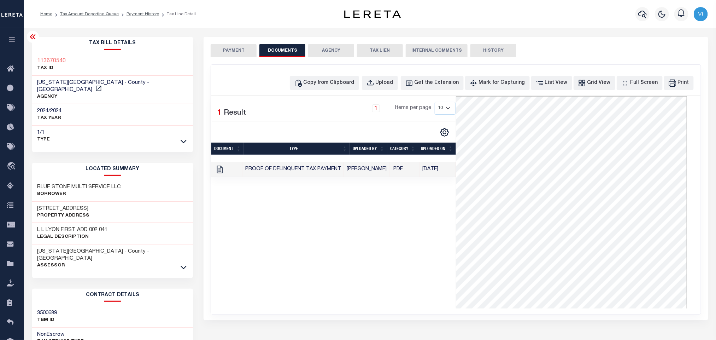
click at [235, 55] on button "PAYMENT" at bounding box center [234, 50] width 46 height 13
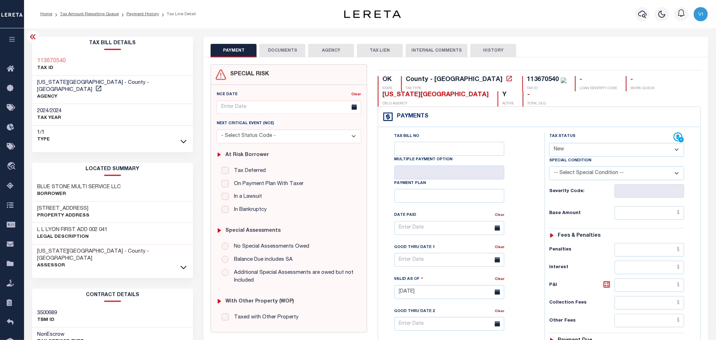
click at [566, 155] on select "- Select Status Code - Open Due/Unpaid Paid Incomplete No Tax Due Internal Refu…" at bounding box center [616, 150] width 135 height 14
select select "PYD"
click at [549, 144] on select "- Select Status Code - Open Due/Unpaid Paid Incomplete No Tax Due Internal Refu…" at bounding box center [616, 150] width 135 height 14
type input "[DATE]"
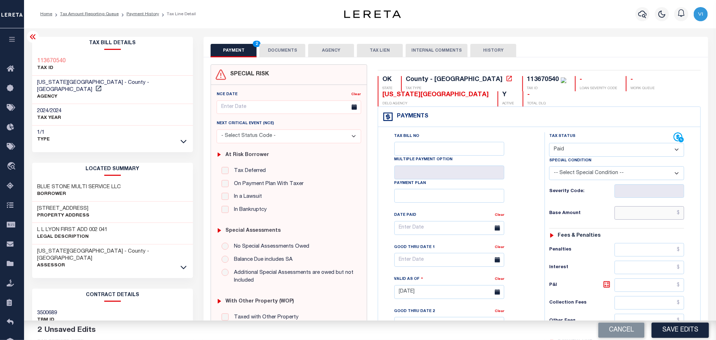
click at [627, 214] on input "text" at bounding box center [650, 212] width 70 height 13
click at [630, 214] on input "text" at bounding box center [650, 212] width 70 height 13
click at [640, 216] on input "text" at bounding box center [650, 212] width 70 height 13
paste input "1,499.07"
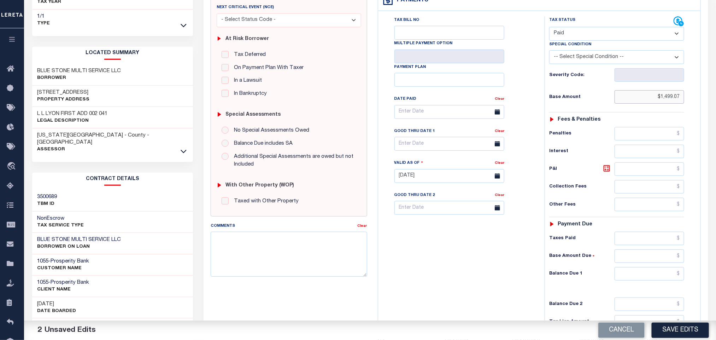
scroll to position [199, 0]
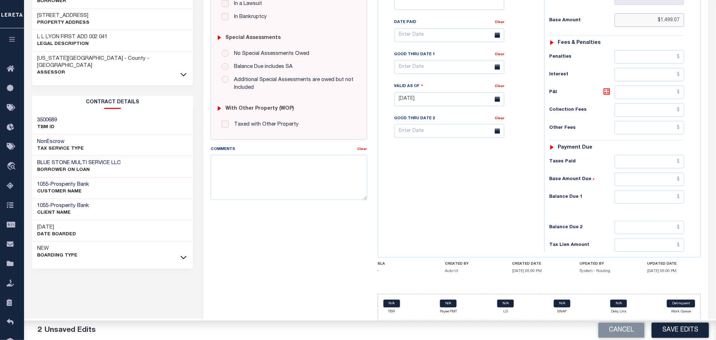
type input "$1,499.07"
click at [636, 164] on input "text" at bounding box center [650, 161] width 70 height 13
paste input "1,499.07"
type input "$1,499.07"
click at [647, 200] on input "text" at bounding box center [650, 196] width 70 height 13
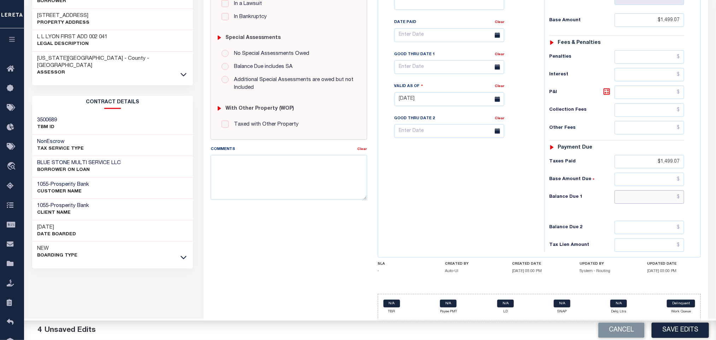
type input "$0.00"
click at [681, 328] on button "Save Edits" at bounding box center [680, 329] width 57 height 15
checkbox input "false"
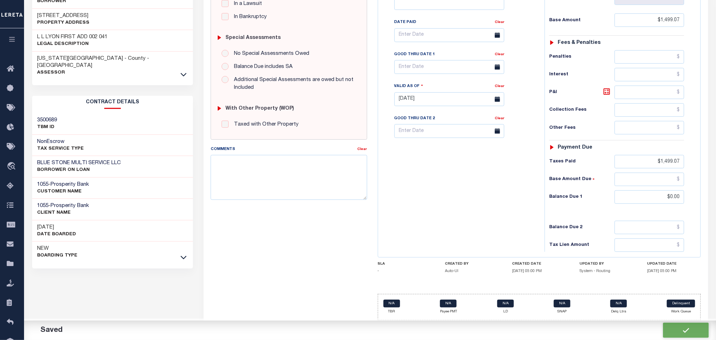
checkbox input "false"
type input "$1,499.07"
type input "$0"
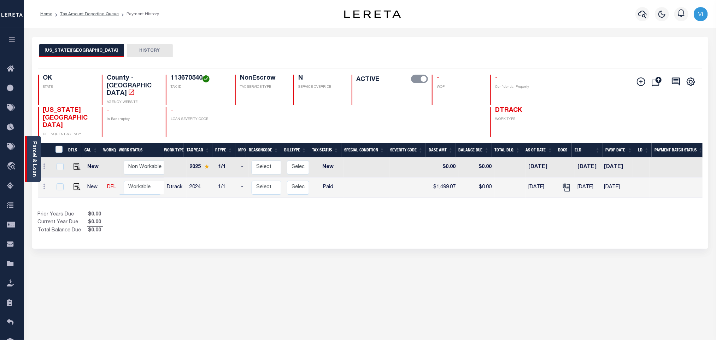
click at [35, 163] on link "Parcel & Loan" at bounding box center [33, 159] width 5 height 36
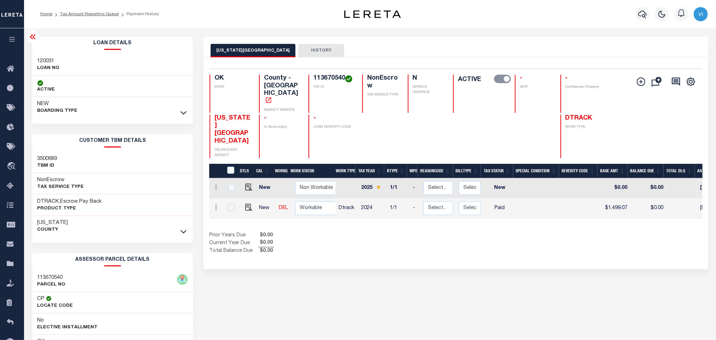
click at [42, 60] on h3 "120031" at bounding box center [48, 61] width 22 height 7
copy h3 "120031"
click at [330, 75] on h4 "113670540" at bounding box center [334, 79] width 40 height 8
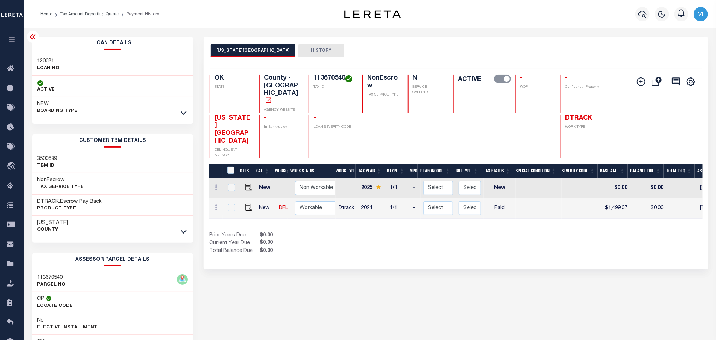
copy h4 "113670540"
click at [12, 190] on icon at bounding box center [12, 186] width 11 height 9
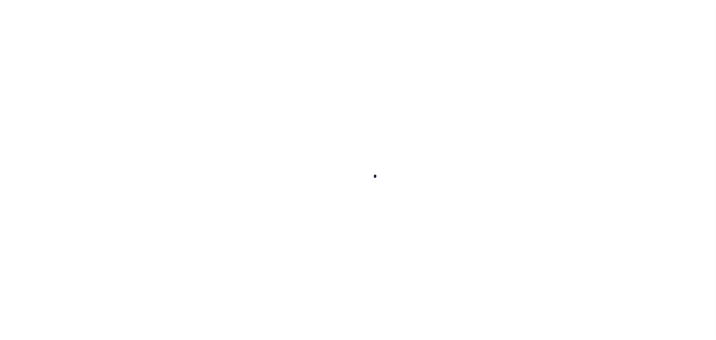
select select "100"
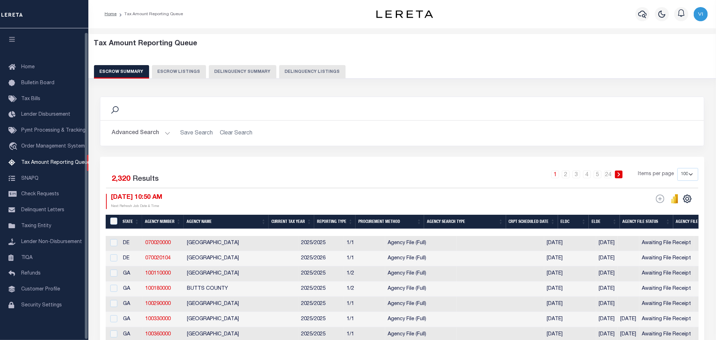
scroll to position [4, 0]
click at [54, 162] on span "Tax Amount Reporting Queue" at bounding box center [55, 162] width 69 height 5
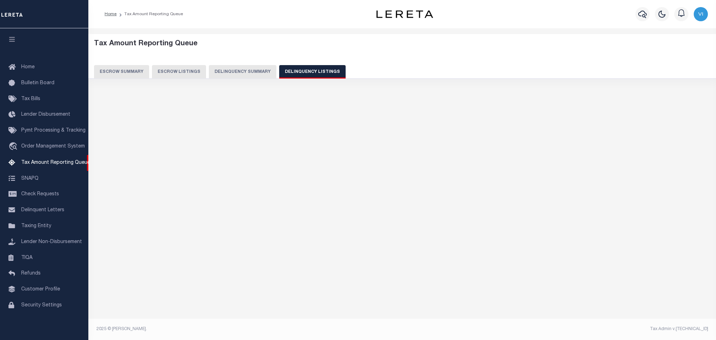
select select "100"
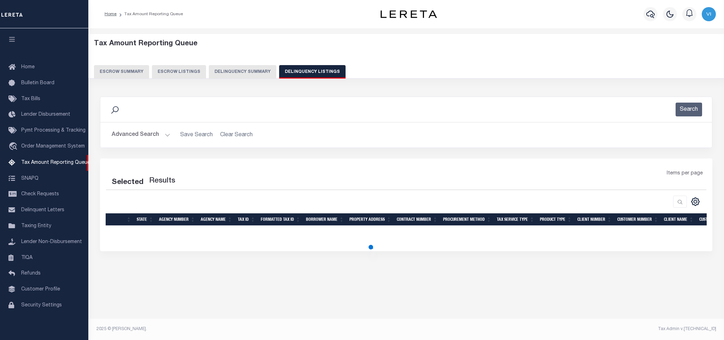
select select "100"
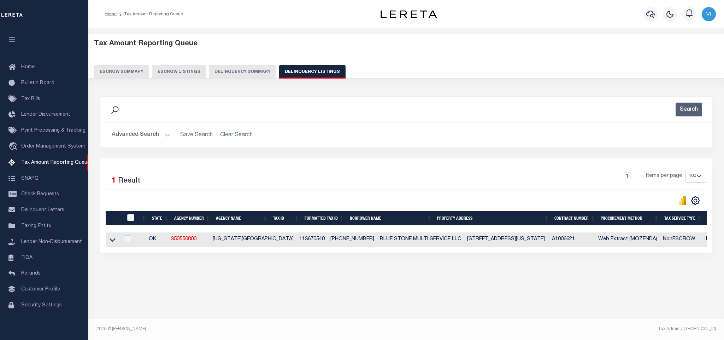
click at [129, 133] on button "Advanced Search" at bounding box center [141, 135] width 59 height 14
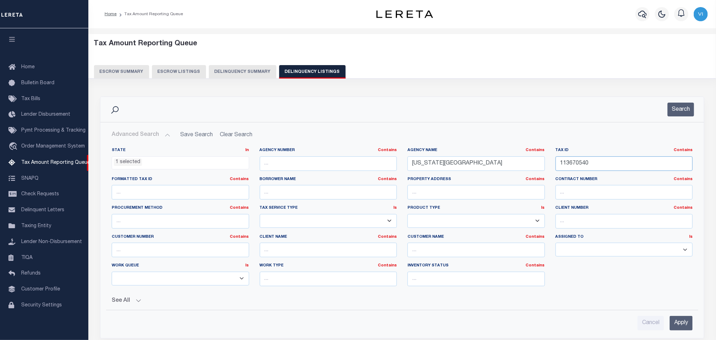
click at [609, 165] on input "113670540" at bounding box center [625, 163] width 138 height 14
paste input "624323"
type input "116243230"
click at [683, 328] on input "Apply" at bounding box center [681, 323] width 23 height 14
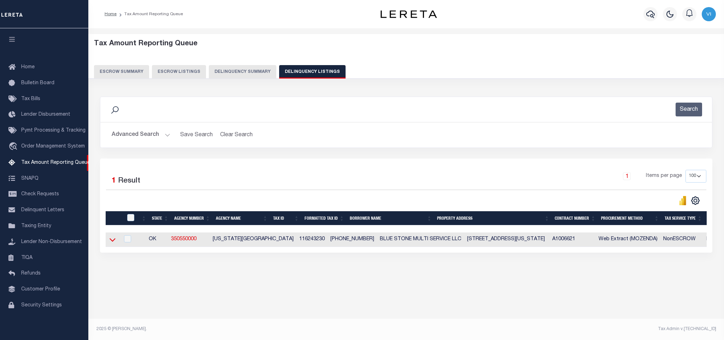
click at [113, 243] on icon at bounding box center [113, 239] width 6 height 7
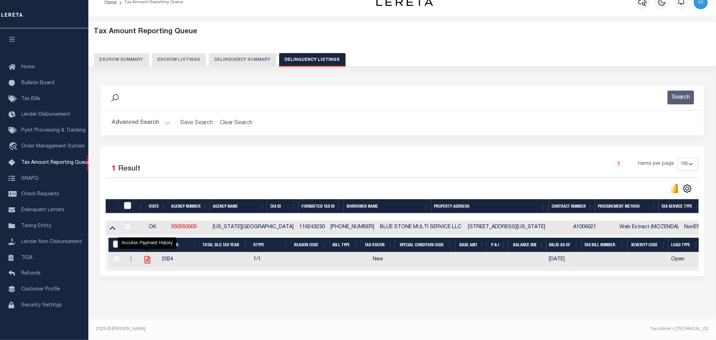
click at [149, 257] on icon "" at bounding box center [147, 259] width 9 height 9
checkbox input "true"
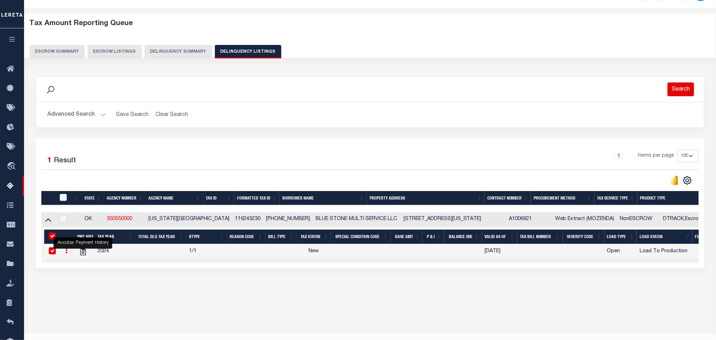
click at [682, 91] on button "Search" at bounding box center [681, 89] width 27 height 14
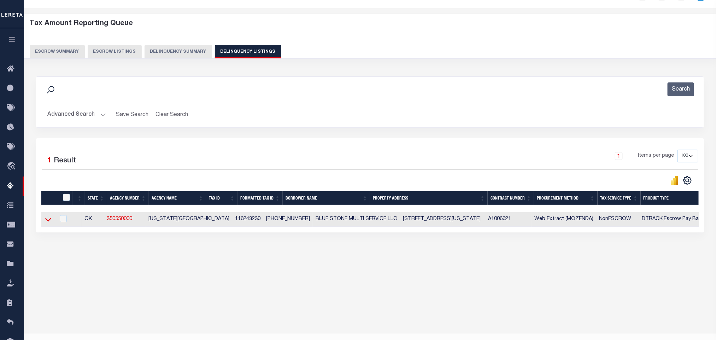
click at [47, 222] on icon at bounding box center [48, 220] width 6 height 4
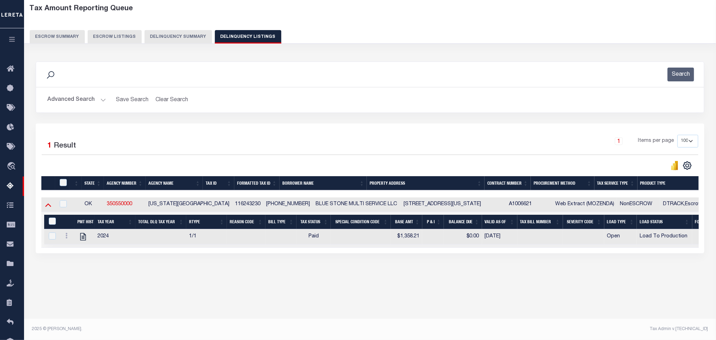
click at [46, 207] on icon at bounding box center [48, 204] width 6 height 7
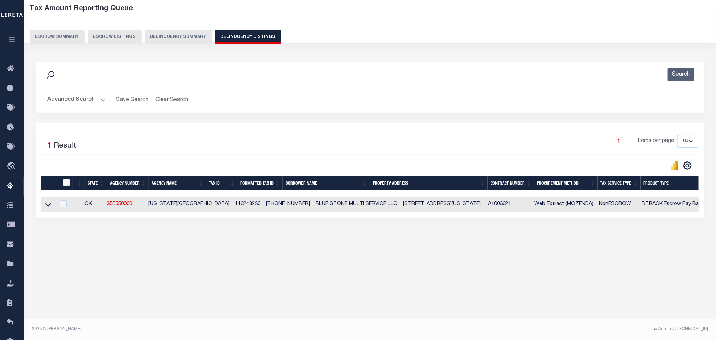
click at [74, 102] on button "Advanced Search" at bounding box center [76, 100] width 59 height 14
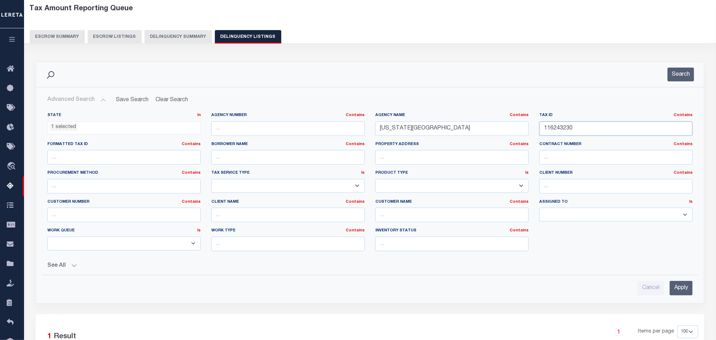
click at [595, 131] on input "116243230" at bounding box center [616, 128] width 153 height 14
paste input "367054"
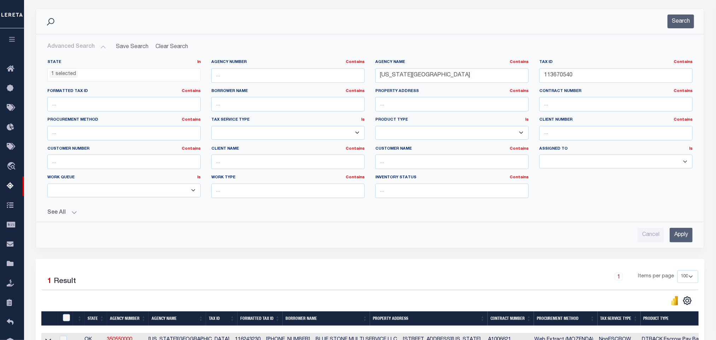
click at [679, 233] on input "Apply" at bounding box center [681, 235] width 23 height 14
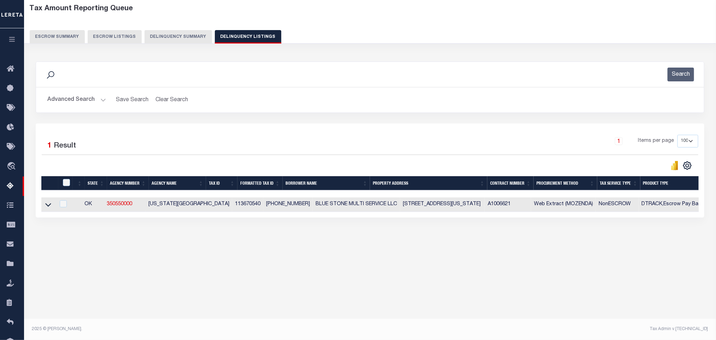
click at [83, 102] on button "Advanced Search" at bounding box center [76, 100] width 59 height 14
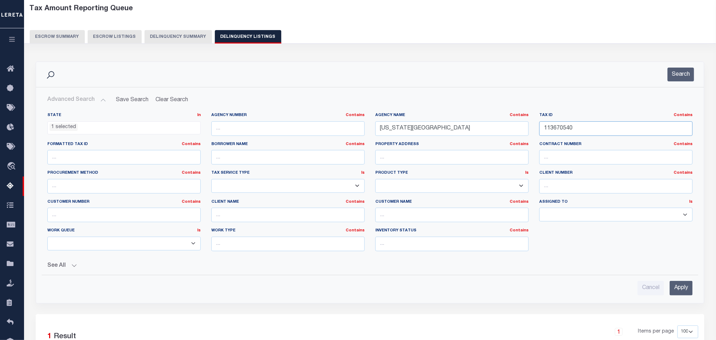
click at [587, 128] on input "113670540" at bounding box center [616, 128] width 153 height 14
paste input "6814770"
click at [682, 290] on input "Apply" at bounding box center [681, 288] width 23 height 14
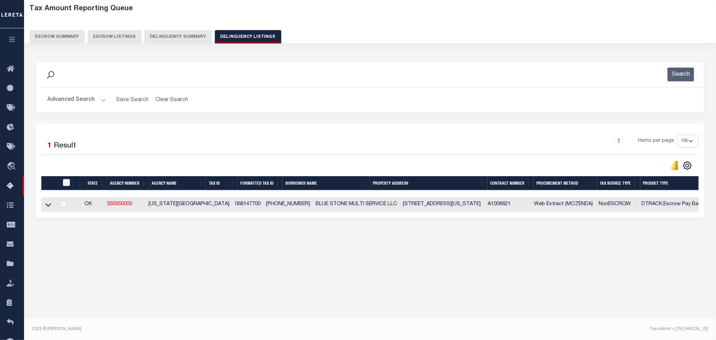
click at [70, 102] on button "Advanced Search" at bounding box center [76, 100] width 59 height 14
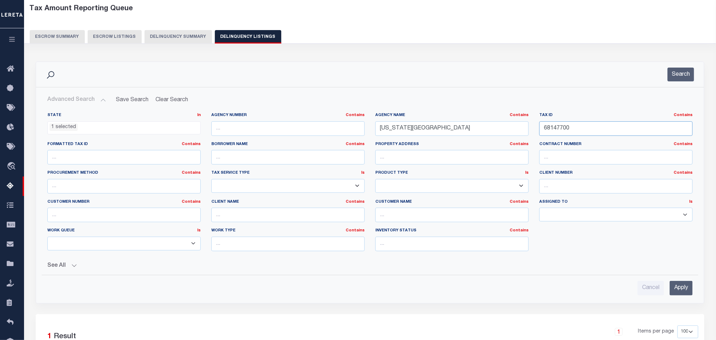
click at [591, 128] on input "68147700" at bounding box center [616, 128] width 153 height 14
paste input "12068199"
type input "120681990"
click at [682, 295] on input "Apply" at bounding box center [681, 288] width 23 height 14
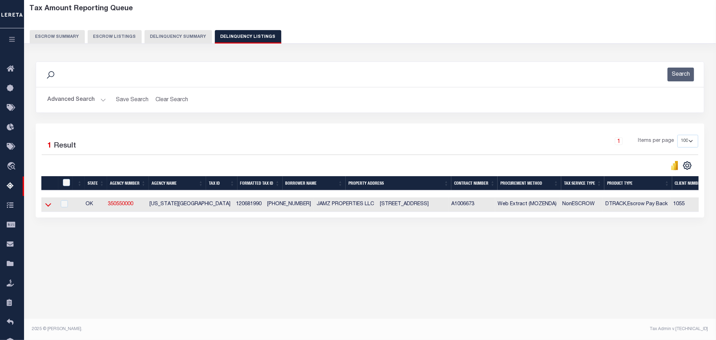
click at [46, 208] on icon at bounding box center [48, 204] width 6 height 7
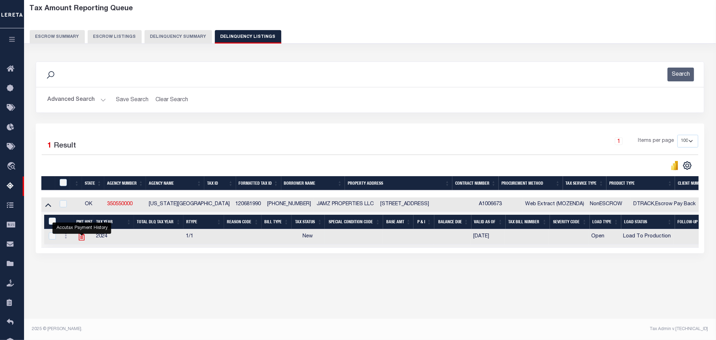
click at [80, 239] on icon "" at bounding box center [81, 236] width 9 height 9
checkbox input "true"
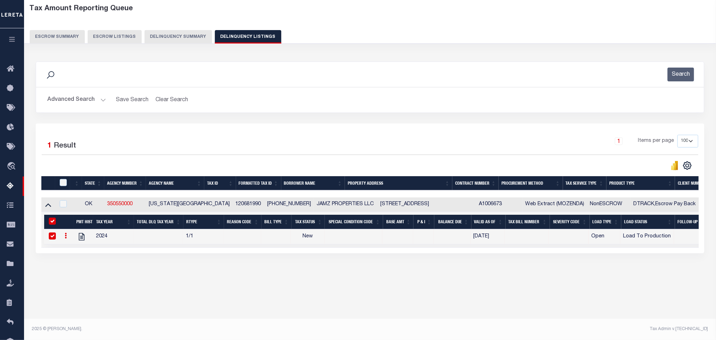
click at [65, 103] on button "Advanced Search" at bounding box center [76, 100] width 59 height 14
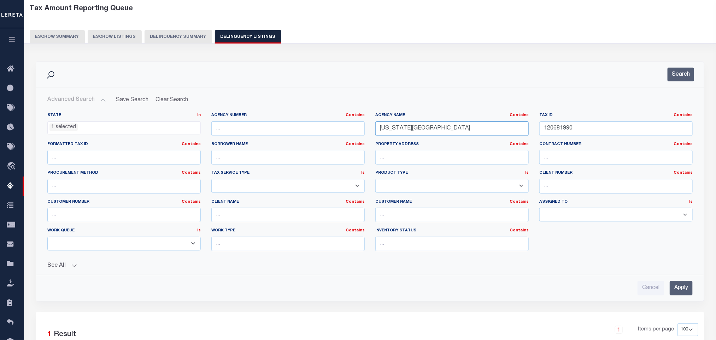
click at [443, 129] on input "OKLAHOMA COUNTY" at bounding box center [451, 128] width 153 height 14
paste input "TAOS"
type input "TAOS COUNTY"
click at [589, 124] on input "120681990" at bounding box center [616, 128] width 153 height 14
paste input "28225"
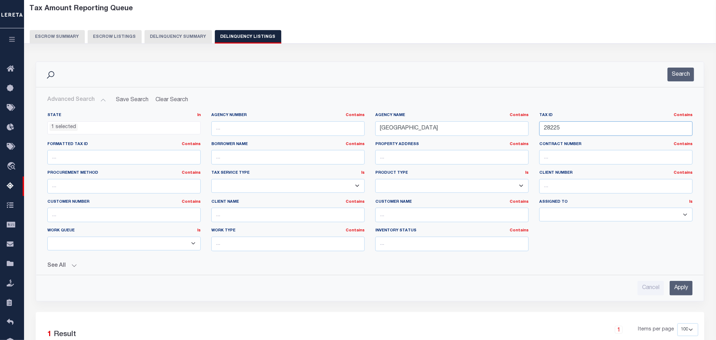
type input "28225"
click at [682, 290] on input "Apply" at bounding box center [681, 288] width 23 height 14
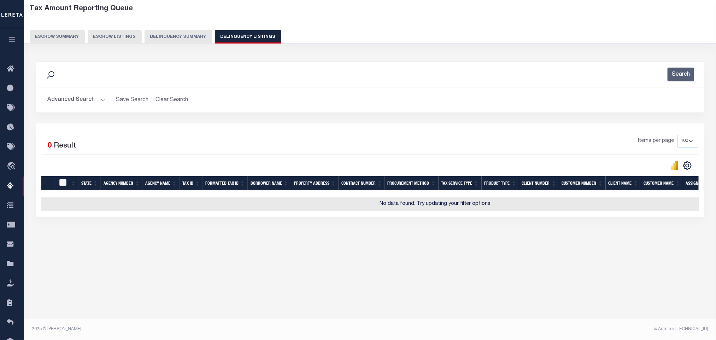
click at [75, 102] on button "Advanced Search" at bounding box center [76, 100] width 59 height 14
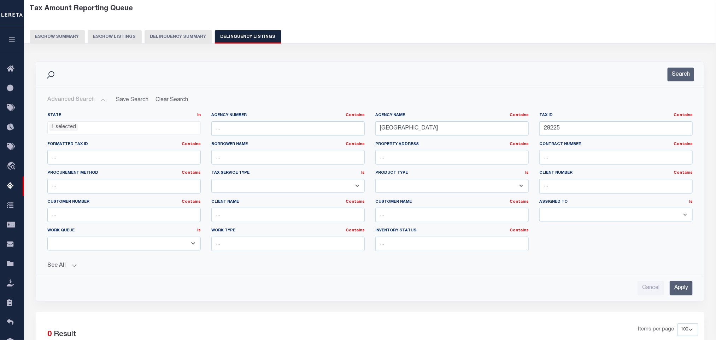
click at [72, 130] on li "1 selected" at bounding box center [64, 127] width 28 height 8
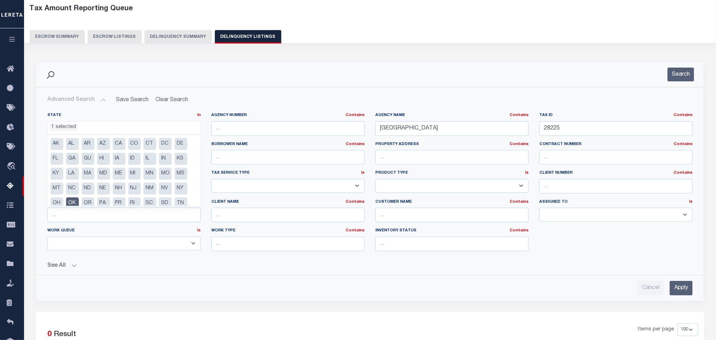
click at [74, 204] on li "OK" at bounding box center [72, 203] width 13 height 12
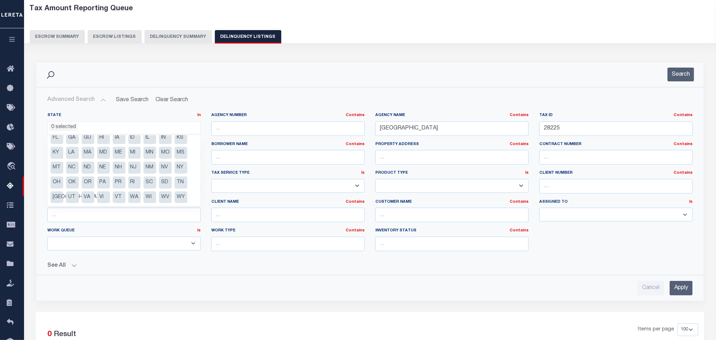
click at [150, 167] on li "NM" at bounding box center [150, 168] width 13 height 12
select select "NM"
click at [366, 273] on div "State In In AK AL AR AZ CA CO CT DC DE FL GA GU HI IA ID IL IN KS KY LA MA MD M…" at bounding box center [370, 201] width 657 height 188
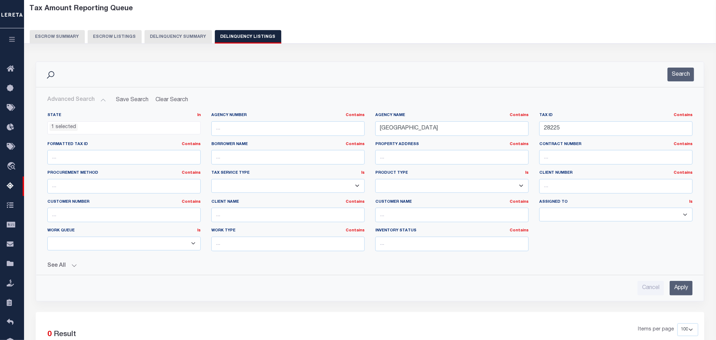
scroll to position [141, 0]
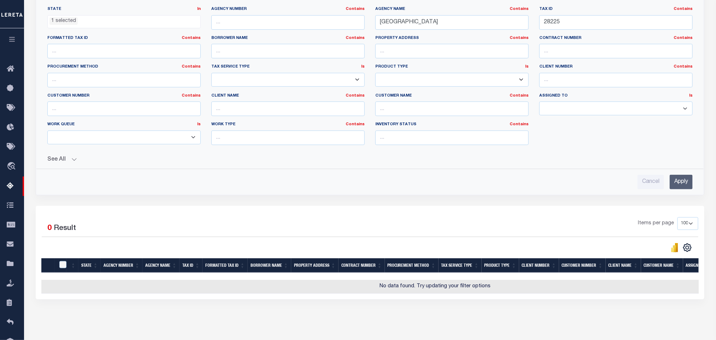
click at [680, 189] on input "Apply" at bounding box center [681, 182] width 23 height 14
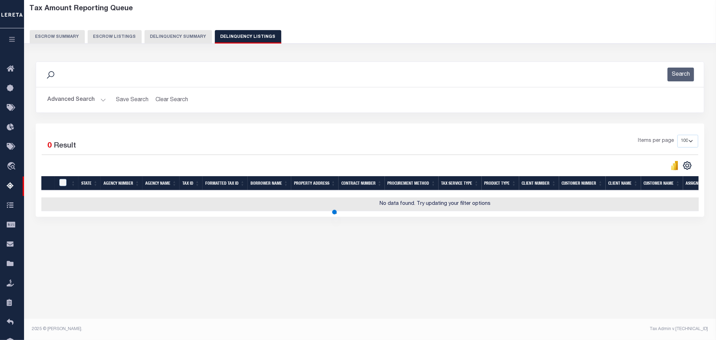
scroll to position [35, 0]
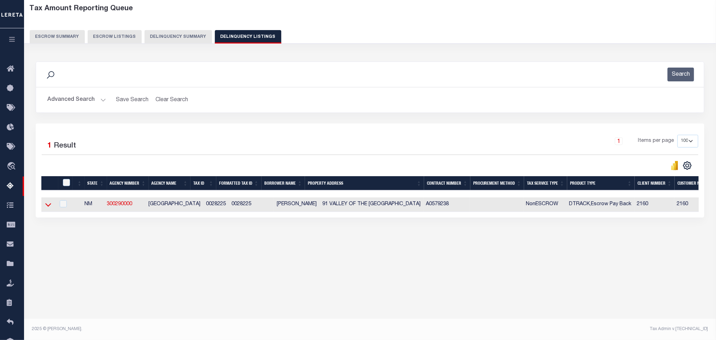
click at [49, 207] on icon at bounding box center [48, 205] width 6 height 4
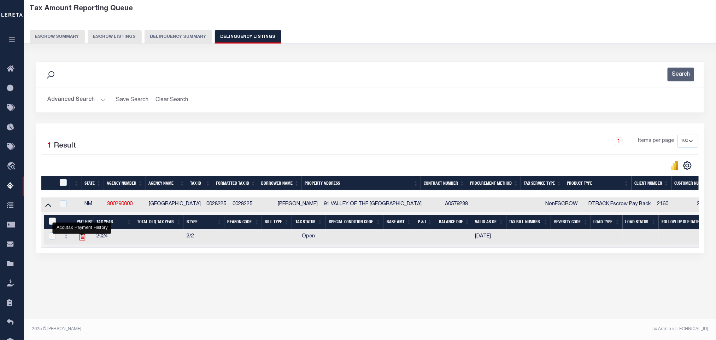
click at [85, 240] on icon "" at bounding box center [83, 236] width 6 height 7
checkbox input "true"
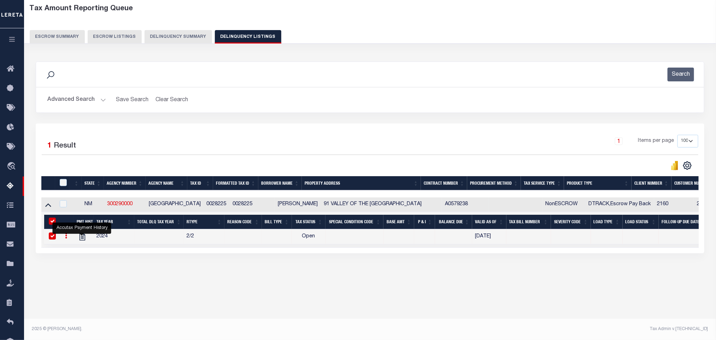
click at [81, 103] on button "Advanced Search" at bounding box center [76, 100] width 59 height 14
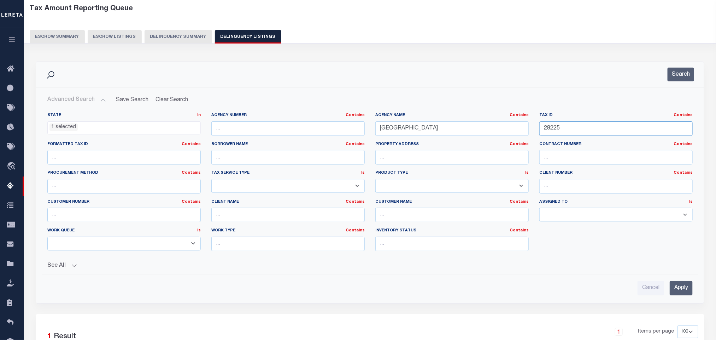
click at [575, 130] on input "28225" at bounding box center [616, 128] width 153 height 14
paste input "61668"
type input "61668"
click at [682, 291] on input "Apply" at bounding box center [681, 288] width 23 height 14
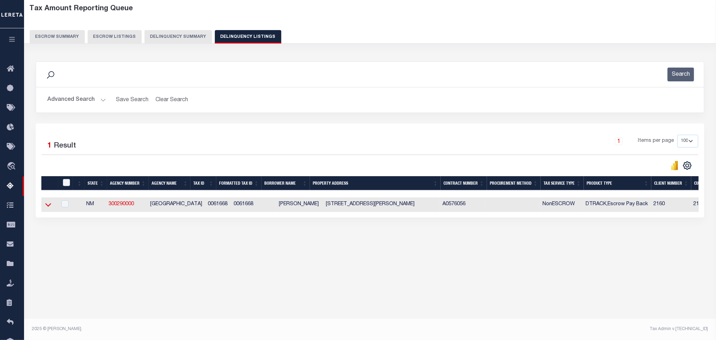
click at [46, 208] on icon at bounding box center [48, 204] width 6 height 7
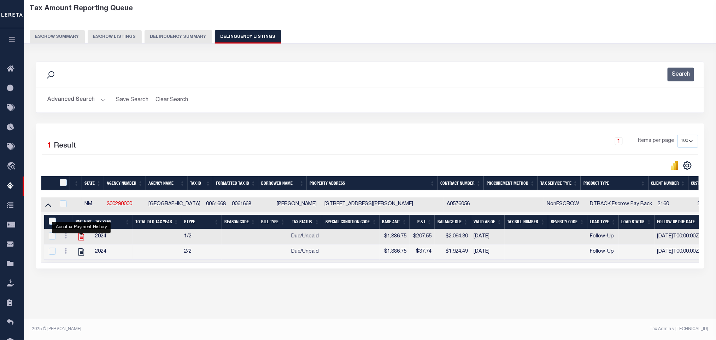
click at [82, 241] on icon "" at bounding box center [81, 236] width 9 height 9
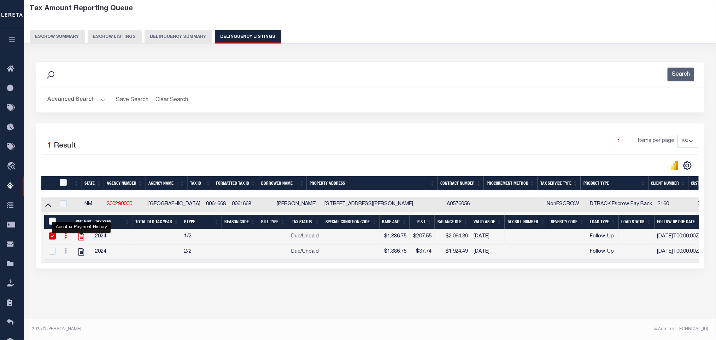
checkbox input "false"
checkbox input "true"
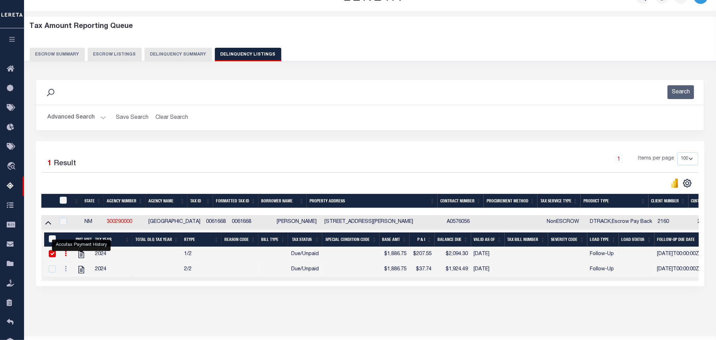
scroll to position [0, 0]
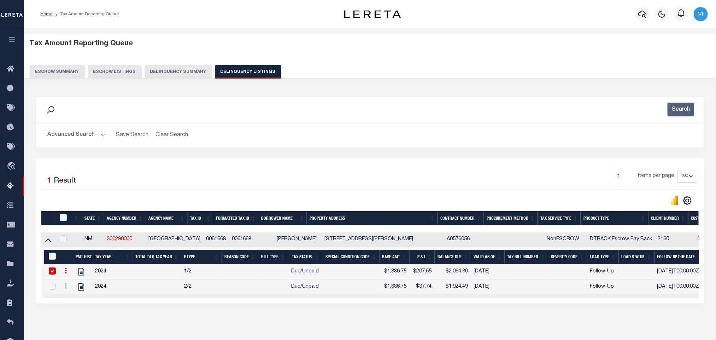
click at [56, 136] on button "Advanced Search" at bounding box center [76, 135] width 59 height 14
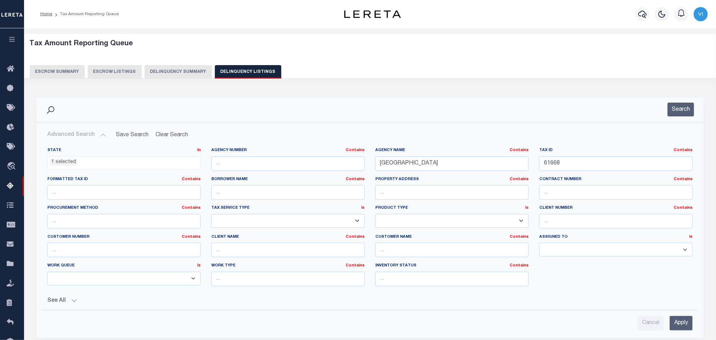
click at [65, 166] on li "1 selected" at bounding box center [64, 162] width 28 height 8
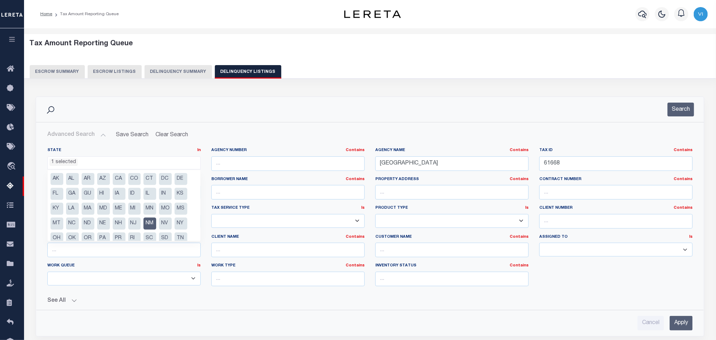
click at [151, 224] on li "NM" at bounding box center [150, 223] width 13 height 12
click at [192, 231] on ul "AK AL AR AZ CA CO CT DC DE FL GA GU HI IA ID IL IN KS KY LA MA MD ME MI MN MO M…" at bounding box center [124, 205] width 153 height 71
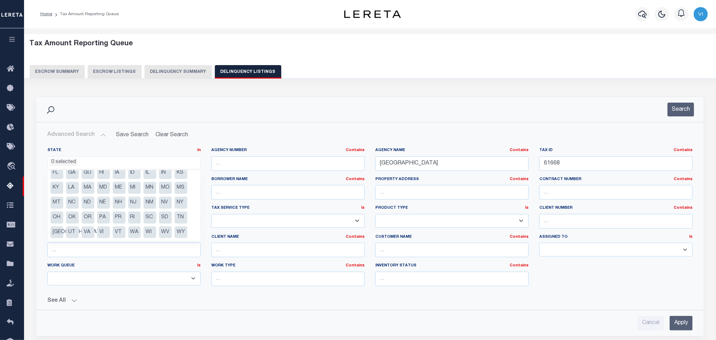
click at [57, 232] on li "[GEOGRAPHIC_DATA]" at bounding box center [57, 232] width 13 height 12
select select "[GEOGRAPHIC_DATA]"
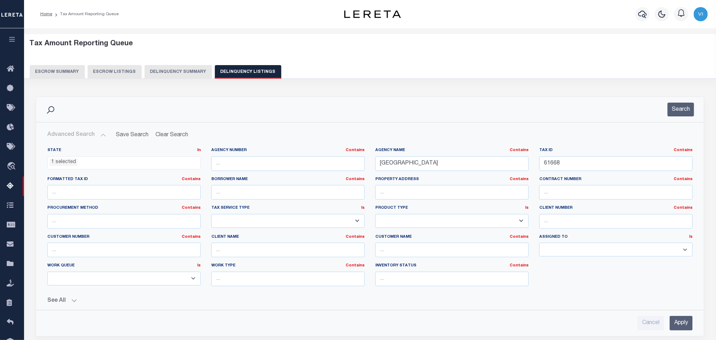
click at [223, 303] on button "See All" at bounding box center [370, 300] width 646 height 7
click at [430, 171] on input "TAOS COUNTY" at bounding box center [451, 163] width 153 height 14
paste input "ANDERSON"
type input "ANDERSON COUNTY"
click at [572, 159] on input "61668" at bounding box center [616, 163] width 153 height 14
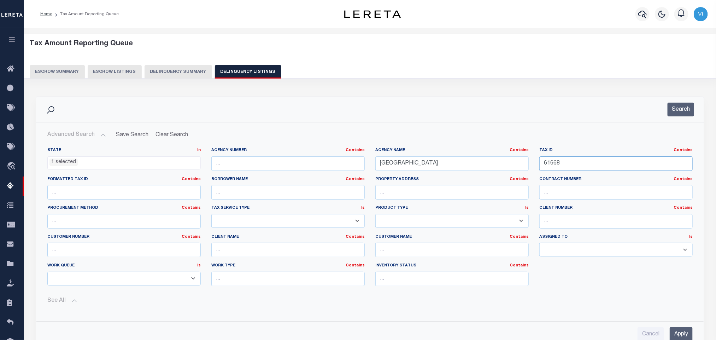
paste input "R23671"
type input "R23671"
click at [678, 330] on input "Apply" at bounding box center [681, 334] width 23 height 14
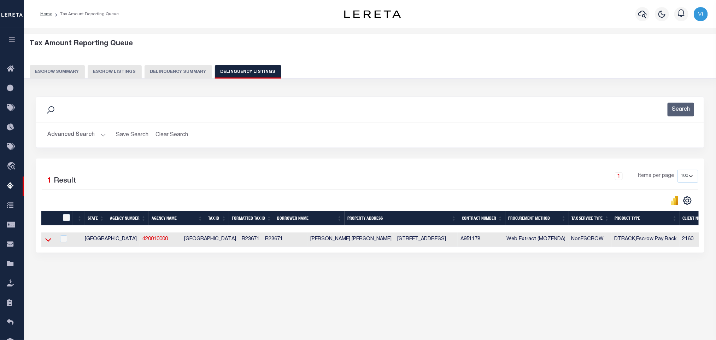
click at [48, 243] on icon at bounding box center [48, 239] width 6 height 7
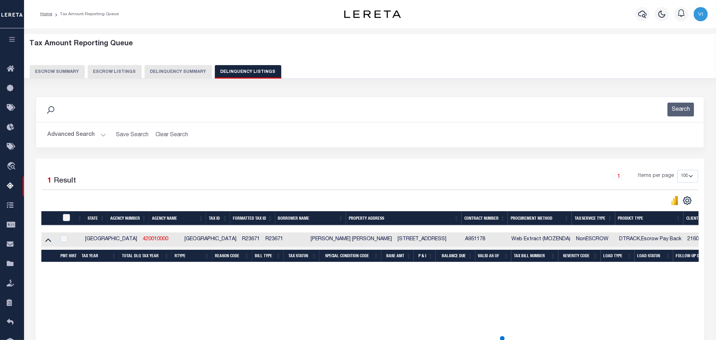
scroll to position [35, 0]
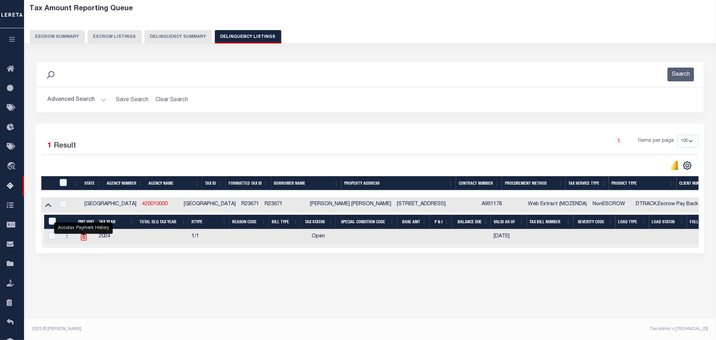
click at [85, 241] on icon "" at bounding box center [83, 236] width 9 height 9
checkbox input "true"
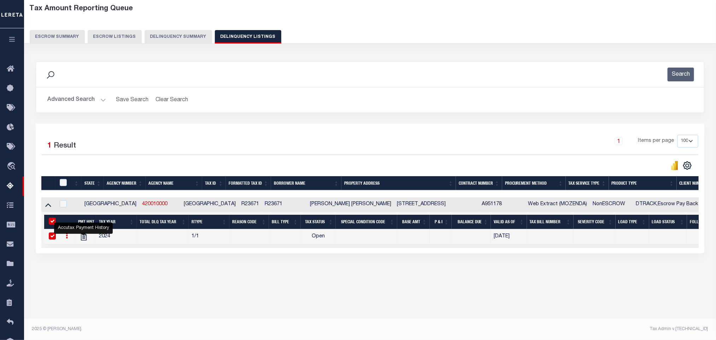
click at [66, 102] on button "Advanced Search" at bounding box center [76, 100] width 59 height 14
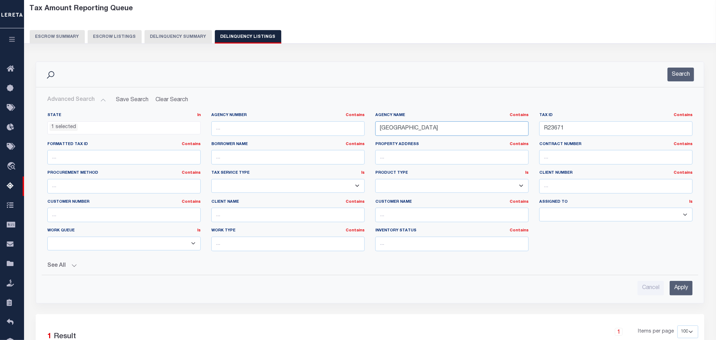
click at [438, 127] on input "ANDERSON COUNTY" at bounding box center [451, 128] width 153 height 14
paste input "CA"
type input "[GEOGRAPHIC_DATA]"
click at [577, 123] on input "R23671" at bounding box center [616, 128] width 153 height 14
paste input "021000016000000000000"
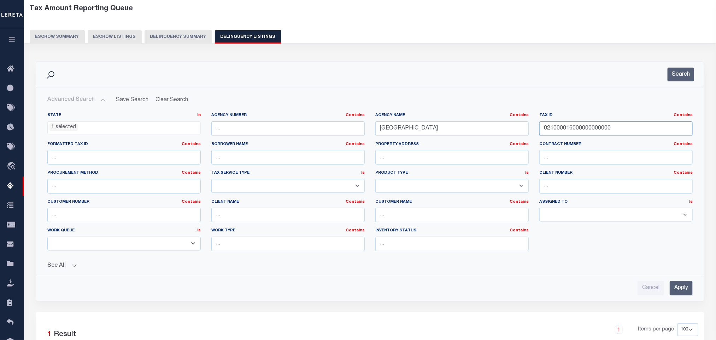
type input "021000016000000000000"
click at [683, 294] on input "Apply" at bounding box center [681, 288] width 23 height 14
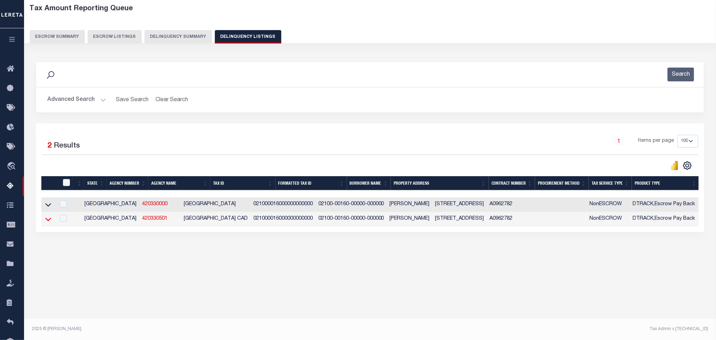
click at [45, 223] on icon at bounding box center [48, 218] width 6 height 7
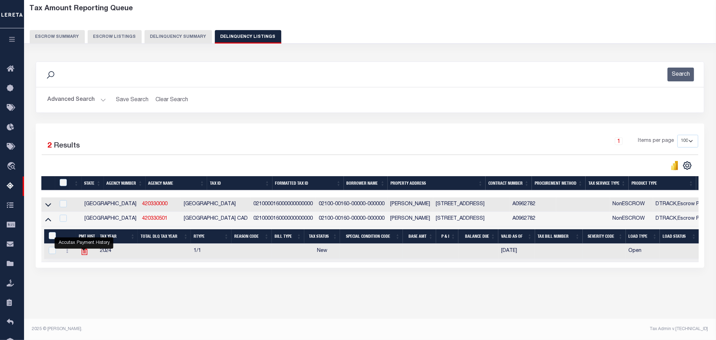
click at [86, 256] on icon "" at bounding box center [84, 250] width 9 height 9
checkbox input "true"
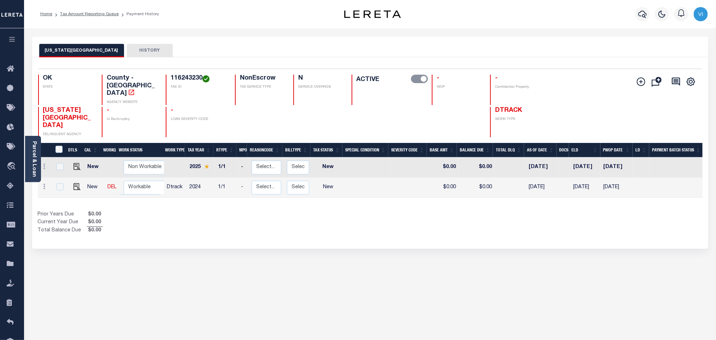
click at [74, 177] on td at bounding box center [75, 187] width 17 height 20
checkbox input "true"
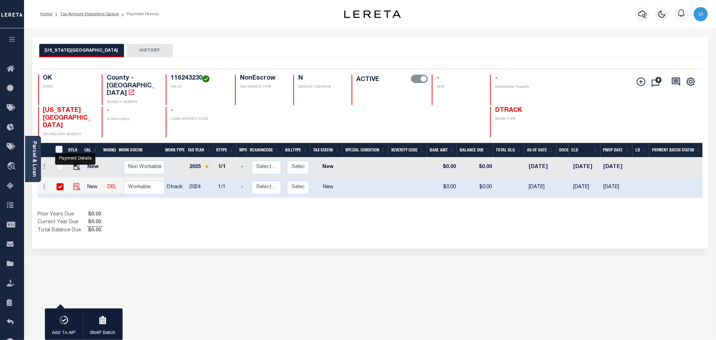
click at [76, 183] on img "" at bounding box center [77, 186] width 7 height 7
checkbox input "false"
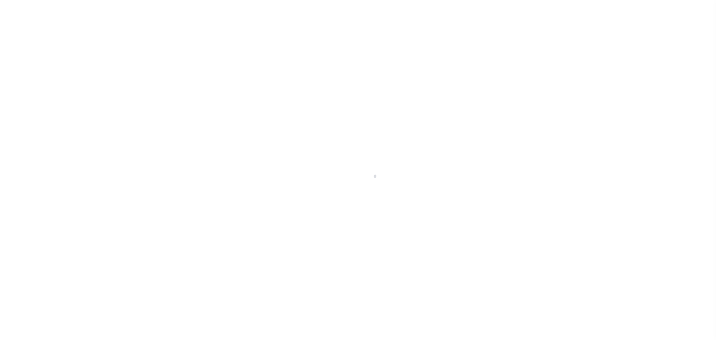
select select "NW2"
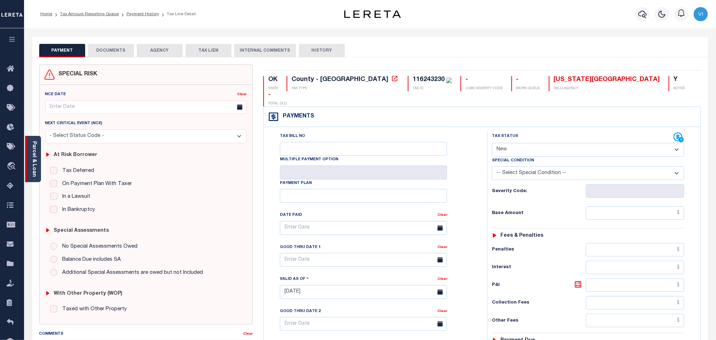
click at [33, 167] on link "Parcel & Loan" at bounding box center [33, 159] width 5 height 36
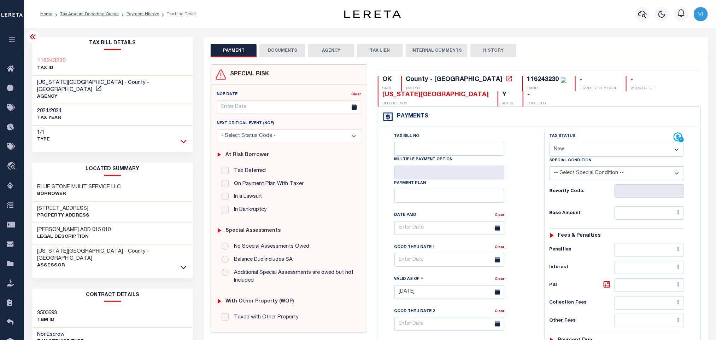
click at [184, 138] on icon at bounding box center [184, 141] width 6 height 7
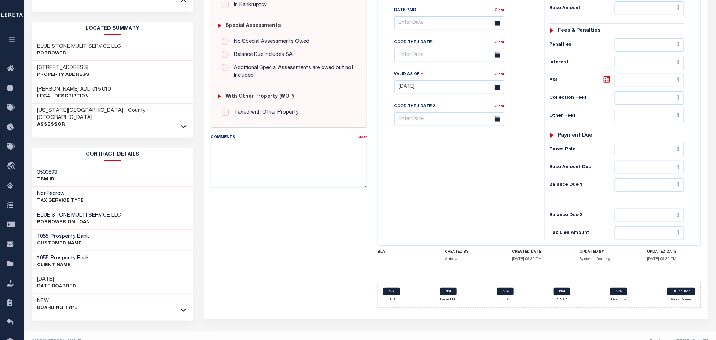
scroll to position [205, 0]
click at [186, 122] on icon at bounding box center [184, 125] width 6 height 7
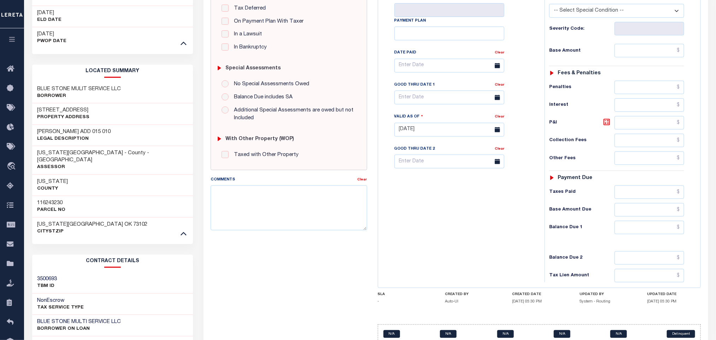
scroll to position [0, 0]
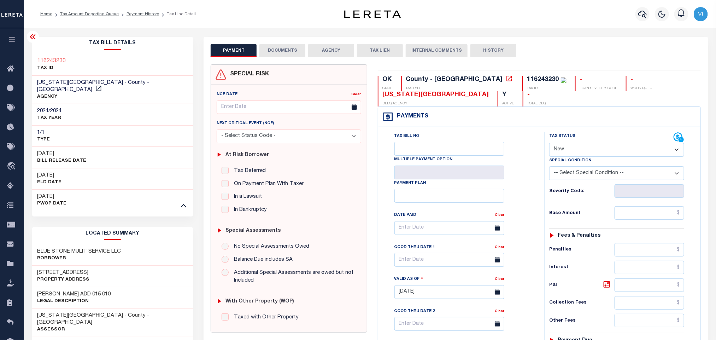
click at [528, 84] on div "116243230" at bounding box center [547, 80] width 39 height 8
copy div "116243230"
click at [284, 54] on button "DOCUMENTS" at bounding box center [283, 50] width 46 height 13
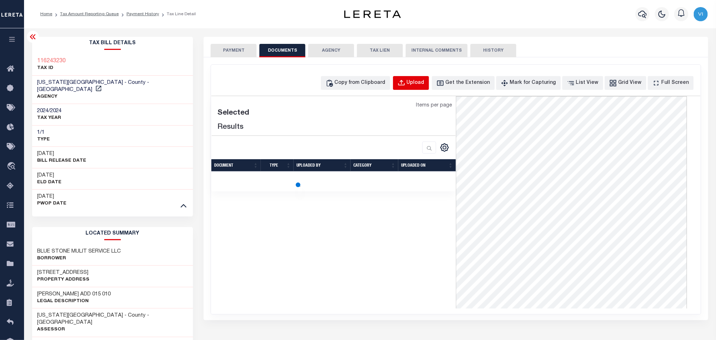
click at [425, 86] on div "Upload" at bounding box center [416, 83] width 18 height 8
select select "POP"
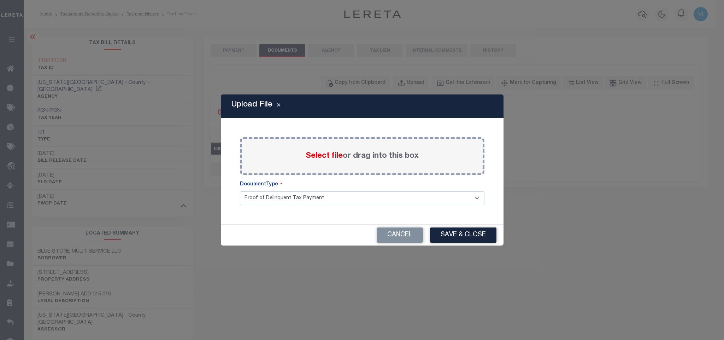
click at [322, 153] on span "Select file" at bounding box center [324, 156] width 37 height 8
click at [0, 0] on input "Select file or drag into this box" at bounding box center [0, 0] width 0 height 0
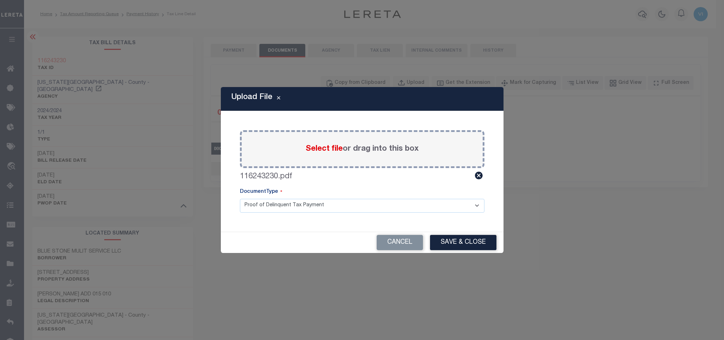
click at [250, 208] on select "Proof of Delinquent Tax Payment" at bounding box center [362, 206] width 245 height 14
click at [240, 199] on select "Proof of Delinquent Tax Payment" at bounding box center [362, 206] width 245 height 14
click at [459, 244] on button "Save & Close" at bounding box center [463, 242] width 66 height 15
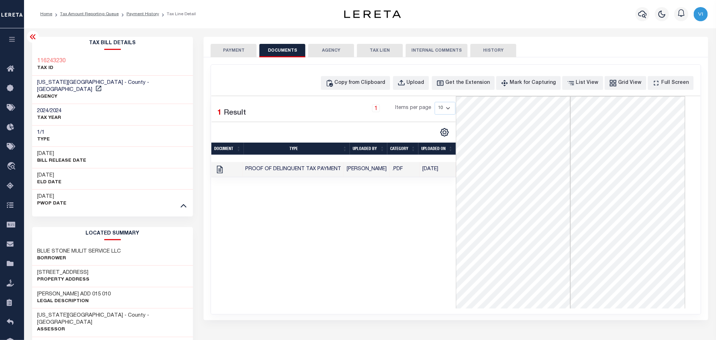
click at [234, 50] on button "PAYMENT" at bounding box center [234, 50] width 46 height 13
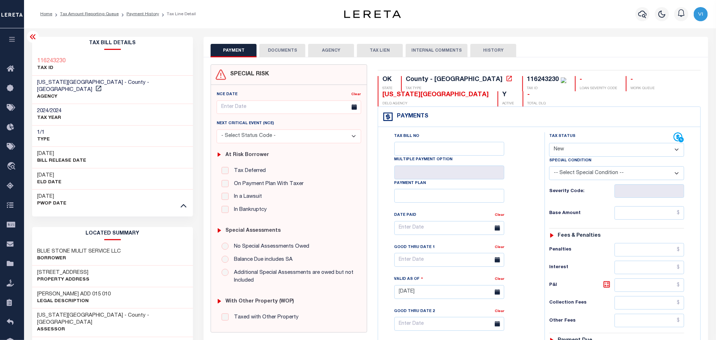
click at [581, 151] on select "- Select Status Code - Open Due/Unpaid Paid Incomplete No Tax Due Internal Refu…" at bounding box center [616, 150] width 135 height 14
select select "PYD"
click at [549, 144] on select "- Select Status Code - Open Due/Unpaid Paid Incomplete No Tax Due Internal Refu…" at bounding box center [616, 150] width 135 height 14
type input "08/14/2025"
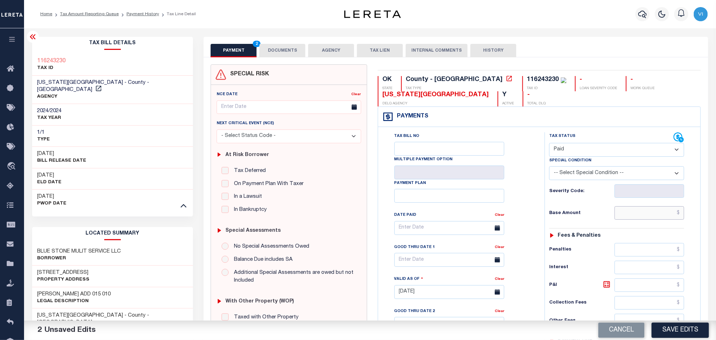
click at [625, 220] on input "text" at bounding box center [650, 212] width 70 height 13
click at [653, 218] on input "text" at bounding box center [650, 212] width 70 height 13
paste input "1,358.21"
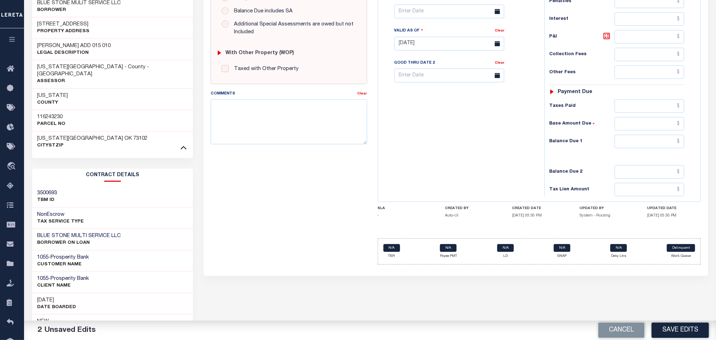
scroll to position [265, 0]
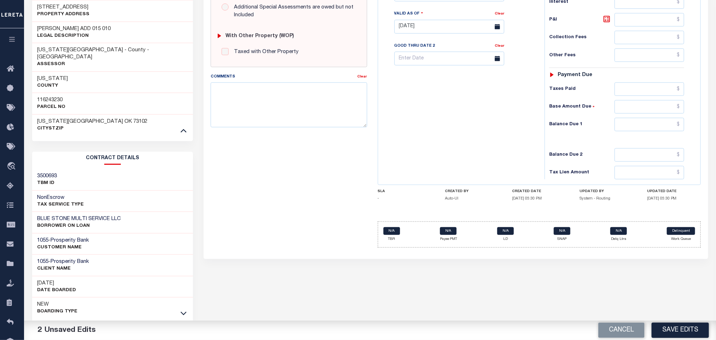
type input "$1,358.21"
click at [653, 93] on input "text" at bounding box center [650, 88] width 70 height 13
paste input "1,358.21"
type input "$1,358.21"
click at [652, 123] on input "text" at bounding box center [650, 124] width 70 height 13
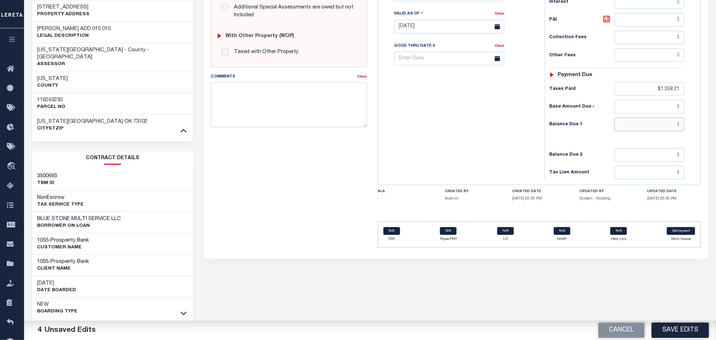
type input "$0.00"
click at [474, 168] on div "Tax Bill No Multiple Payment Option Payment Plan Clear" at bounding box center [459, 23] width 159 height 312
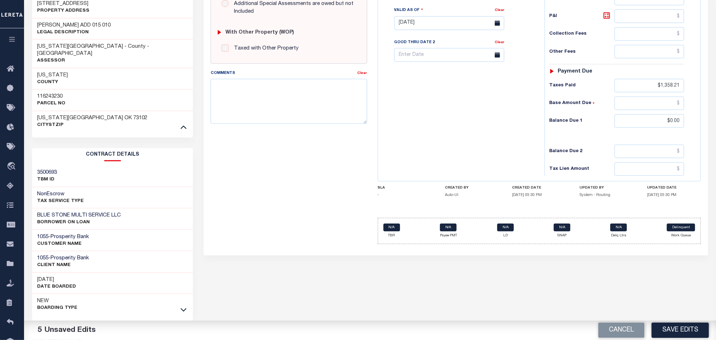
scroll to position [270, 0]
click at [668, 328] on button "Save Edits" at bounding box center [680, 329] width 57 height 15
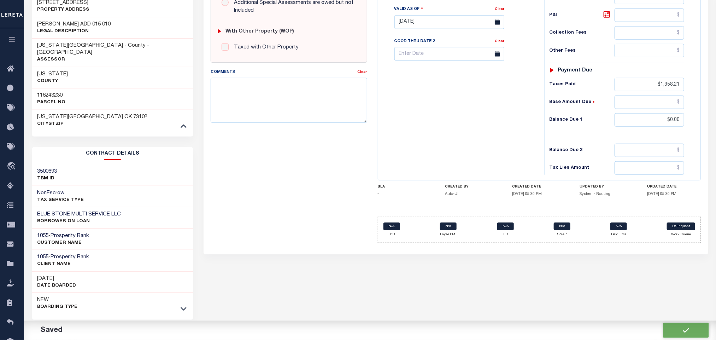
checkbox input "false"
type input "$1,358.21"
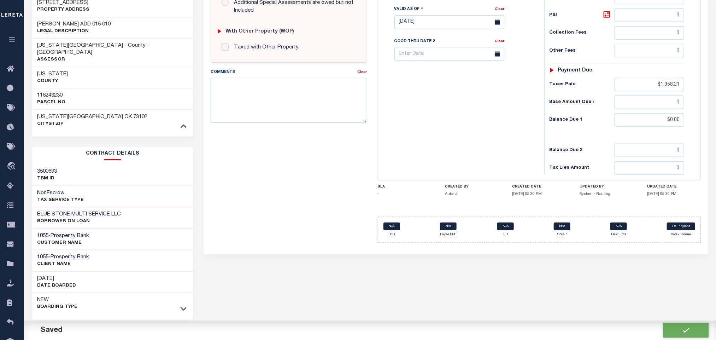
type input "$1,358.21"
type input "$0"
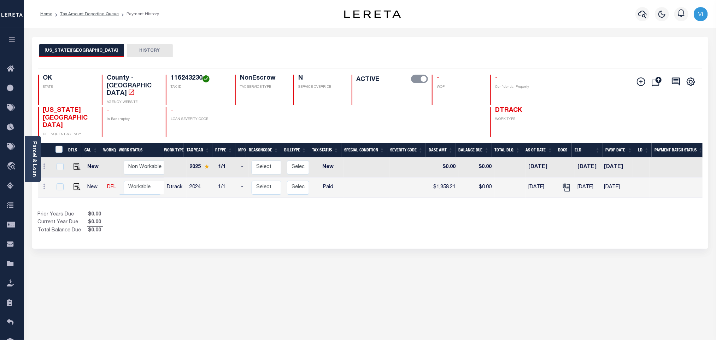
click at [174, 79] on h4 "116243230" at bounding box center [199, 79] width 56 height 8
copy h4 "116243230"
click at [33, 160] on link "Parcel & Loan" at bounding box center [33, 159] width 5 height 36
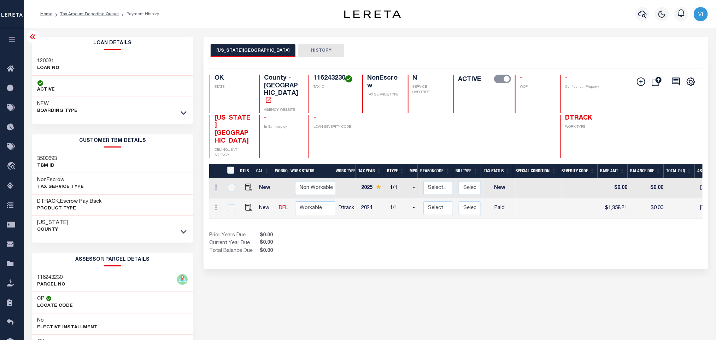
click at [30, 58] on div "Loan Details 120031 LOAN NO ACTIVE" at bounding box center [113, 240] width 172 height 406
copy h3 "120031"
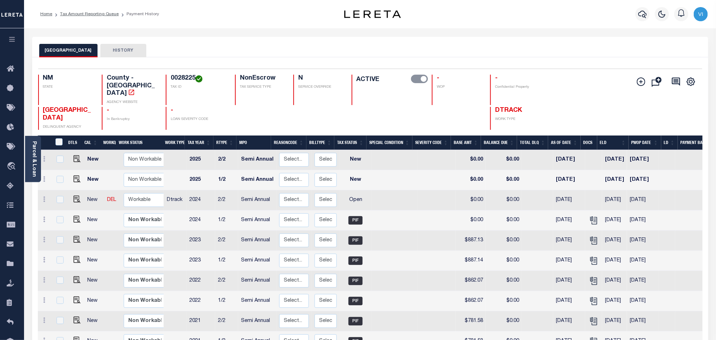
click at [169, 77] on div "0028225 TAX ID" at bounding box center [196, 90] width 61 height 30
copy h4 "0028225"
click at [590, 216] on icon "" at bounding box center [593, 220] width 9 height 9
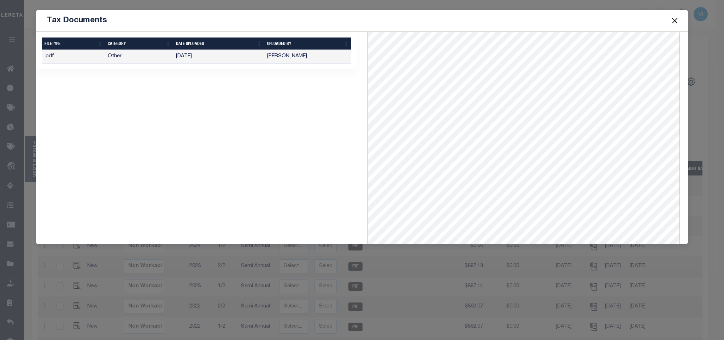
click at [678, 22] on button "Close" at bounding box center [674, 20] width 9 height 9
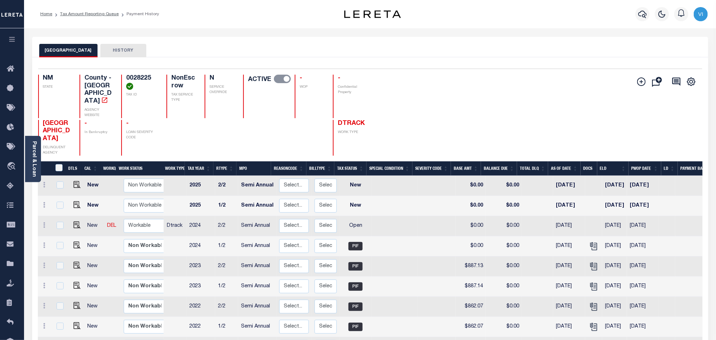
click at [131, 80] on h4 "0028225" at bounding box center [141, 82] width 31 height 15
click at [127, 78] on h4 "0028225" at bounding box center [141, 82] width 31 height 15
click at [78, 221] on img "" at bounding box center [77, 224] width 7 height 7
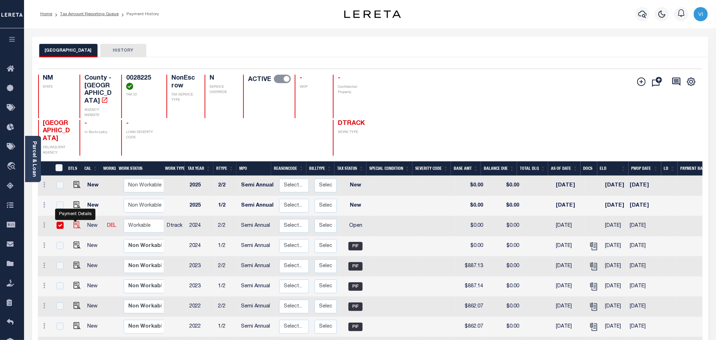
checkbox input "true"
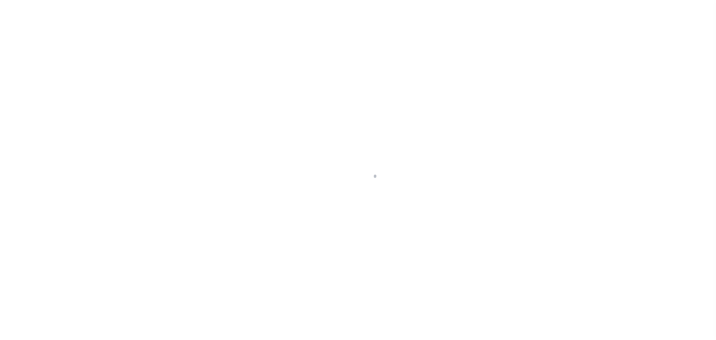
select select "OP2"
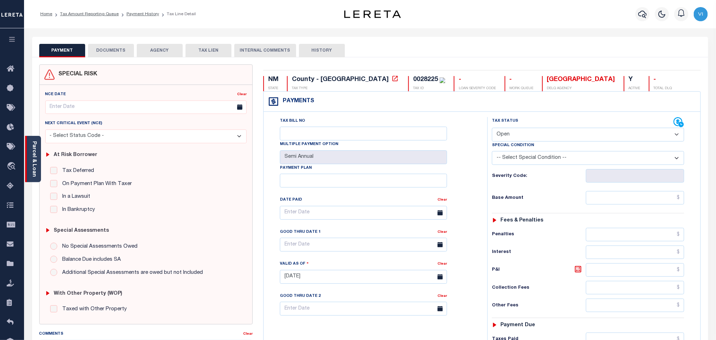
click at [32, 164] on link "Parcel & Loan" at bounding box center [33, 159] width 5 height 36
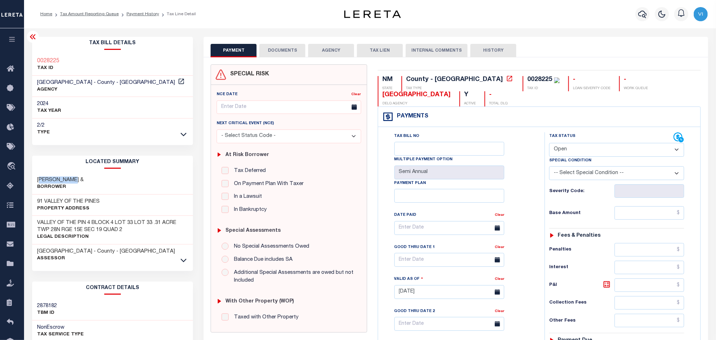
drag, startPoint x: 76, startPoint y: 179, endPoint x: 39, endPoint y: 180, distance: 36.4
click at [39, 180] on div "KOEHN, TIM & Borrower" at bounding box center [112, 184] width 161 height 22
click at [105, 193] on div "KOEHN, TIM & Borrower" at bounding box center [112, 184] width 161 height 22
drag, startPoint x: 85, startPoint y: 180, endPoint x: 80, endPoint y: 179, distance: 5.4
click at [85, 180] on div "KOEHN, TIM & Borrower" at bounding box center [112, 184] width 161 height 22
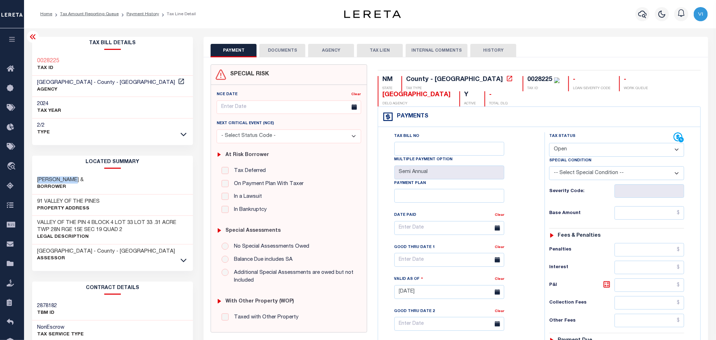
drag, startPoint x: 80, startPoint y: 179, endPoint x: 34, endPoint y: 179, distance: 45.6
click at [34, 179] on div "KOEHN, TIM & Borrower" at bounding box center [112, 184] width 161 height 22
copy h3 "KOEHN, TIM &"
drag, startPoint x: 105, startPoint y: 204, endPoint x: 33, endPoint y: 202, distance: 72.2
click at [33, 202] on div "91 VALLEY OF THE PINES Property Address" at bounding box center [112, 205] width 161 height 22
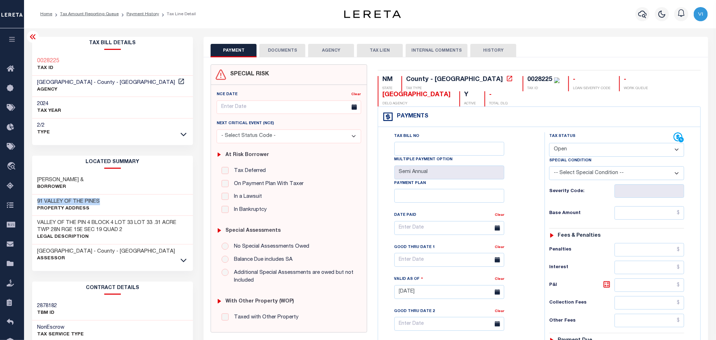
copy h3 "91 VALLEY OF THE PINES"
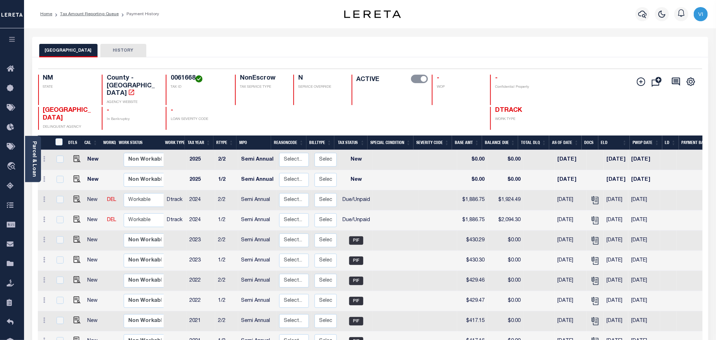
click at [172, 82] on h4 "0061668" at bounding box center [199, 79] width 56 height 8
copy h4 "0061668"
click at [75, 216] on img "" at bounding box center [77, 219] width 7 height 7
checkbox input "true"
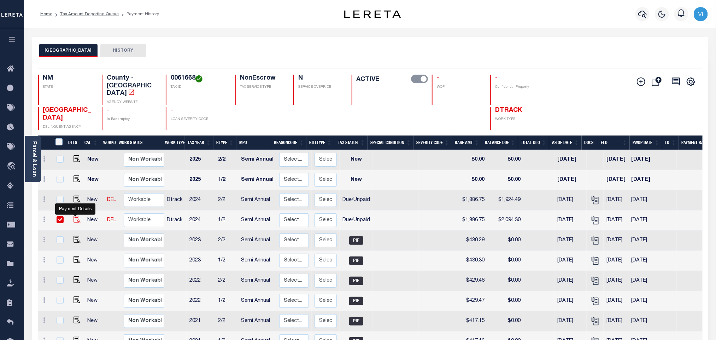
checkbox input "true"
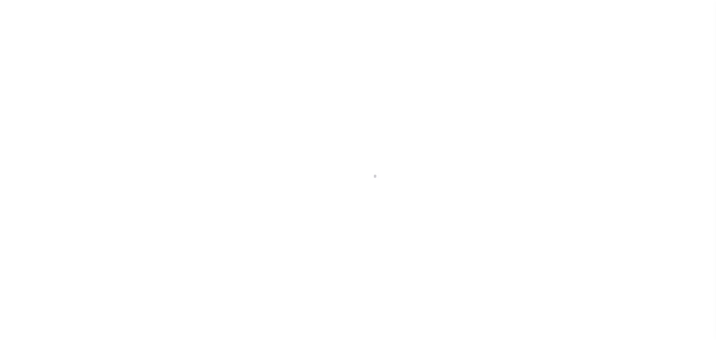
select select "DUE"
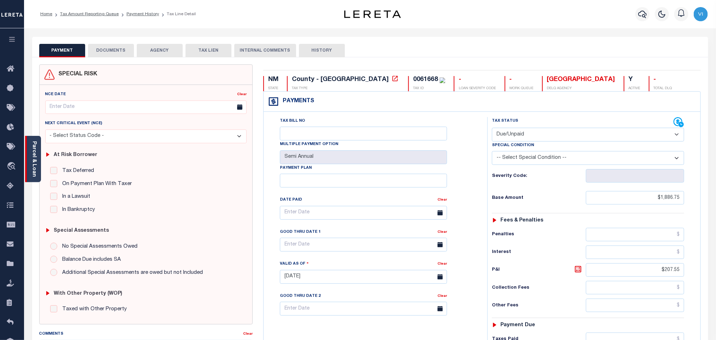
click at [34, 158] on link "Parcel & Loan" at bounding box center [33, 159] width 5 height 36
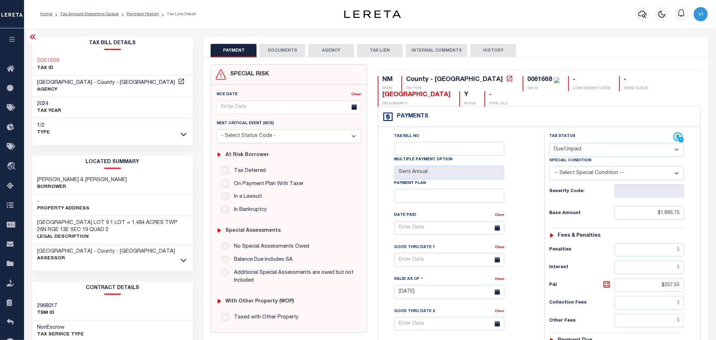
drag, startPoint x: 166, startPoint y: 179, endPoint x: 33, endPoint y: 177, distance: 132.6
click at [33, 177] on div "[PERSON_NAME] & [PERSON_NAME]" at bounding box center [112, 184] width 161 height 22
copy h3 "[PERSON_NAME] & [PERSON_NAME]"
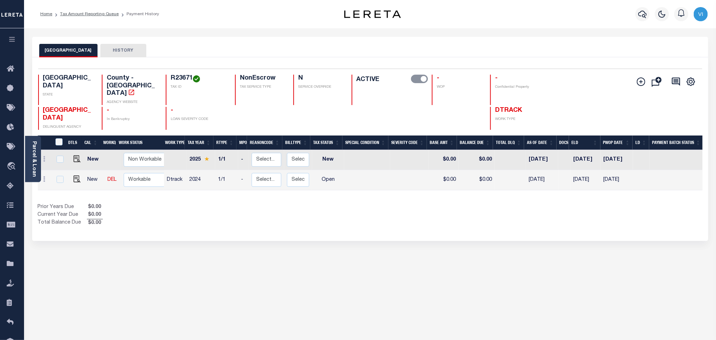
click at [170, 79] on div "R23671 TAX ID" at bounding box center [196, 90] width 61 height 30
copy h4 "R23671"
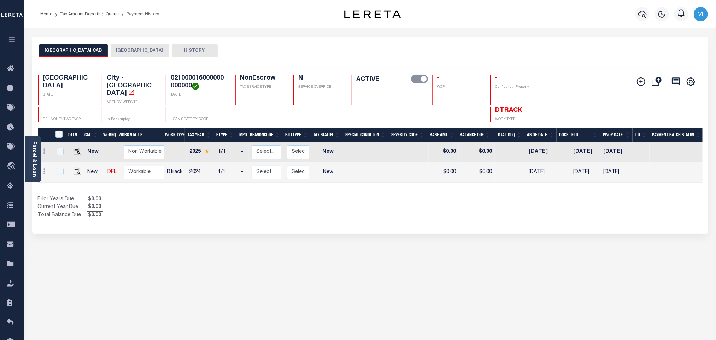
click at [129, 54] on button "[GEOGRAPHIC_DATA]" at bounding box center [140, 50] width 58 height 13
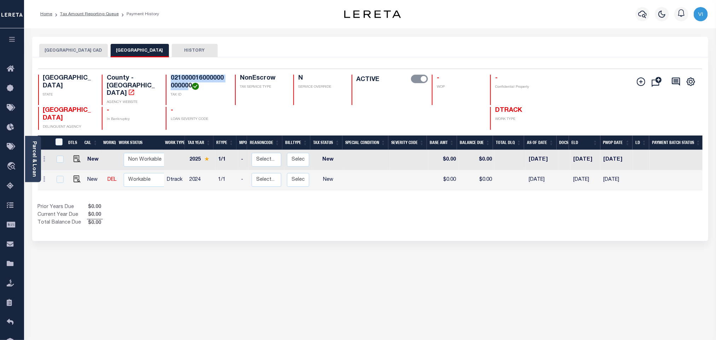
drag, startPoint x: 190, startPoint y: 85, endPoint x: 171, endPoint y: 81, distance: 19.2
click at [171, 81] on h4 "021000016000000000000" at bounding box center [199, 82] width 56 height 15
copy h4 "02100001600000000000"
click at [77, 176] on img "" at bounding box center [77, 178] width 7 height 7
checkbox input "true"
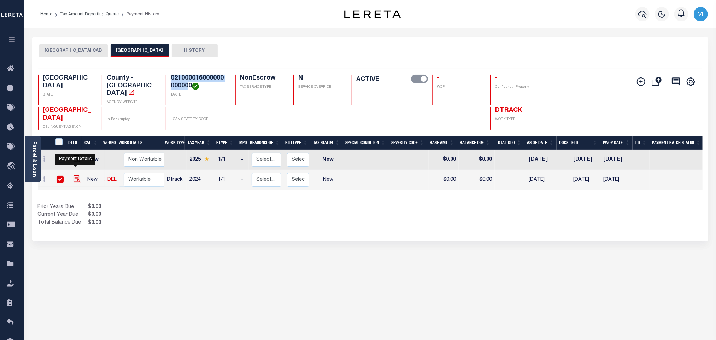
checkbox input "true"
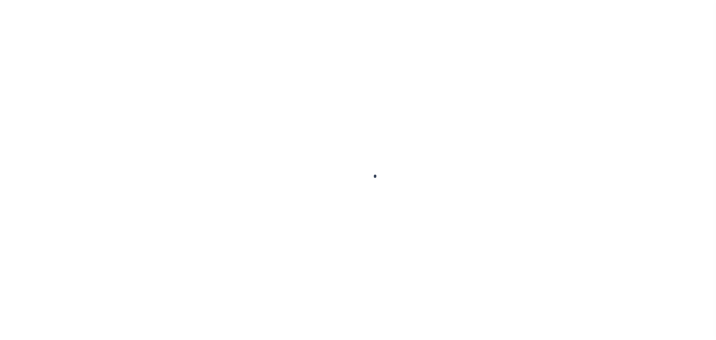
select select "NW2"
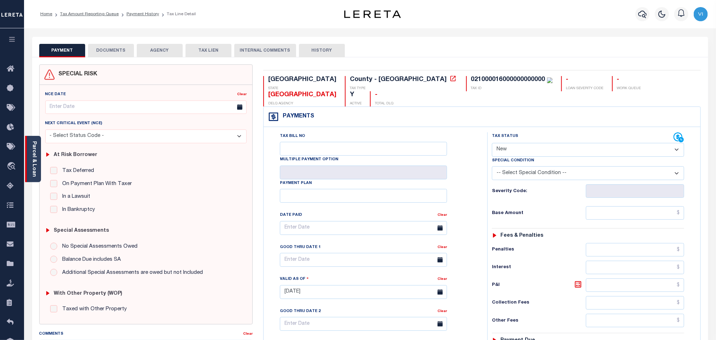
click at [39, 155] on div "Parcel & Loan" at bounding box center [33, 159] width 16 height 46
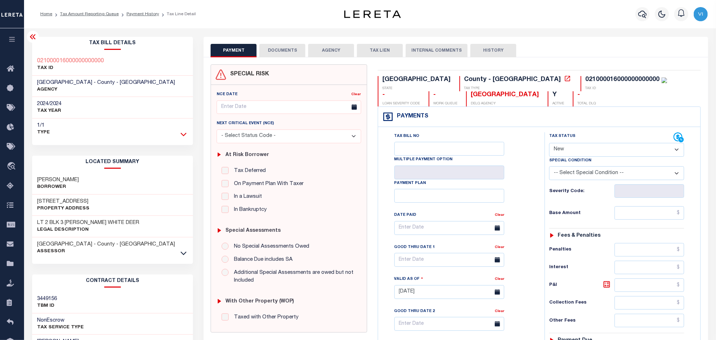
click at [182, 135] on icon at bounding box center [184, 133] width 6 height 7
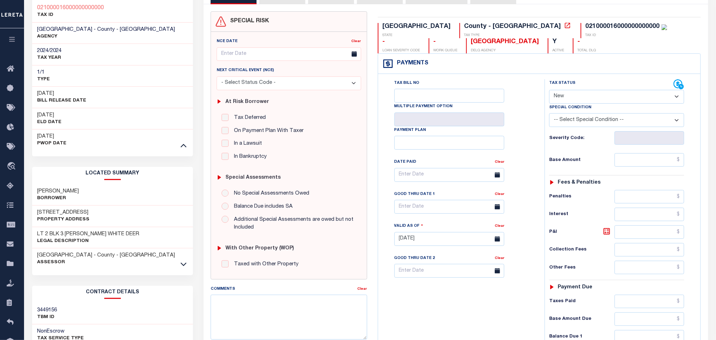
scroll to position [159, 0]
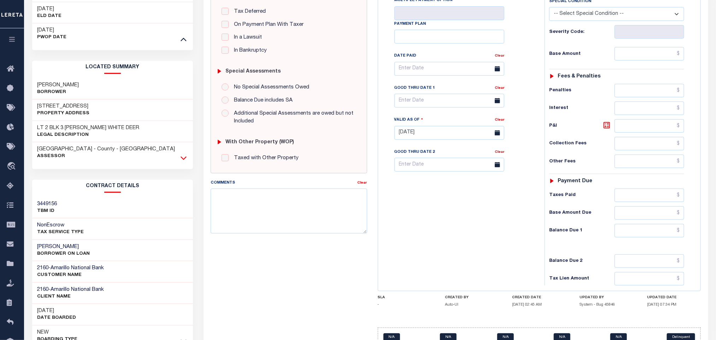
click at [184, 158] on icon at bounding box center [184, 157] width 6 height 7
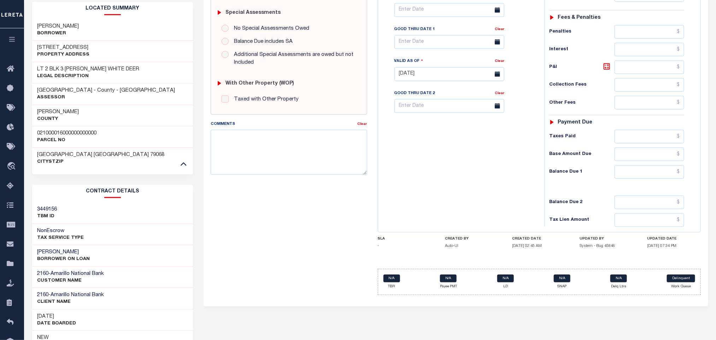
scroll to position [270, 0]
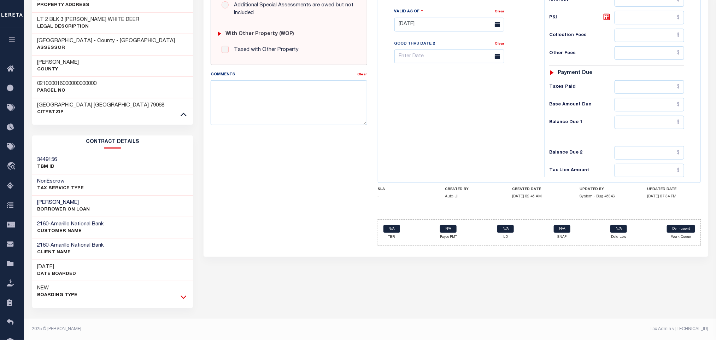
click at [185, 299] on icon at bounding box center [184, 296] width 6 height 7
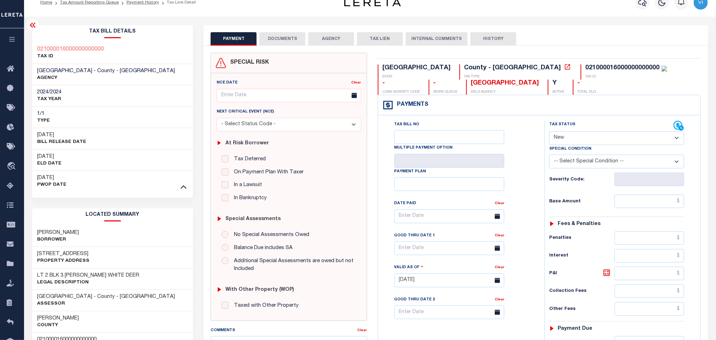
scroll to position [0, 0]
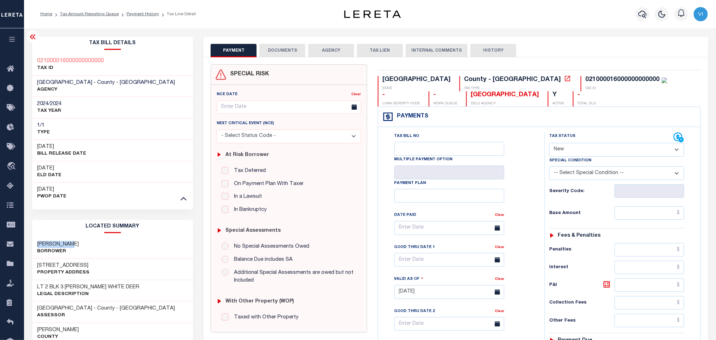
drag, startPoint x: 34, startPoint y: 244, endPoint x: 87, endPoint y: 242, distance: 53.1
click at [87, 242] on div "[PERSON_NAME]" at bounding box center [112, 248] width 161 height 22
copy h3 "[PERSON_NAME]"
click at [521, 22] on div "Profile Sign out" at bounding box center [570, 14] width 282 height 25
